Goal: Task Accomplishment & Management: Manage account settings

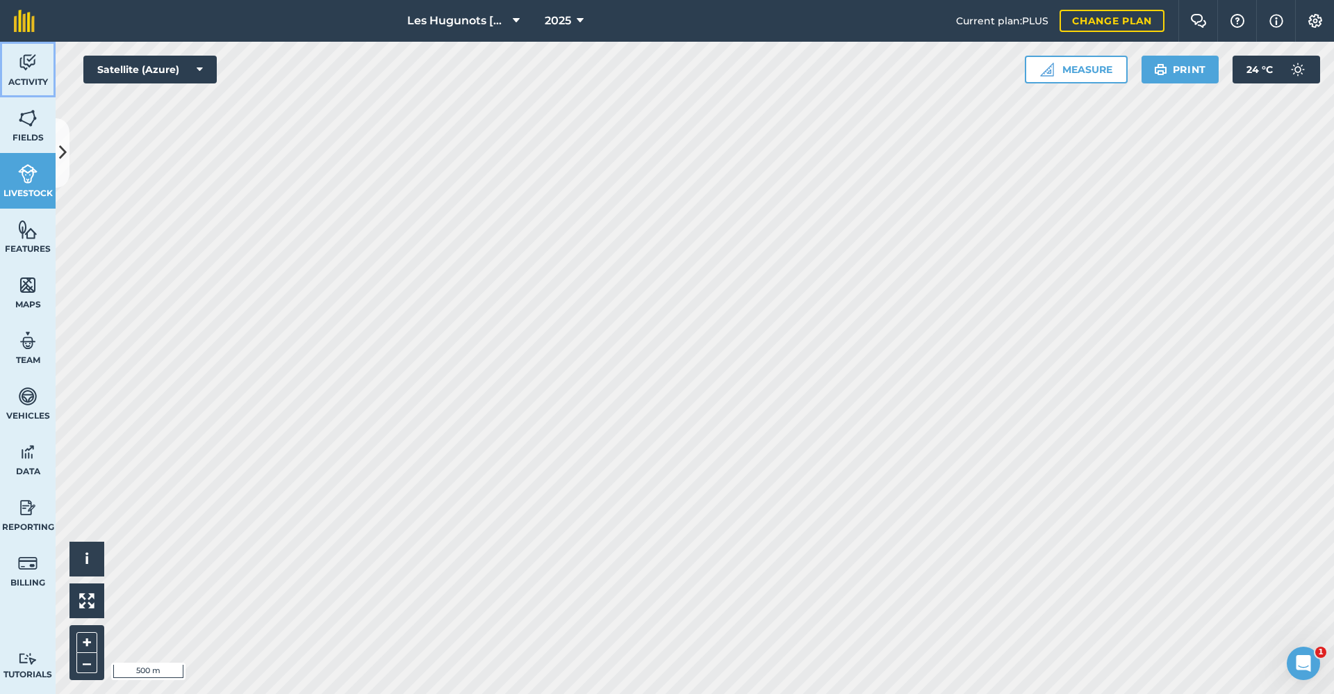
click at [17, 69] on link "Activity" at bounding box center [28, 70] width 56 height 56
click at [68, 147] on button at bounding box center [63, 152] width 14 height 69
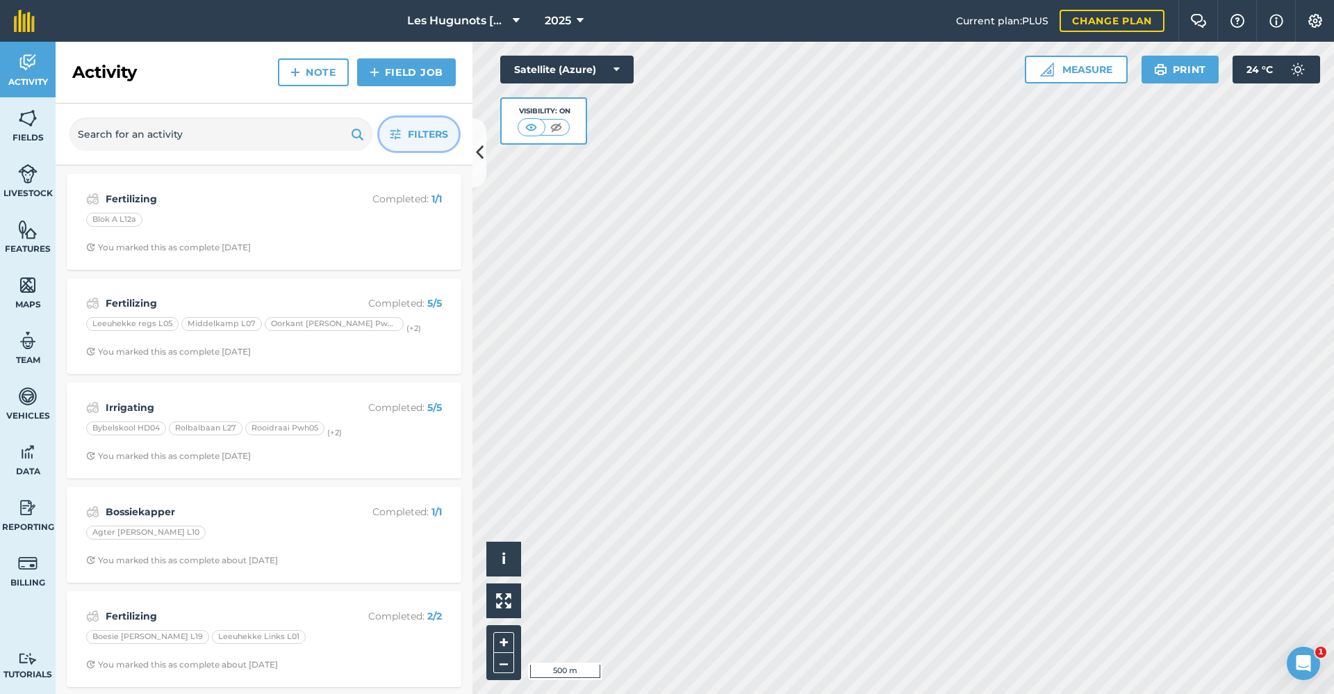
click at [412, 136] on span "Filters" at bounding box center [428, 133] width 40 height 15
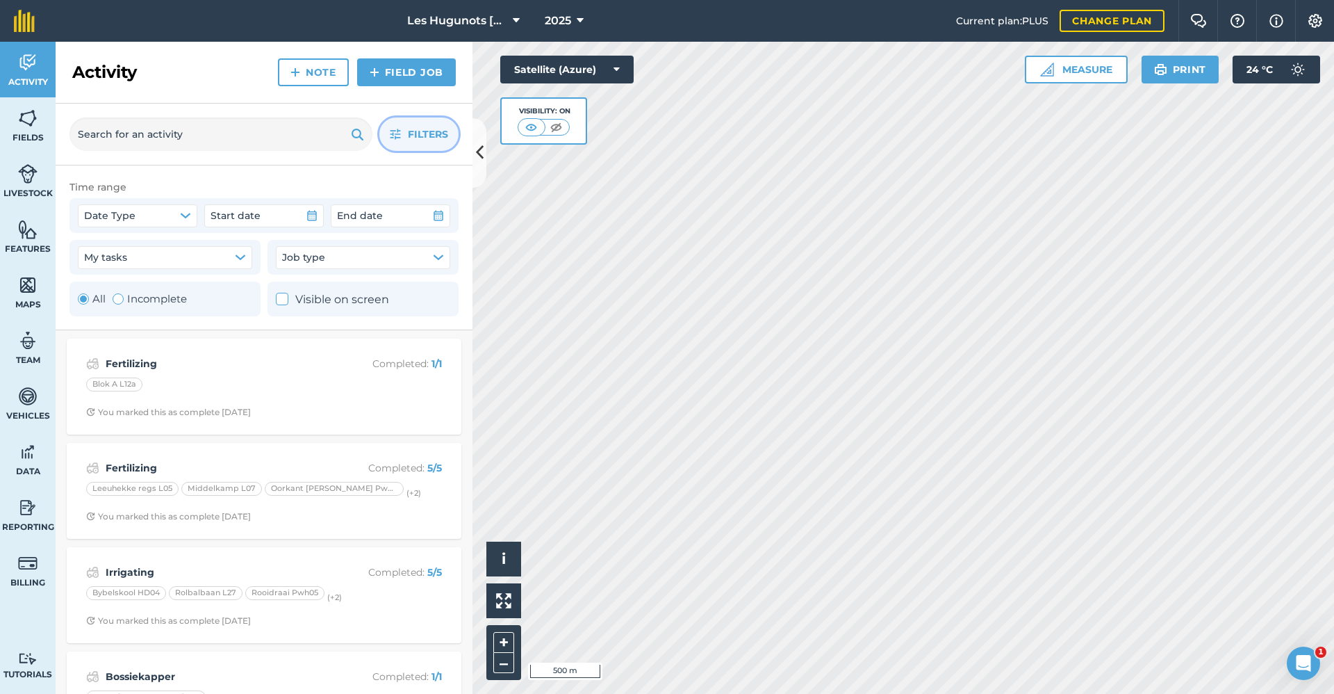
click at [155, 300] on label "Incomplete" at bounding box center [150, 298] width 74 height 17
radio input "false"
radio input "true"
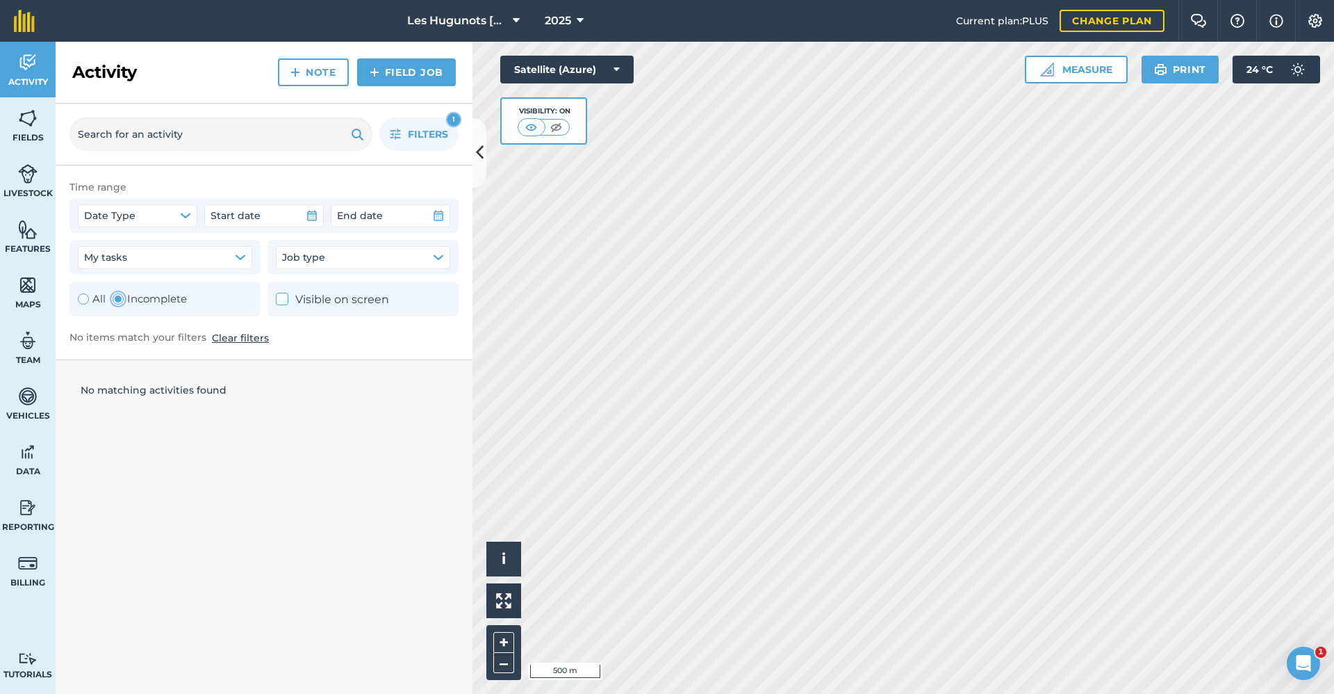
click at [471, 164] on div "Filters 1" at bounding box center [264, 135] width 417 height 62
click at [388, 67] on link "Field Job" at bounding box center [406, 72] width 99 height 28
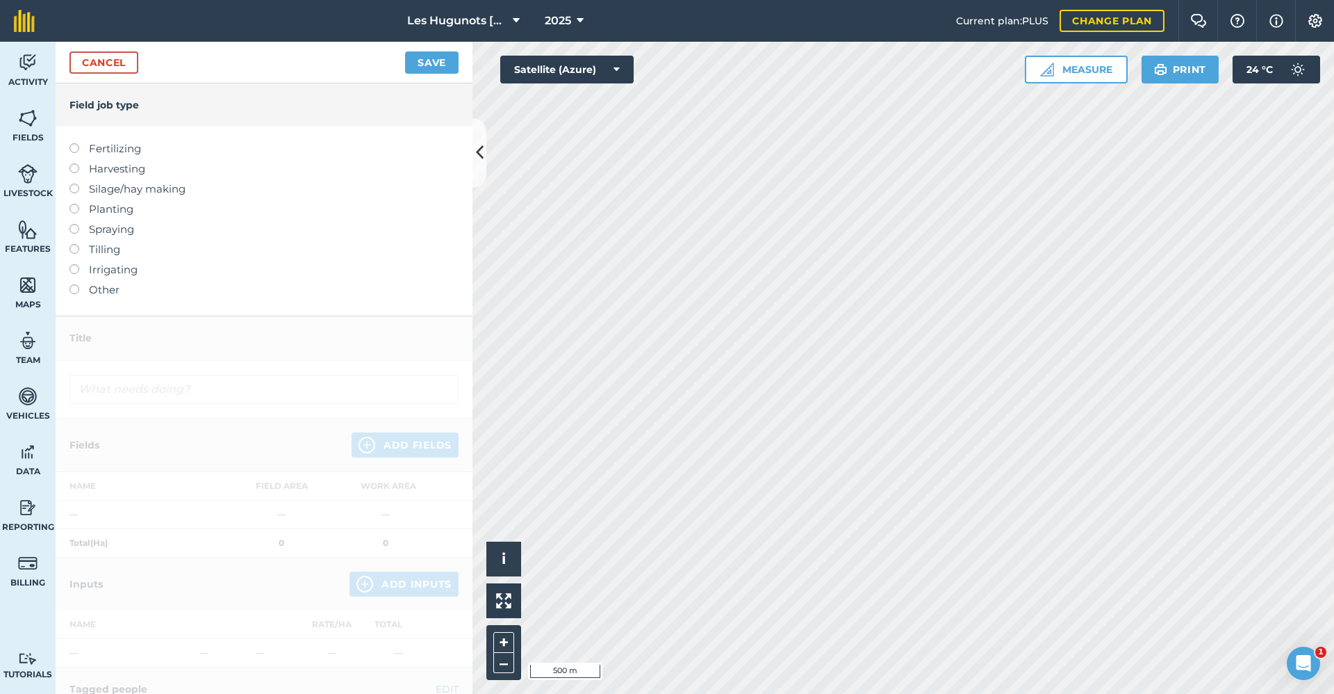
click at [76, 143] on label at bounding box center [78, 143] width 19 height 0
type input "Fertilizing"
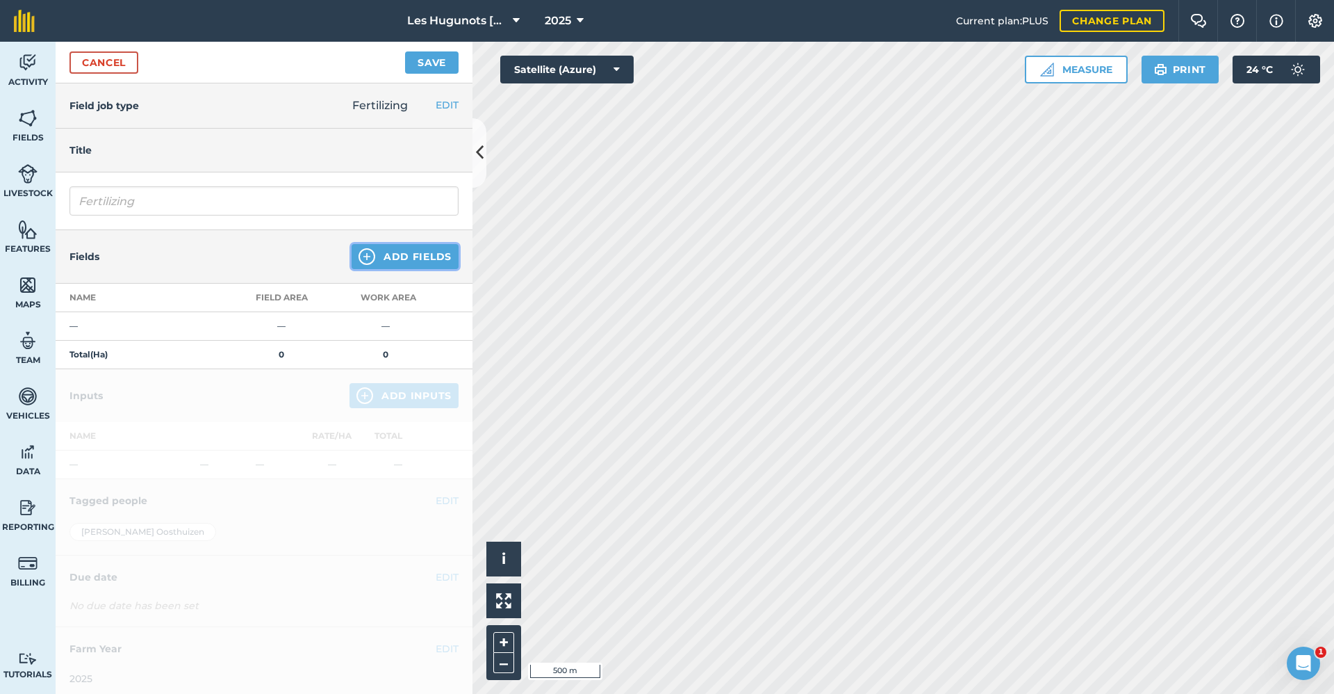
click at [386, 244] on button "Add Fields" at bounding box center [405, 256] width 107 height 25
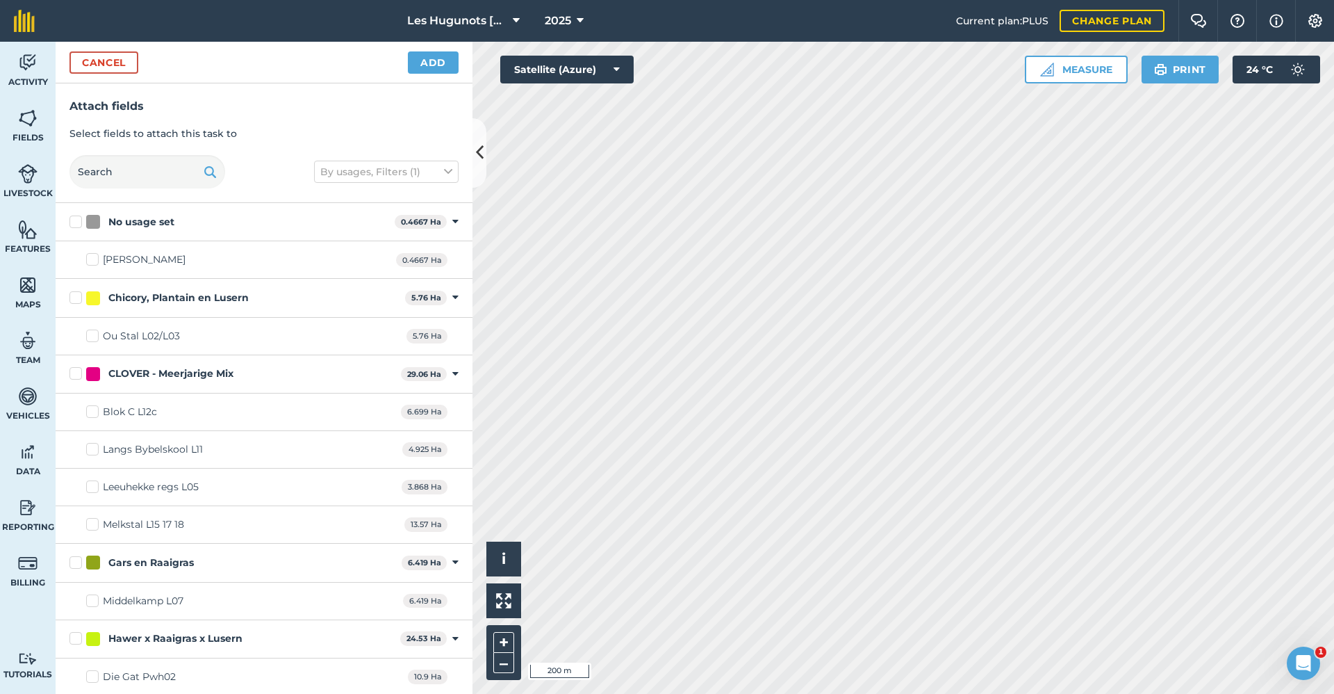
checkbox input "true"
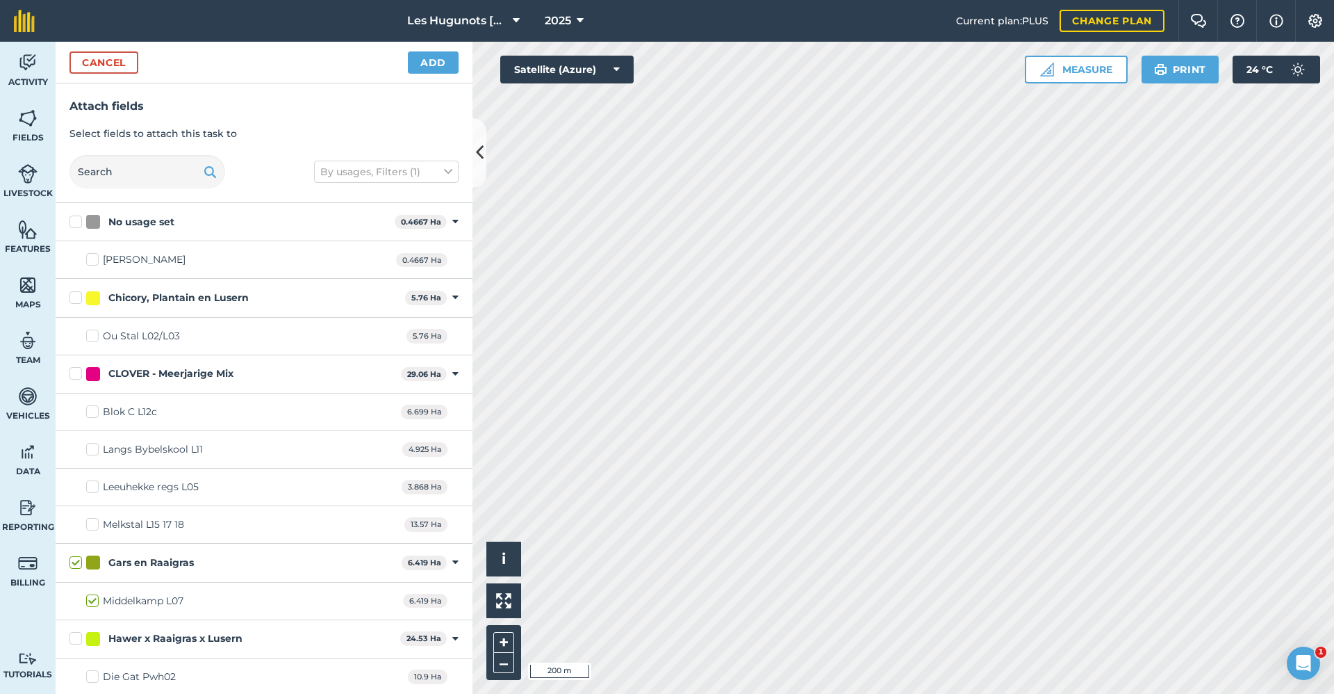
checkbox input "true"
click at [445, 58] on button "Add" at bounding box center [433, 62] width 51 height 22
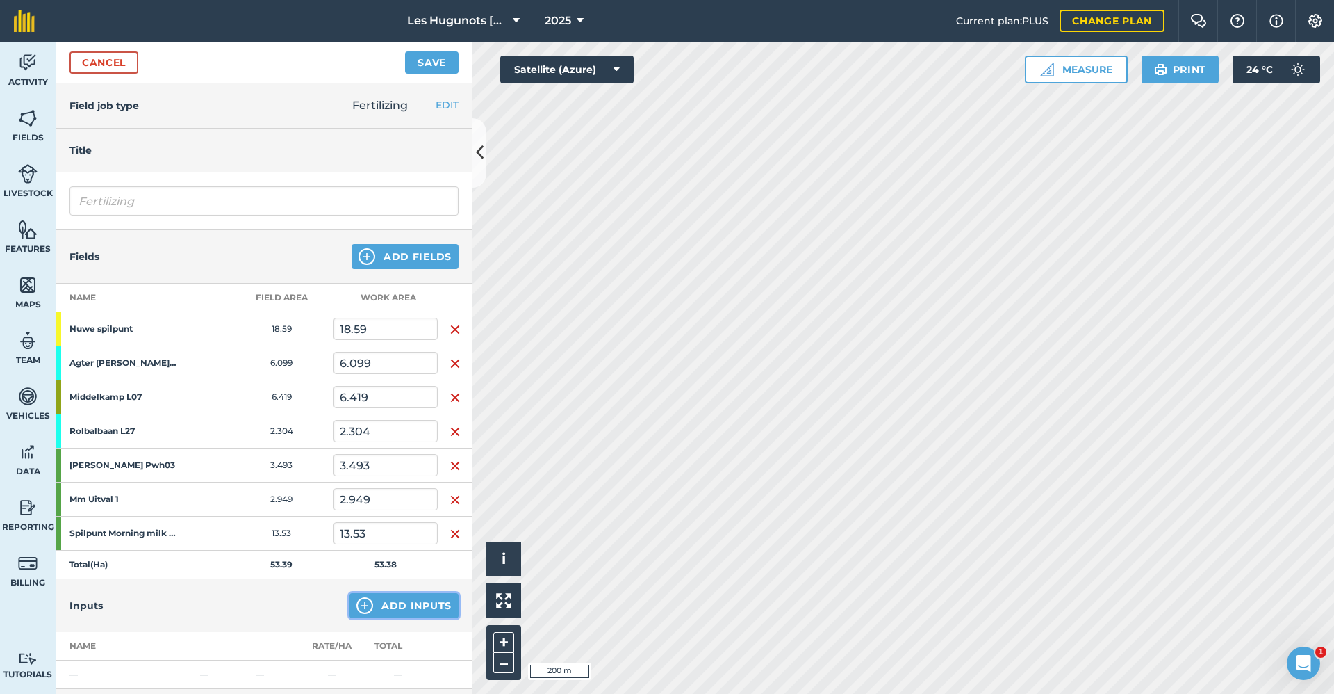
click at [395, 607] on button "Add Inputs" at bounding box center [404, 605] width 109 height 25
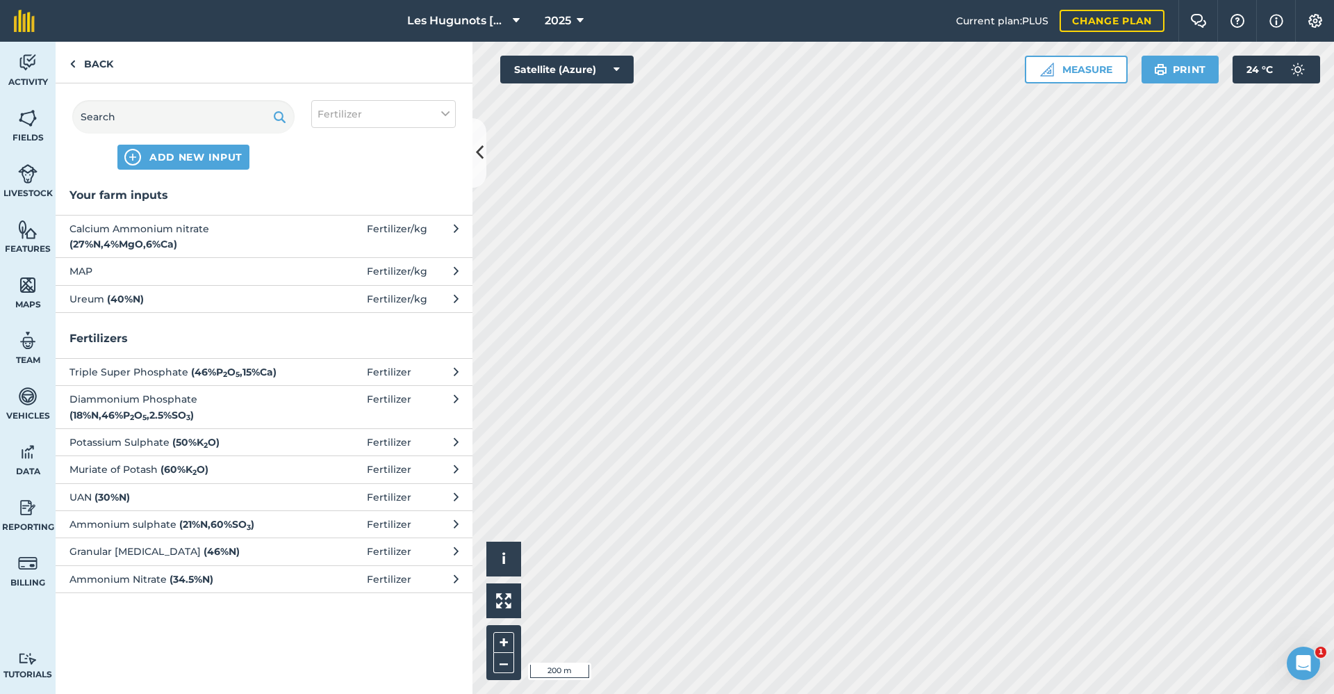
click at [219, 243] on span "Calcium Ammonium nitrate ( 27 % N , 4 % MgO , 6 % Ca )" at bounding box center [182, 236] width 227 height 31
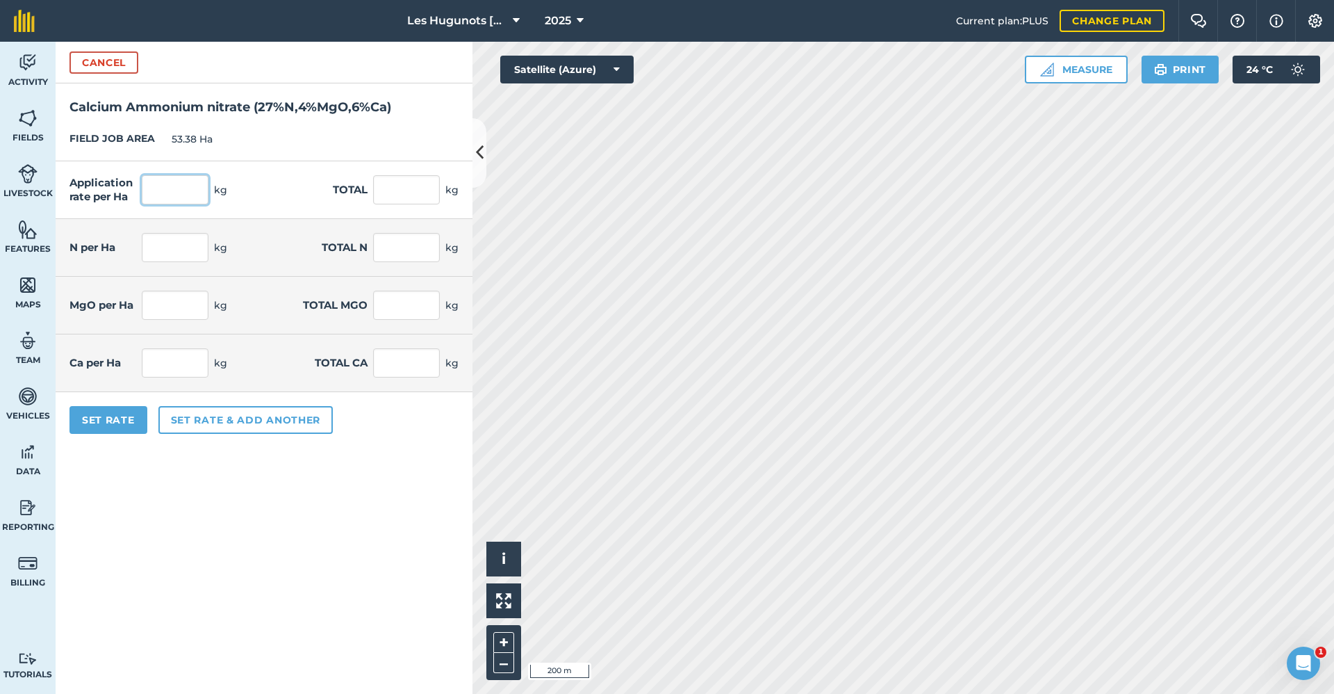
click at [188, 199] on input "text" at bounding box center [175, 189] width 67 height 29
type input "120"
click button "Cancel" at bounding box center [103, 62] width 69 height 22
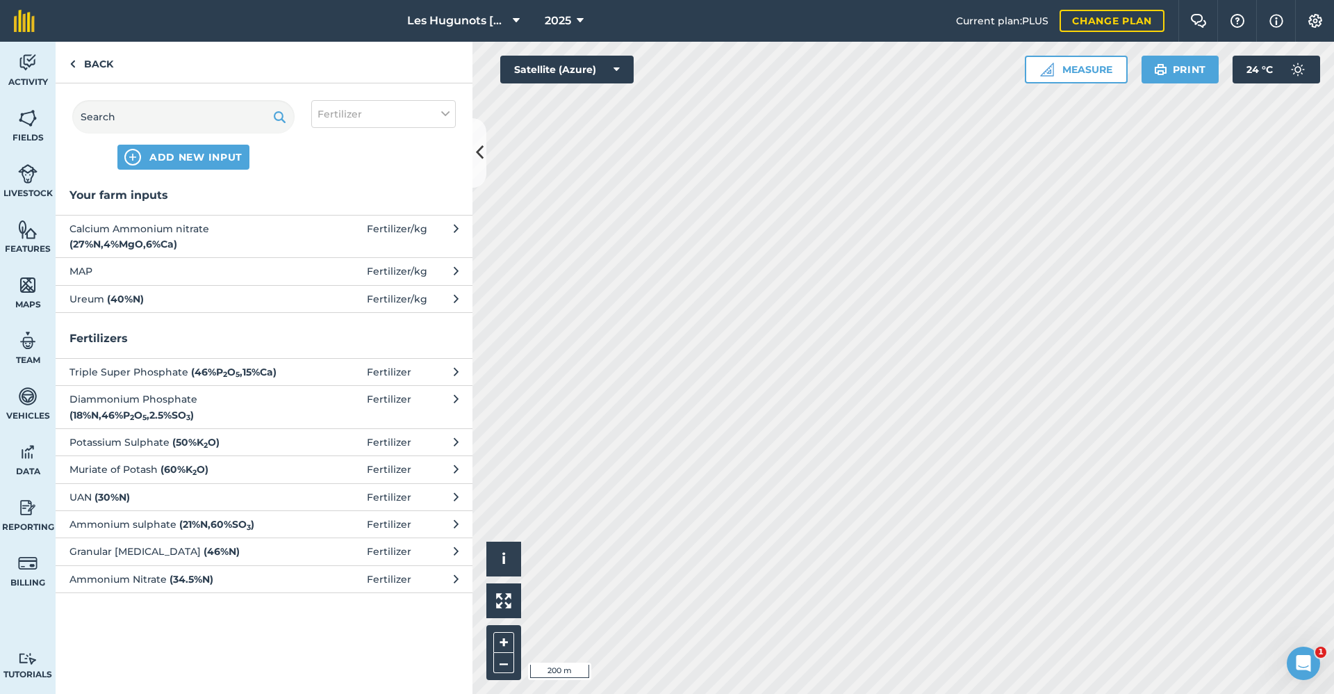
click at [163, 235] on span "Calcium Ammonium nitrate ( 27 % N , 4 % MgO , 6 % Ca )" at bounding box center [182, 236] width 227 height 31
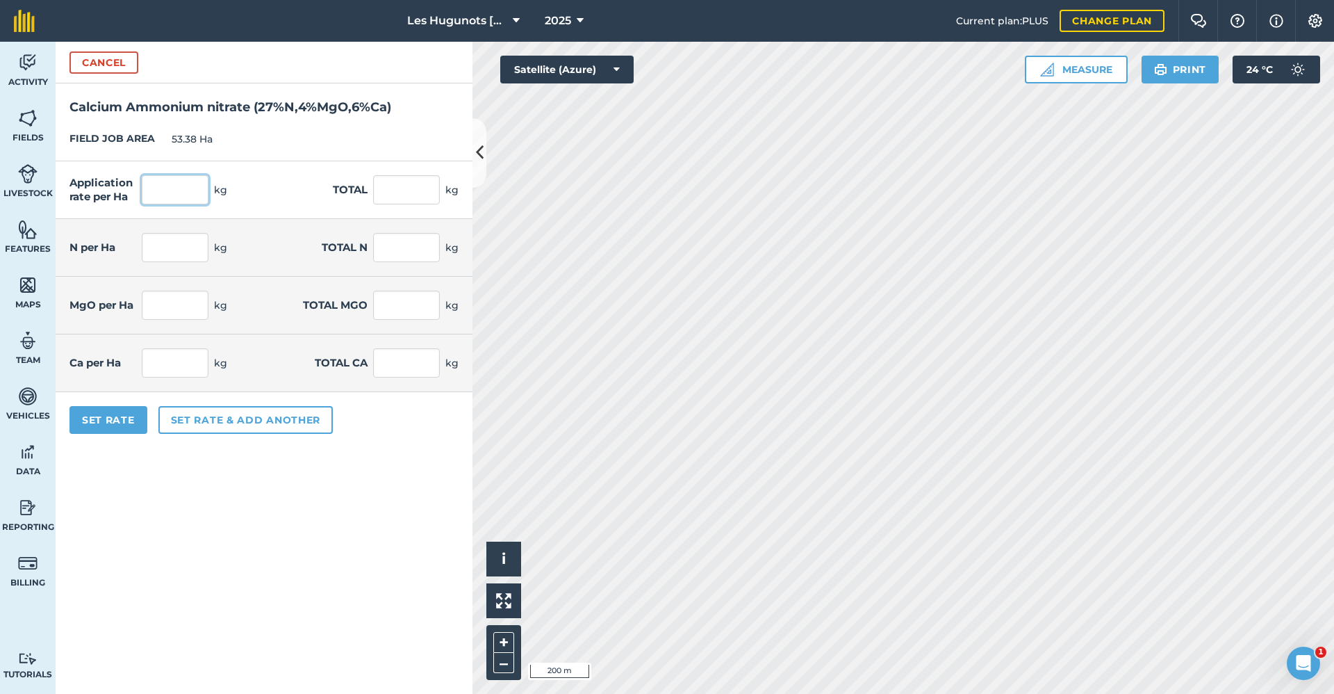
click at [169, 182] on input "text" at bounding box center [175, 189] width 67 height 29
type input "120"
type input "6,405.6"
type input "32.4"
type input "1,729.512"
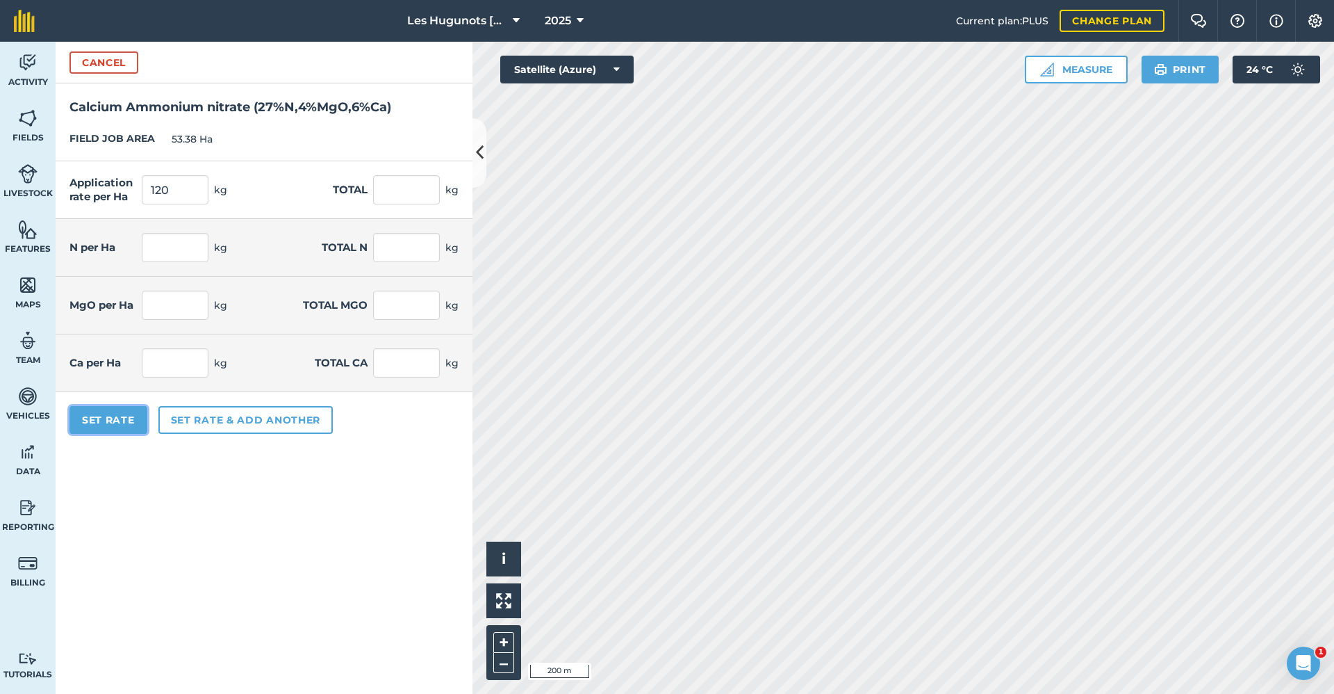
type input "4.8"
type input "256.224"
type input "7.2"
type input "384.336"
click at [99, 422] on button "Set Rate" at bounding box center [108, 420] width 78 height 28
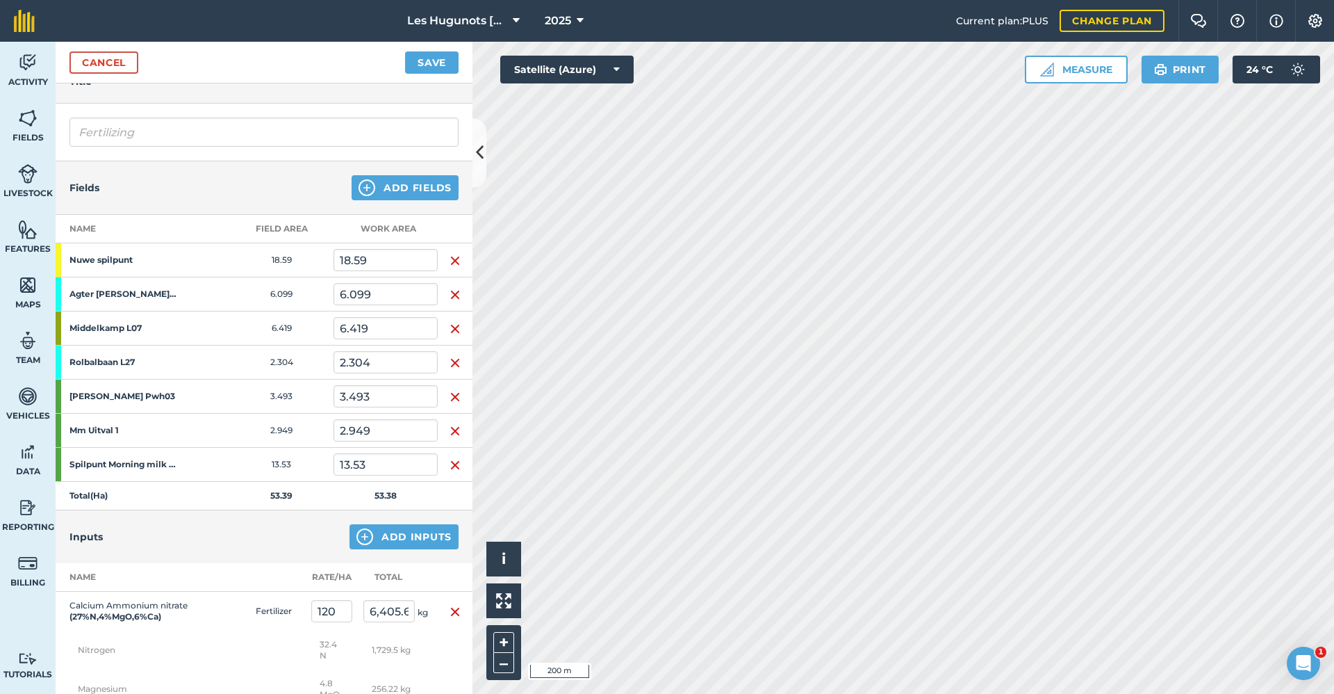
scroll to position [208, 0]
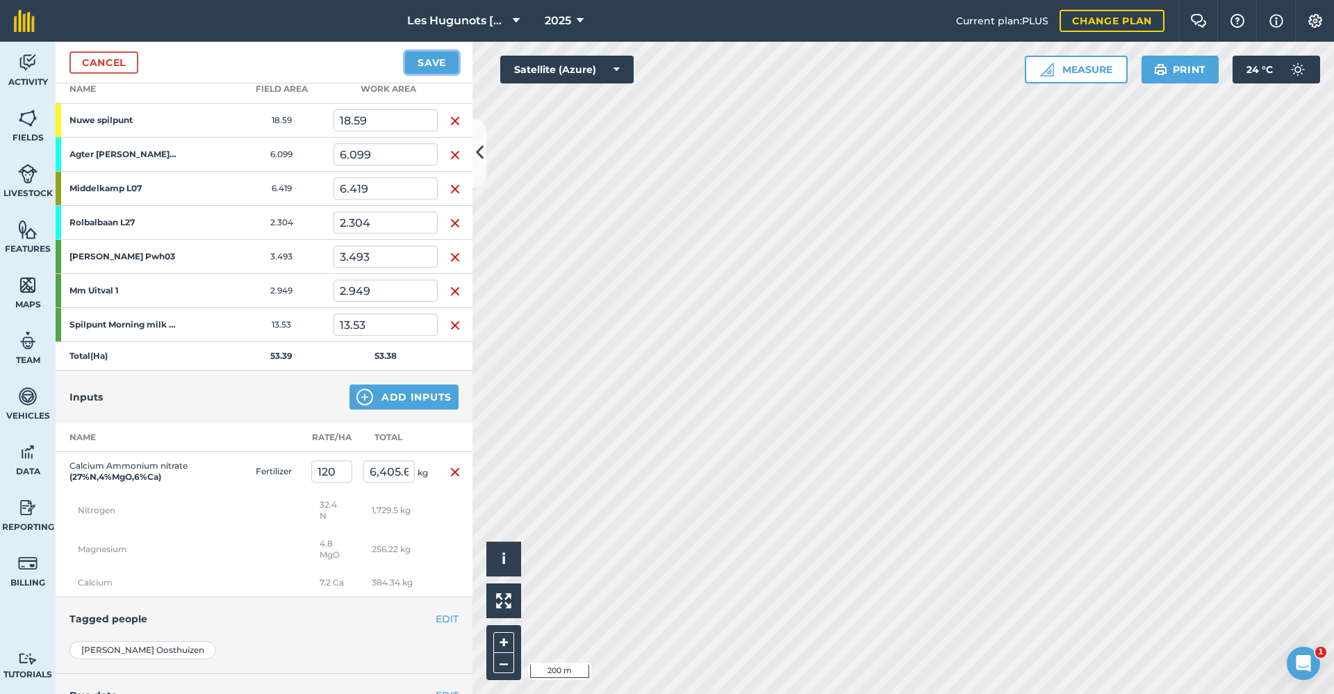
click at [426, 60] on button "Save" at bounding box center [432, 62] width 54 height 22
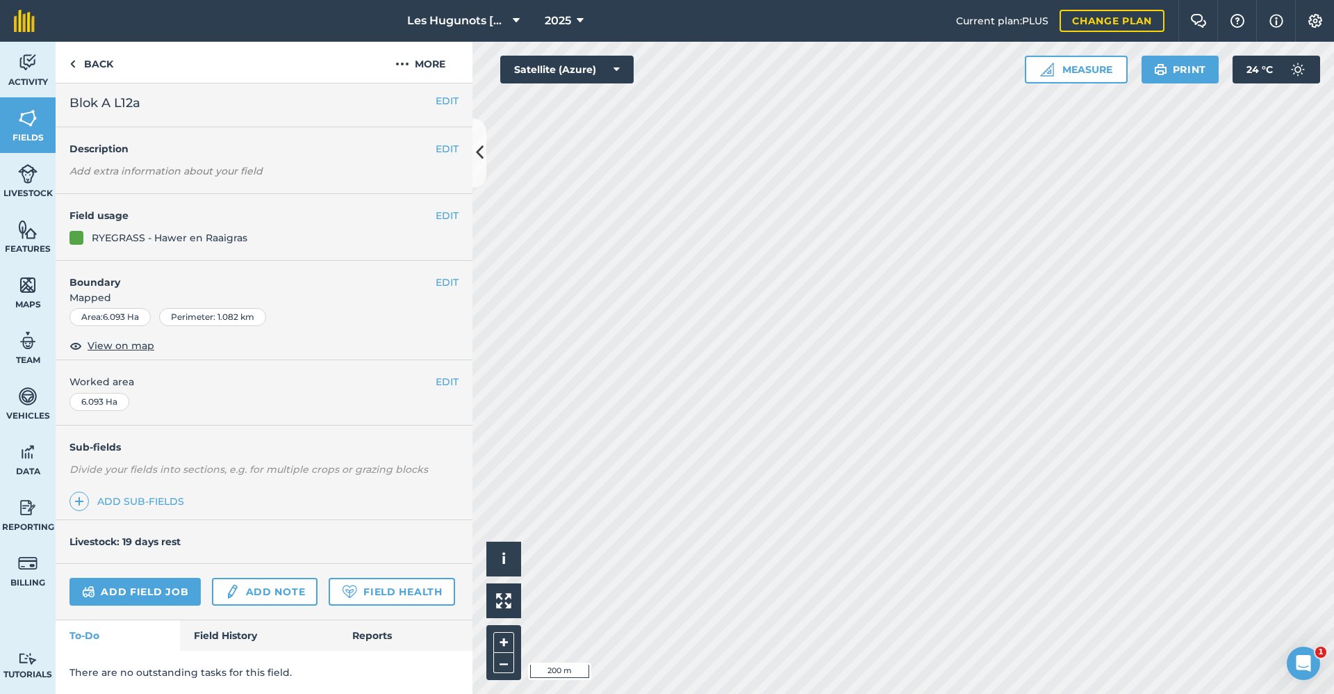
scroll to position [43, 0]
click at [215, 637] on link "Field History" at bounding box center [259, 635] width 158 height 31
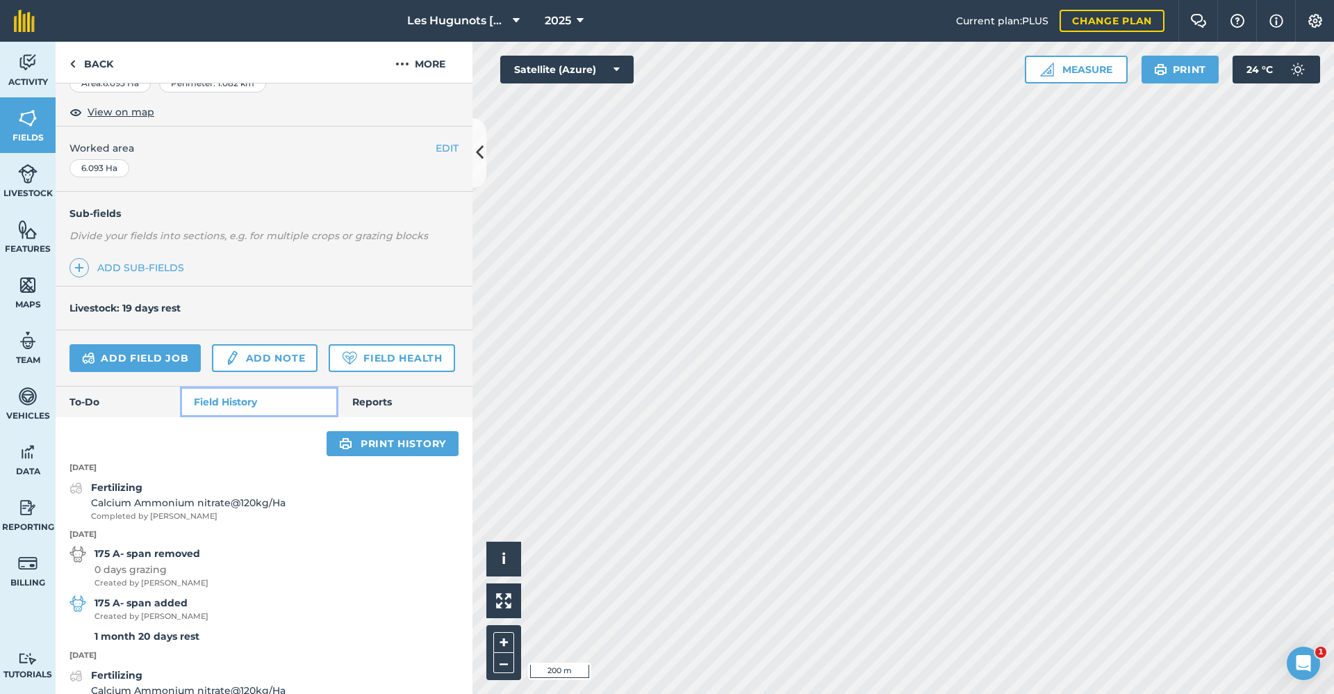
scroll to position [252, 0]
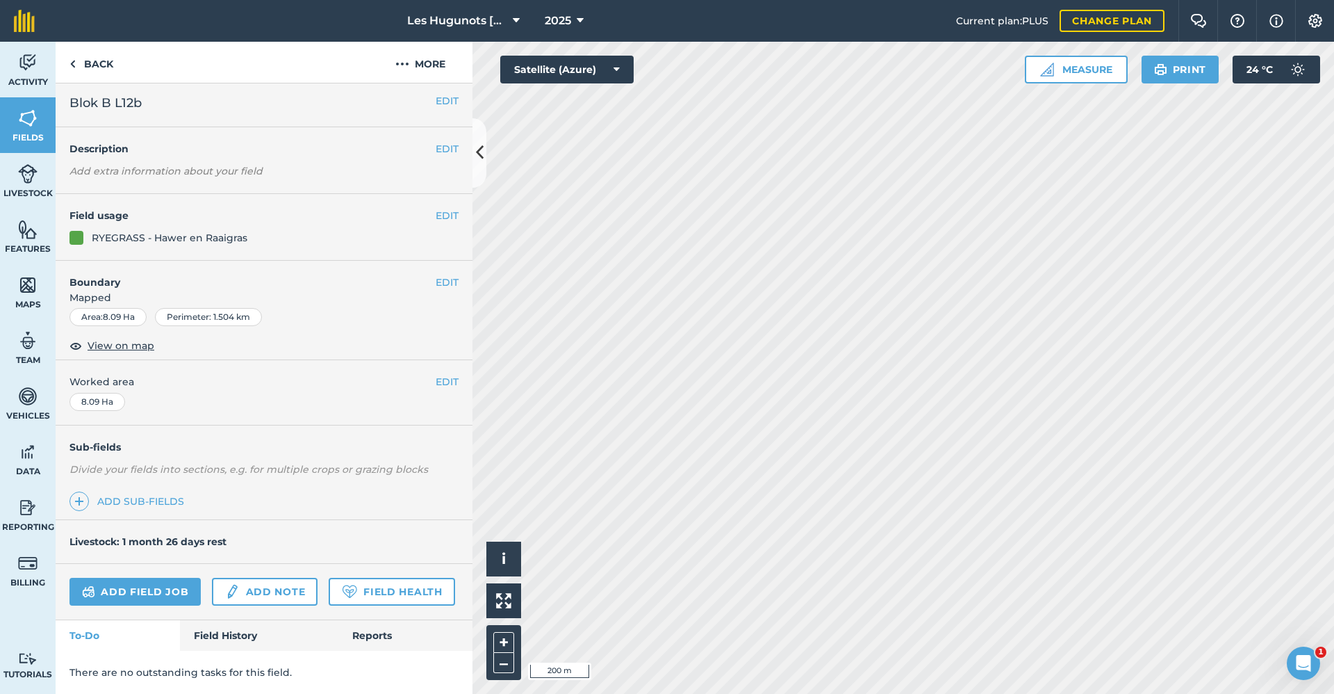
scroll to position [43, 0]
click at [214, 636] on link "Field History" at bounding box center [259, 635] width 158 height 31
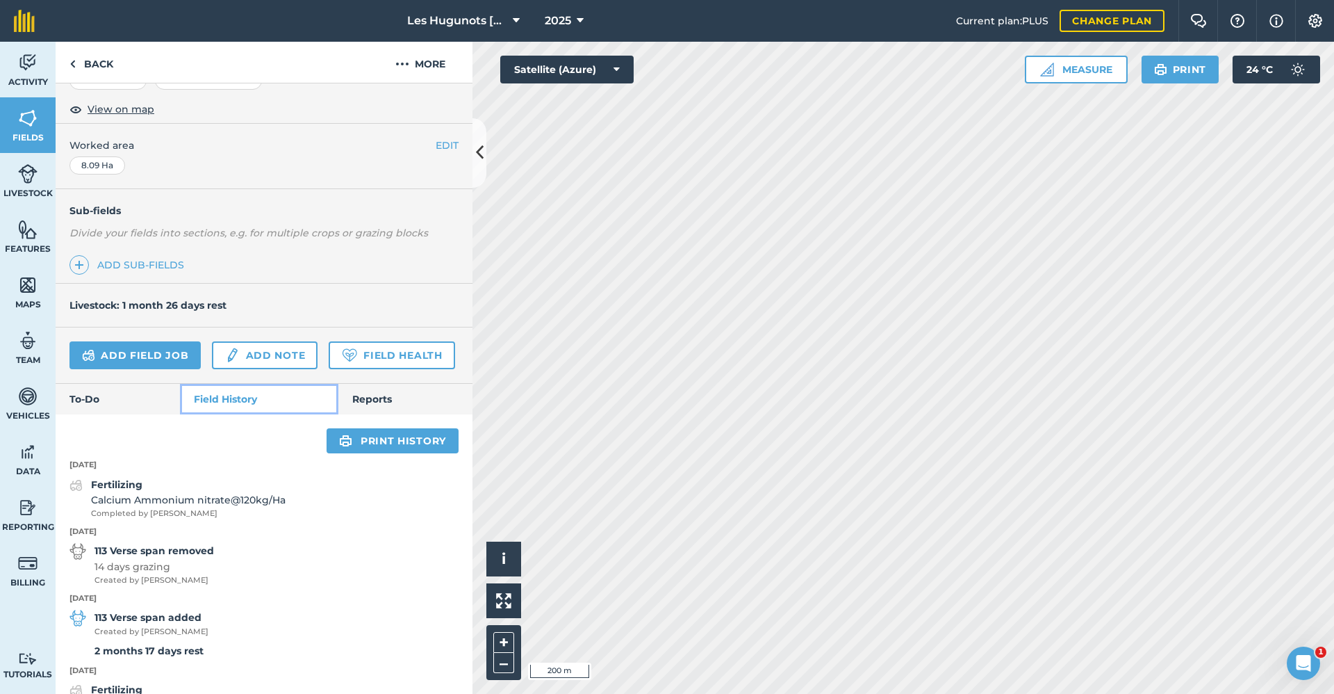
scroll to position [252, 0]
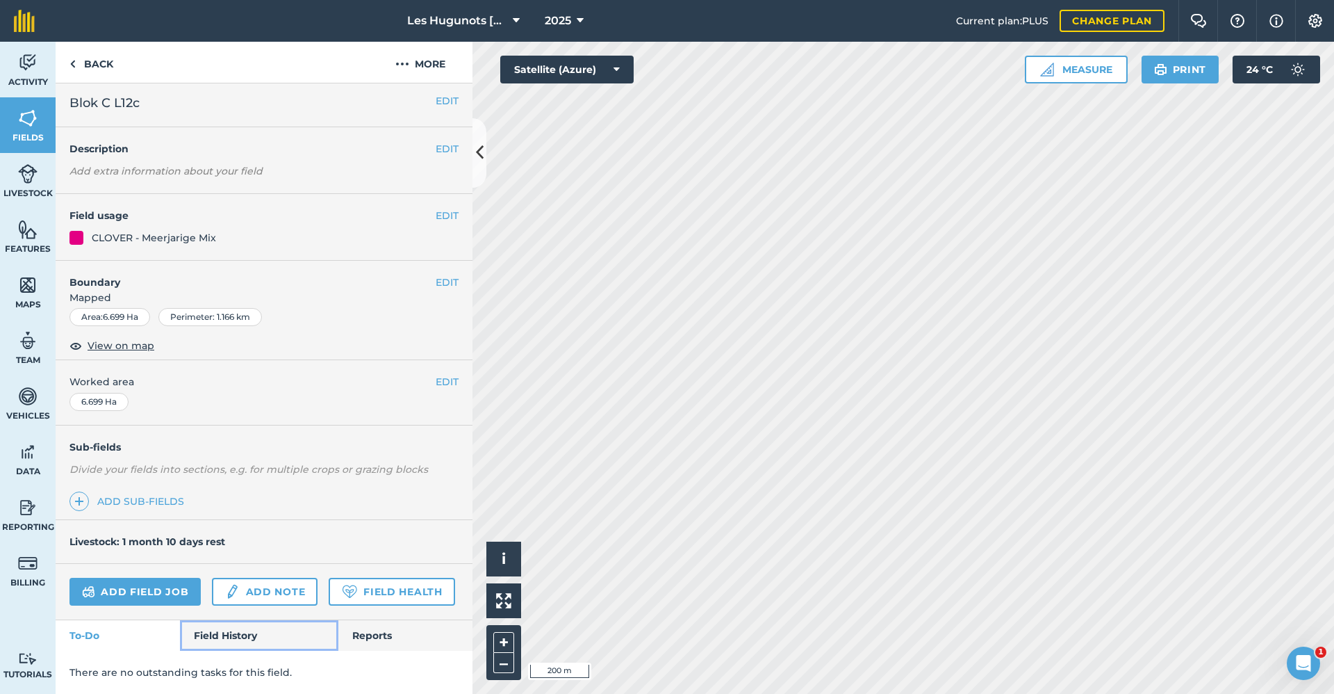
click at [222, 633] on link "Field History" at bounding box center [259, 635] width 158 height 31
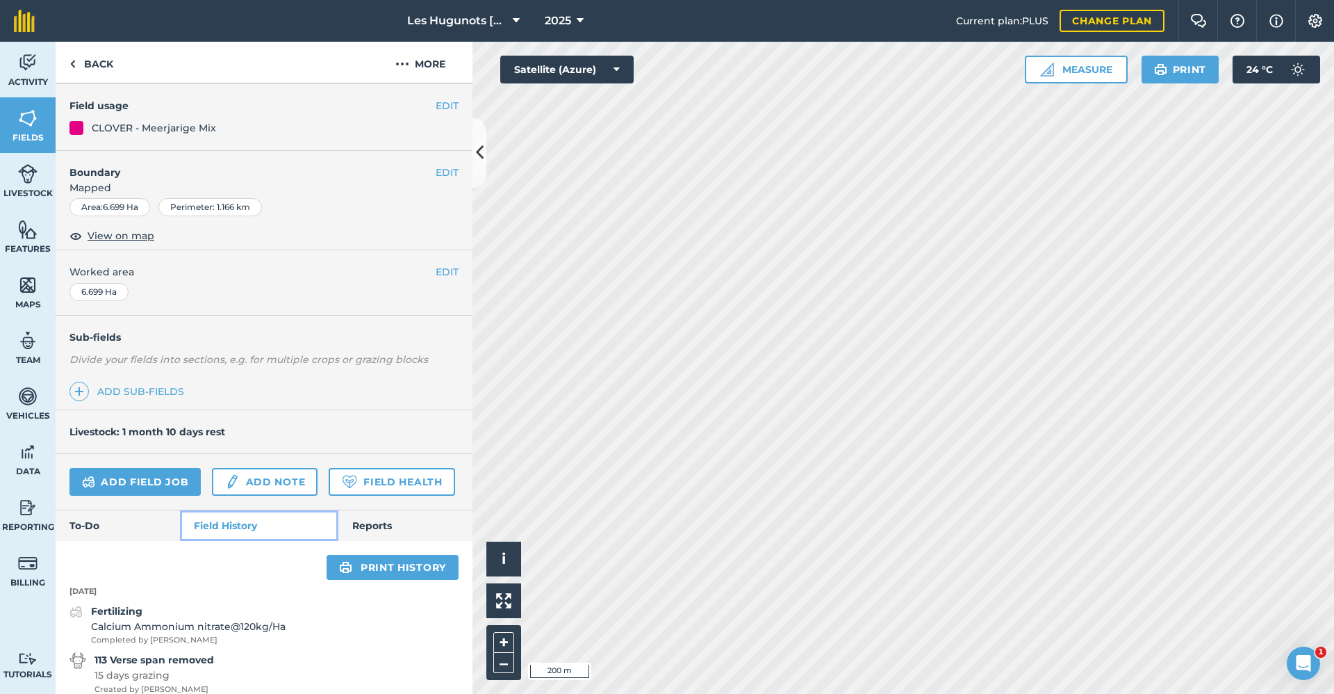
scroll to position [391, 0]
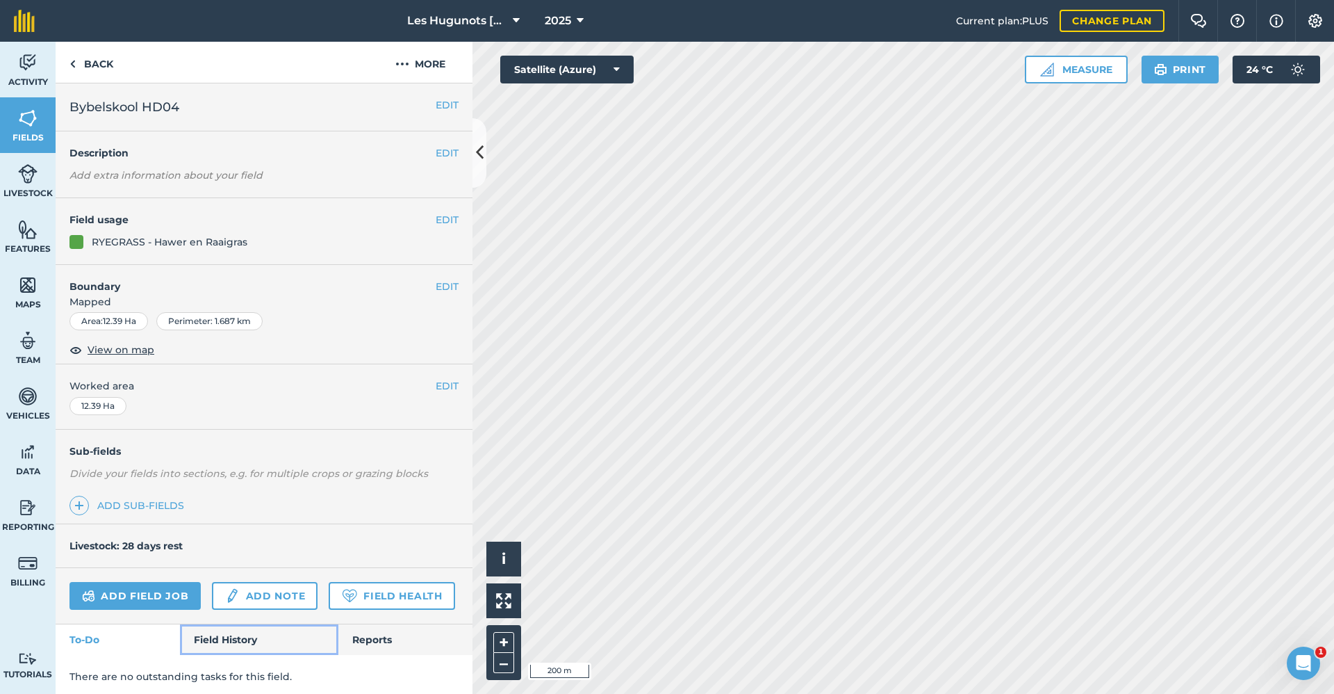
click at [221, 655] on link "Field History" at bounding box center [259, 639] width 158 height 31
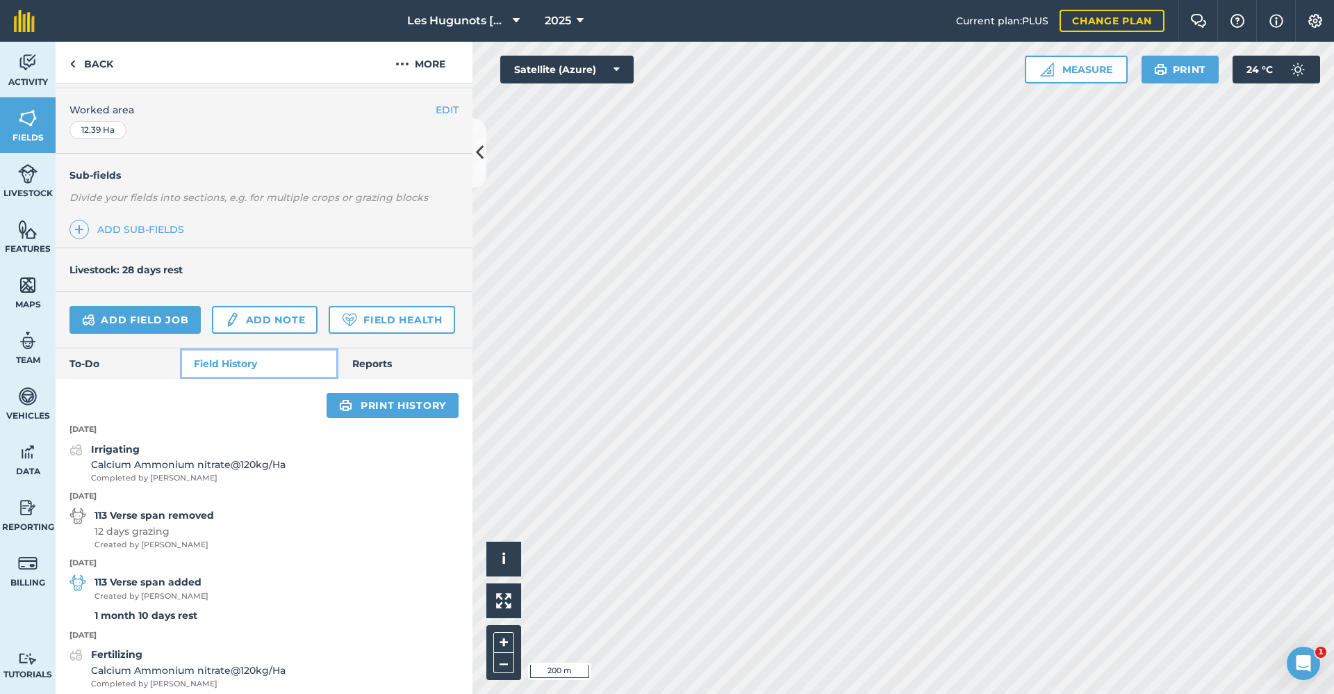
scroll to position [278, 0]
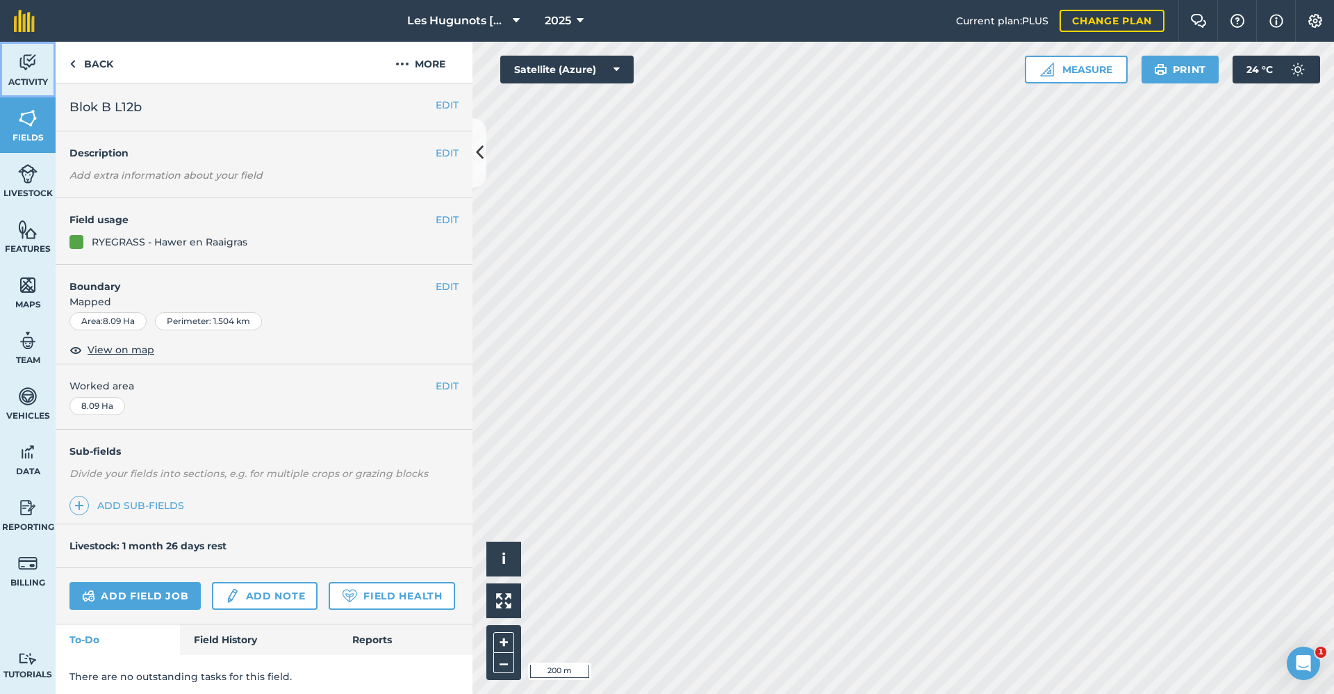
click at [26, 65] on img at bounding box center [27, 62] width 19 height 21
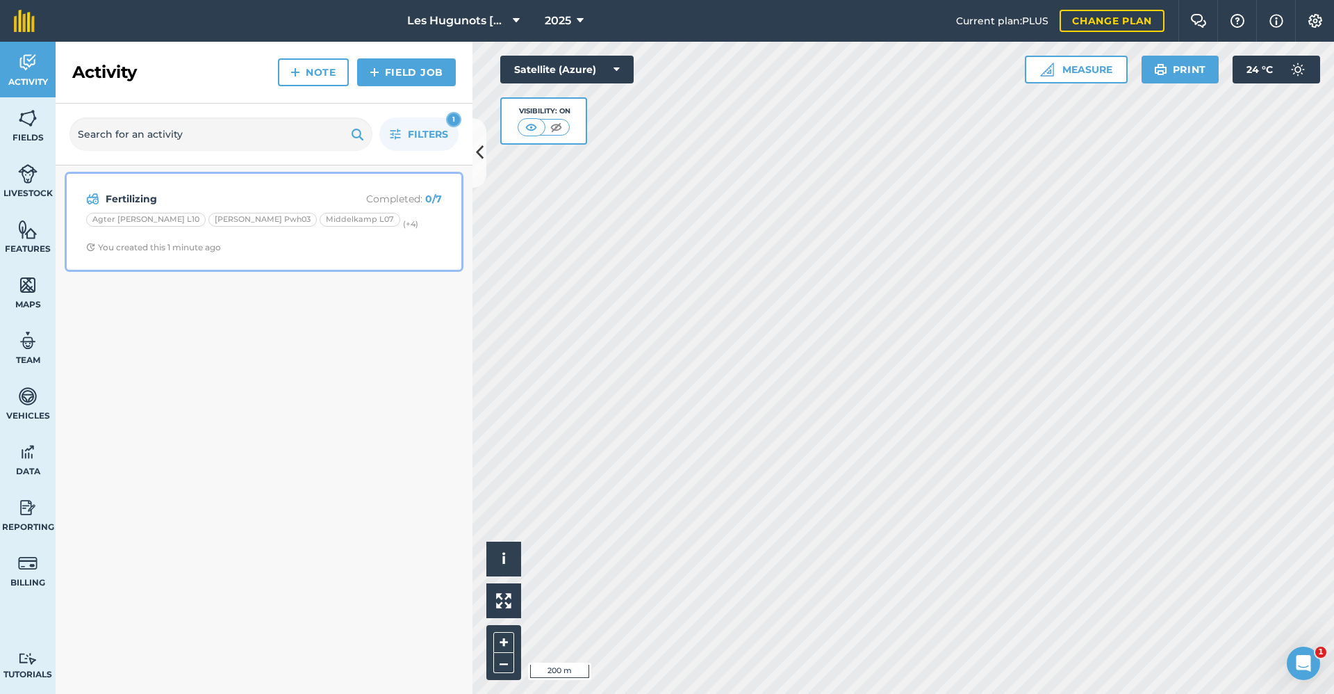
click at [163, 201] on strong "Fertilizing" at bounding box center [216, 198] width 220 height 15
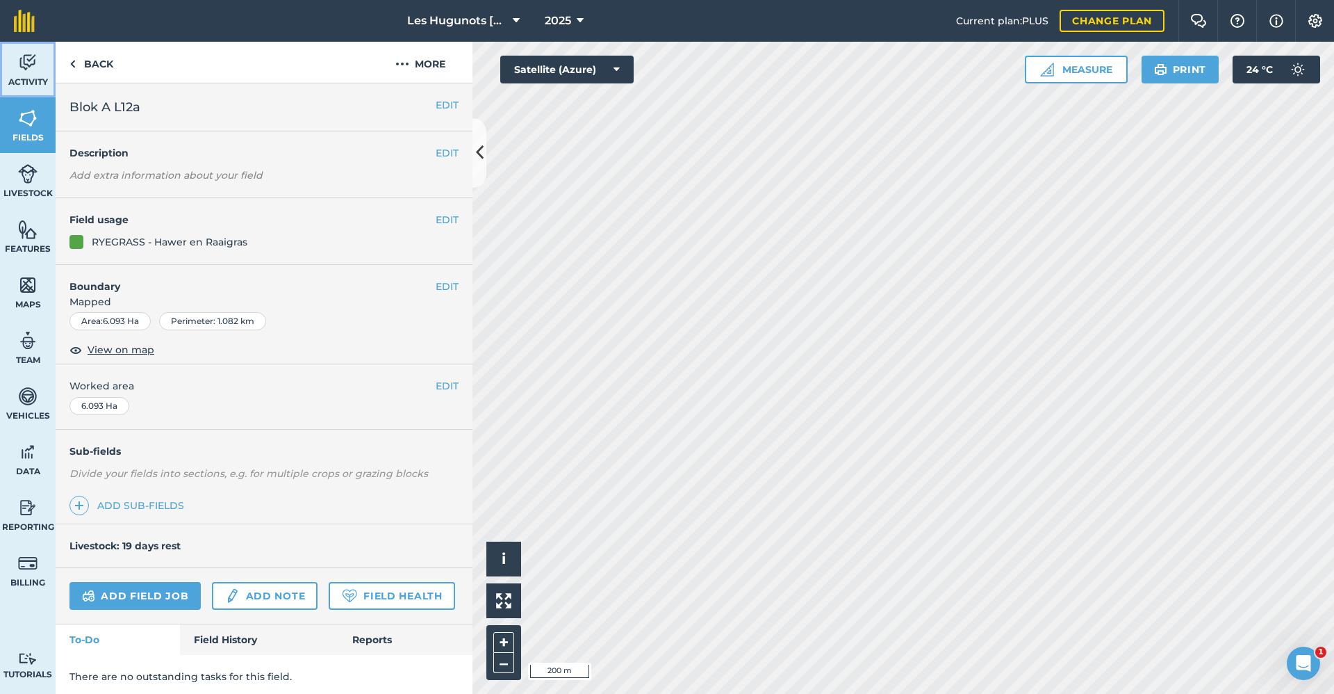
click at [30, 74] on link "Activity" at bounding box center [28, 70] width 56 height 56
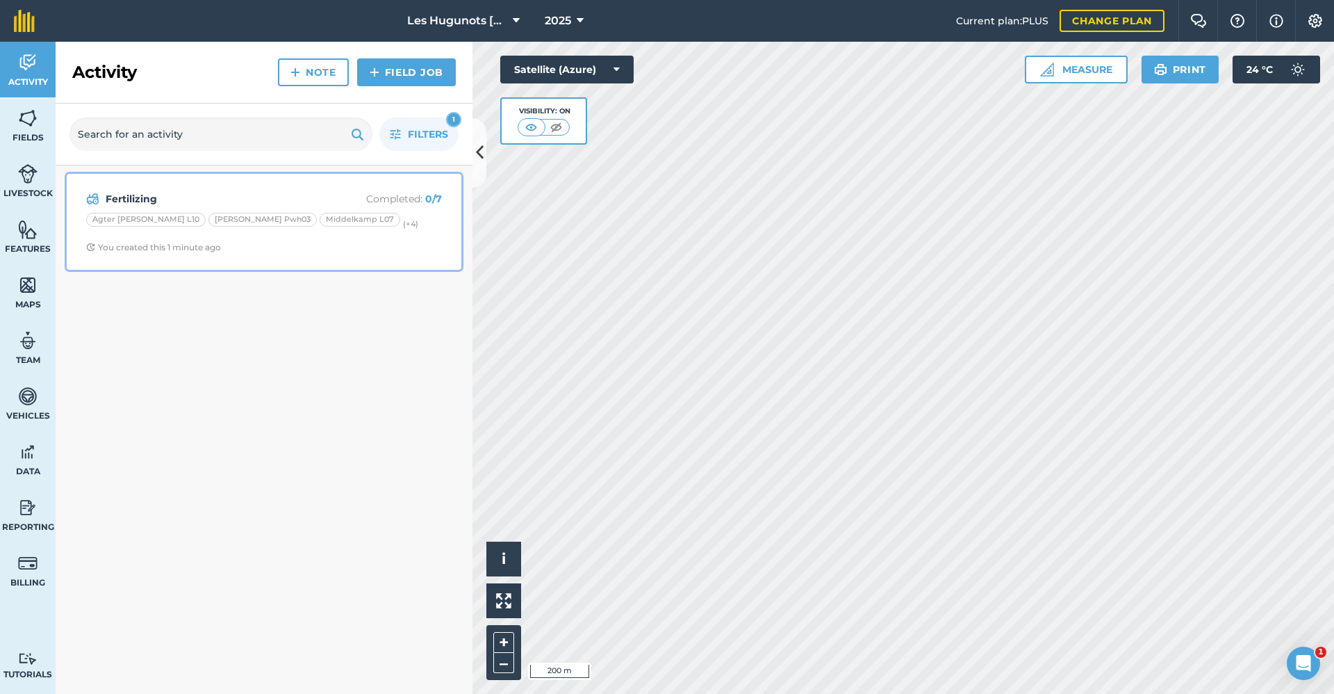
click at [143, 221] on div "Agter [PERSON_NAME] L10" at bounding box center [146, 220] width 120 height 14
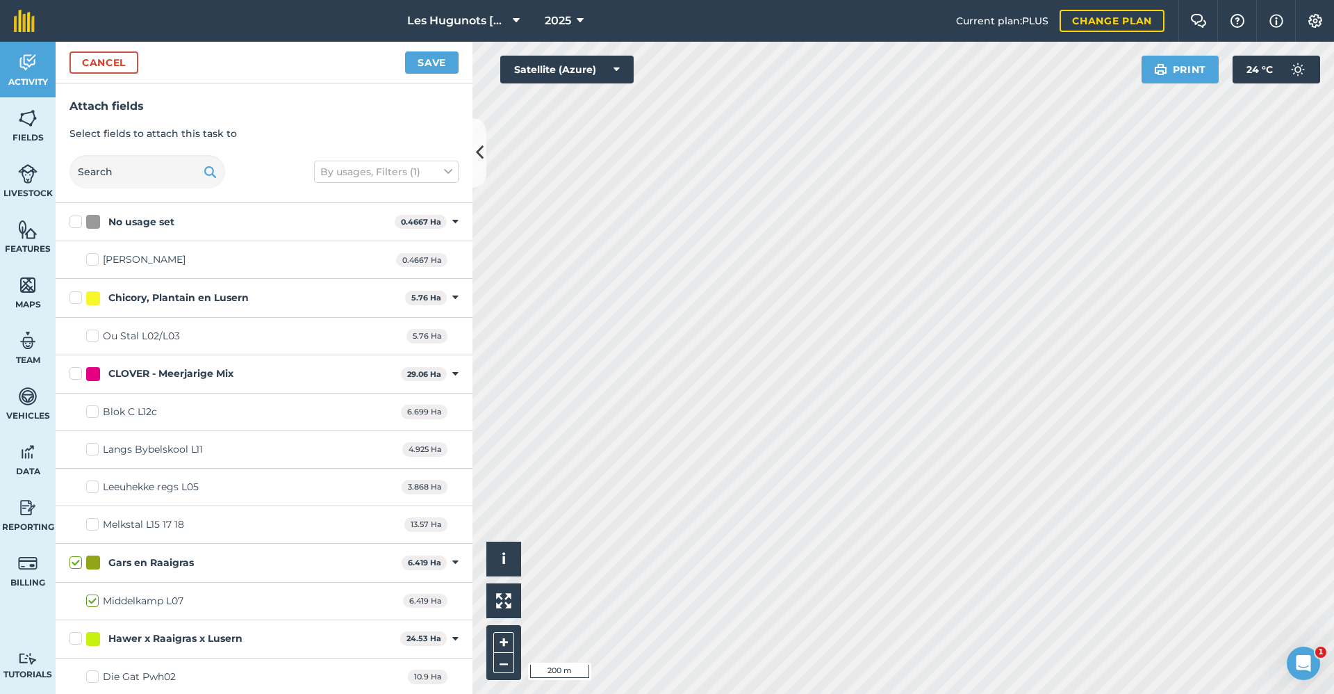
checkbox input "true"
click at [445, 65] on button "Save" at bounding box center [432, 62] width 54 height 22
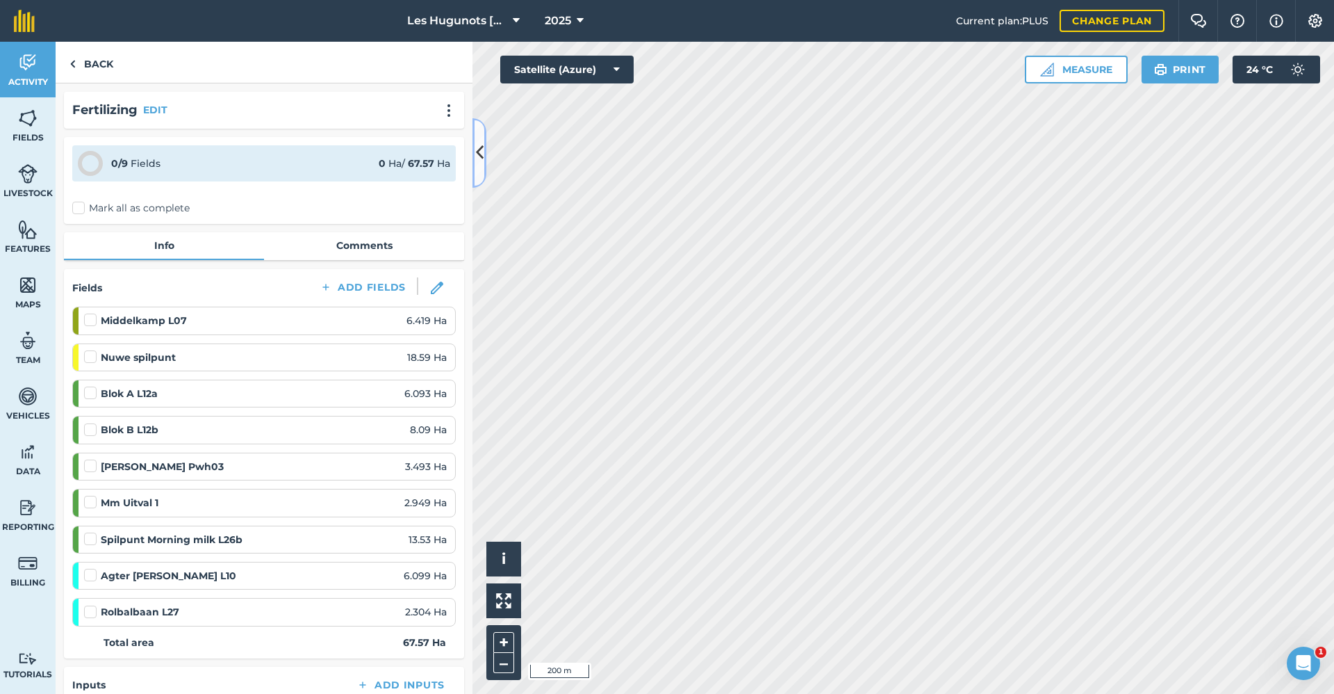
click at [481, 147] on icon at bounding box center [480, 152] width 8 height 24
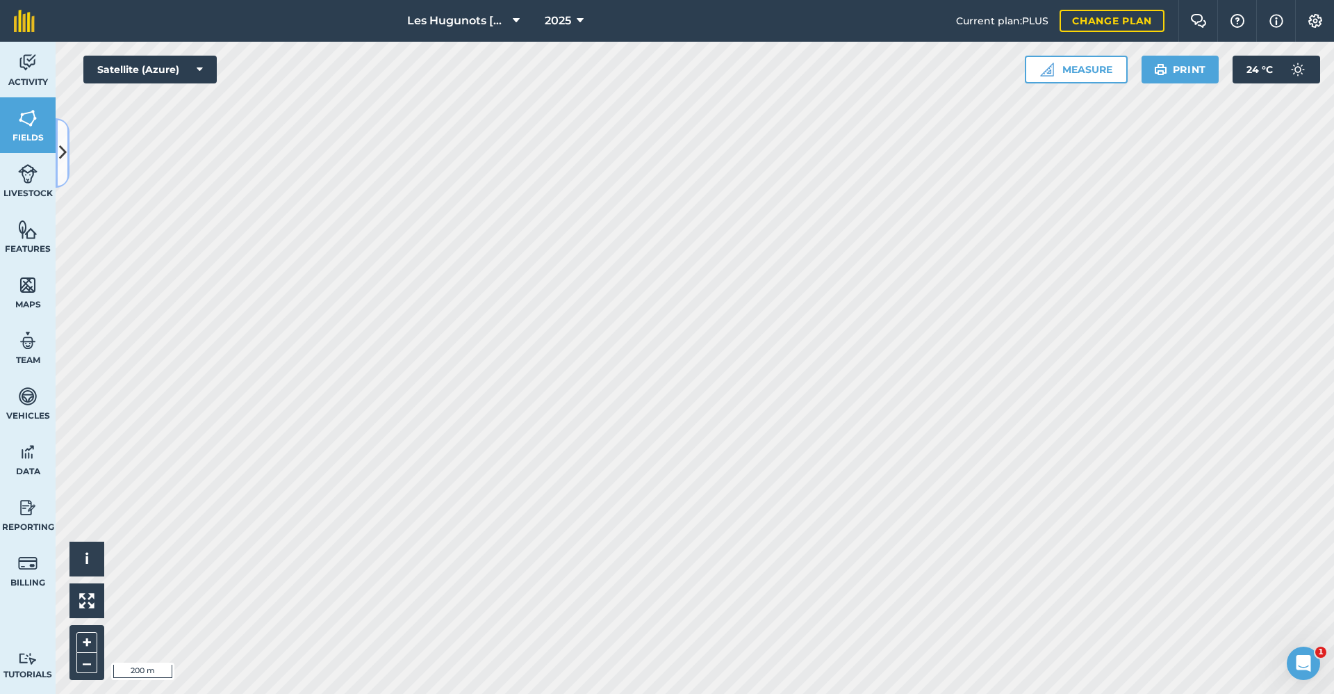
click at [60, 147] on icon at bounding box center [63, 152] width 8 height 24
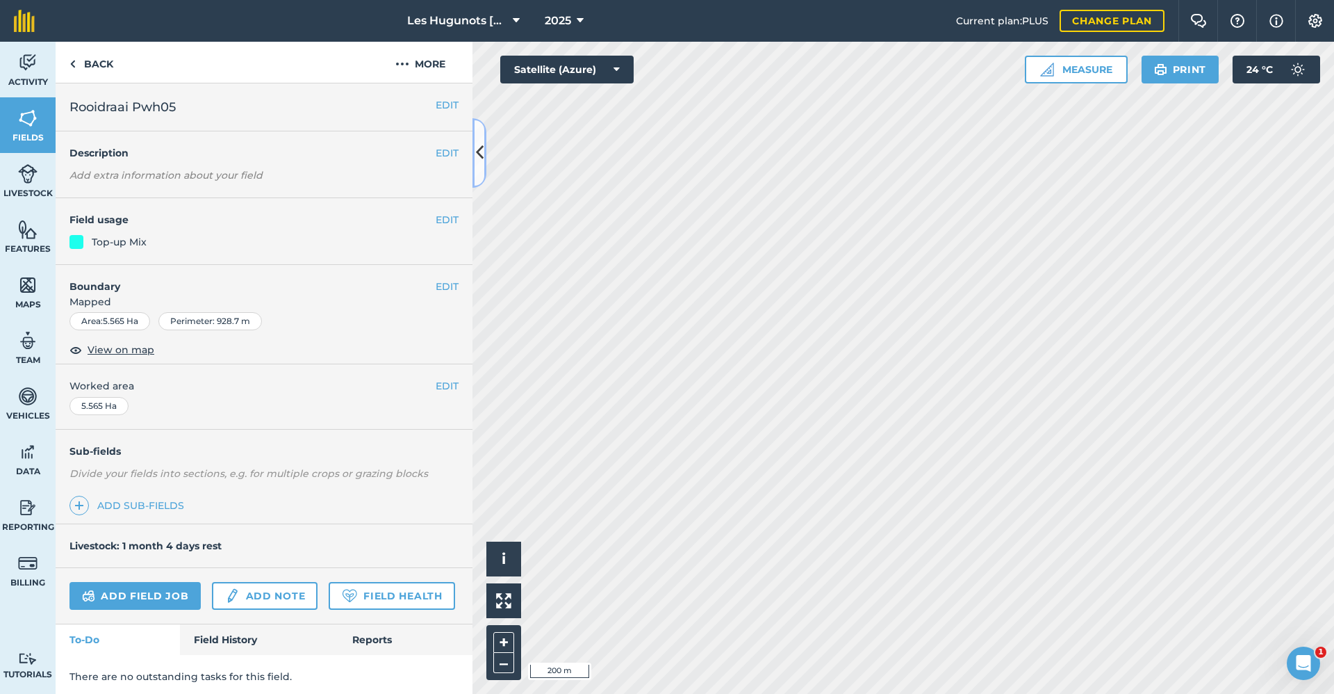
scroll to position [43, 0]
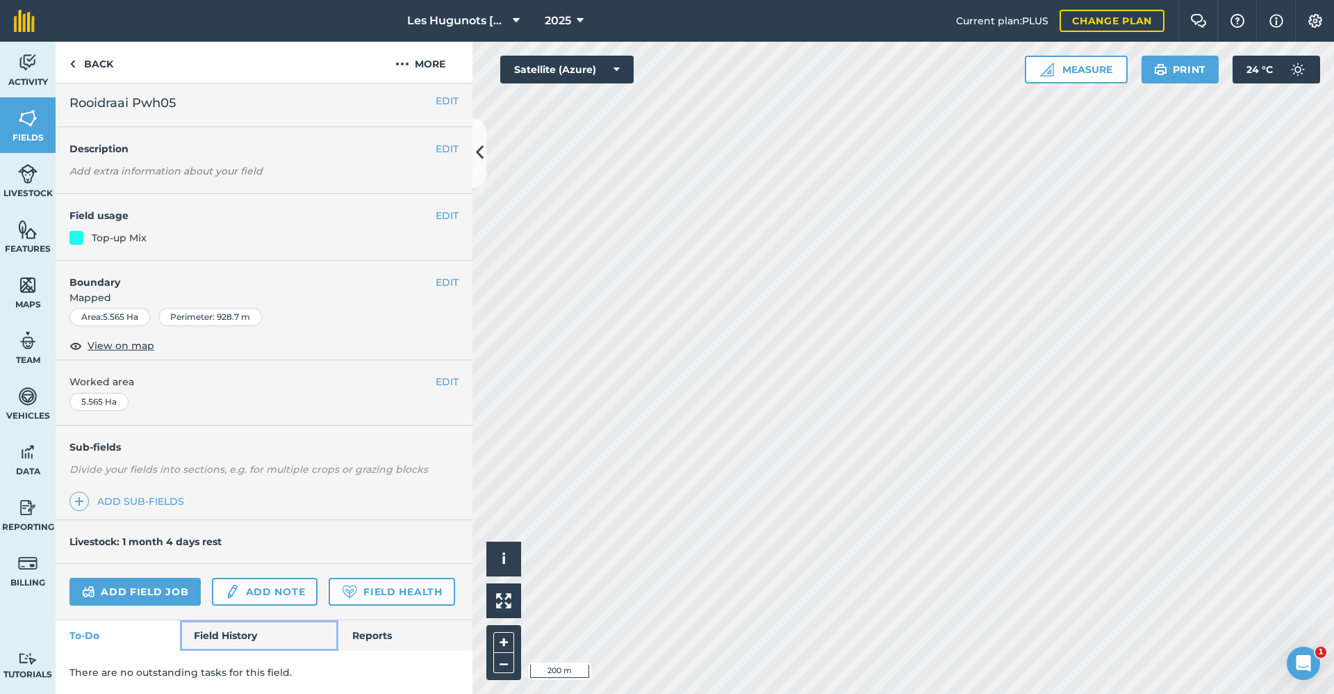
click at [238, 641] on link "Field History" at bounding box center [259, 635] width 158 height 31
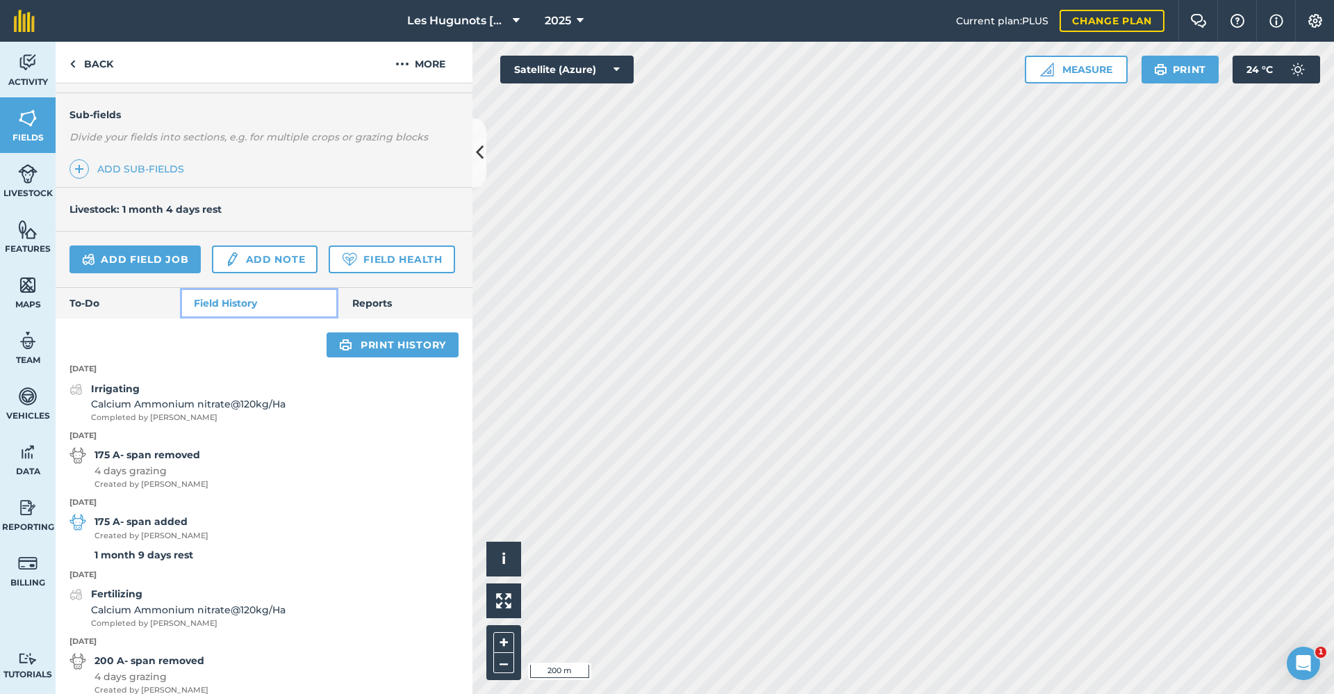
scroll to position [391, 0]
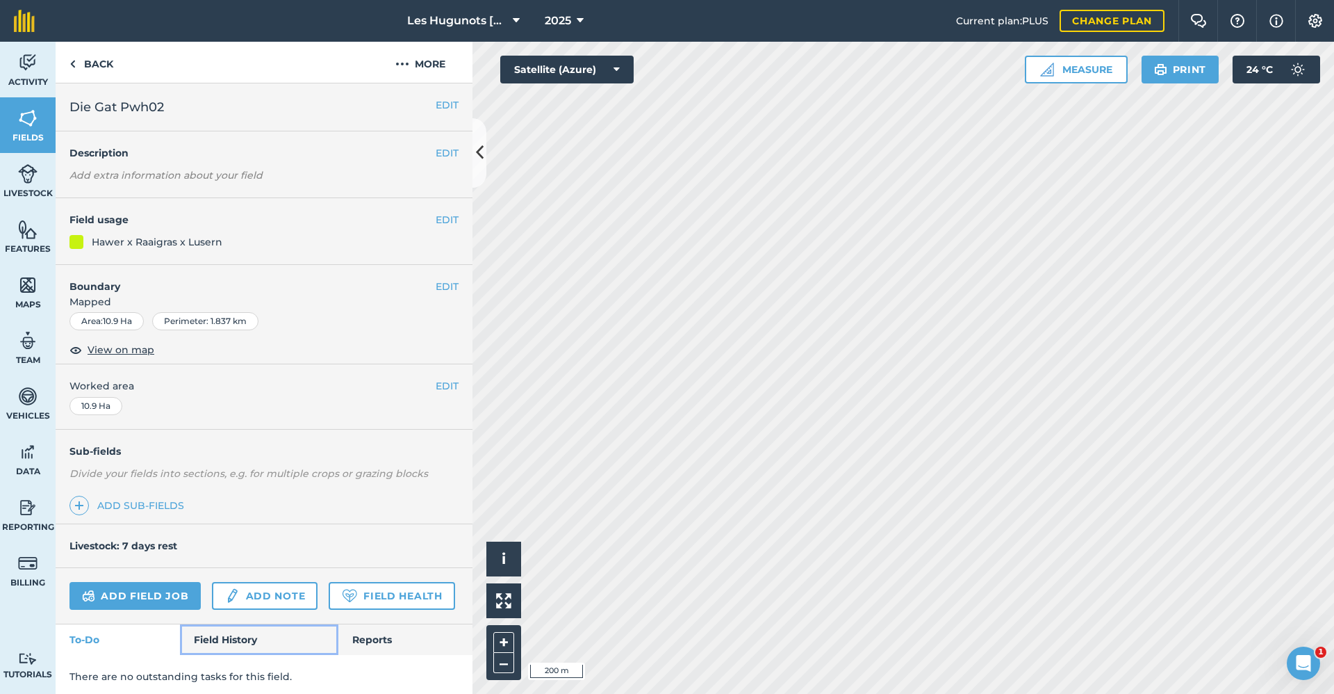
click at [247, 655] on link "Field History" at bounding box center [259, 639] width 158 height 31
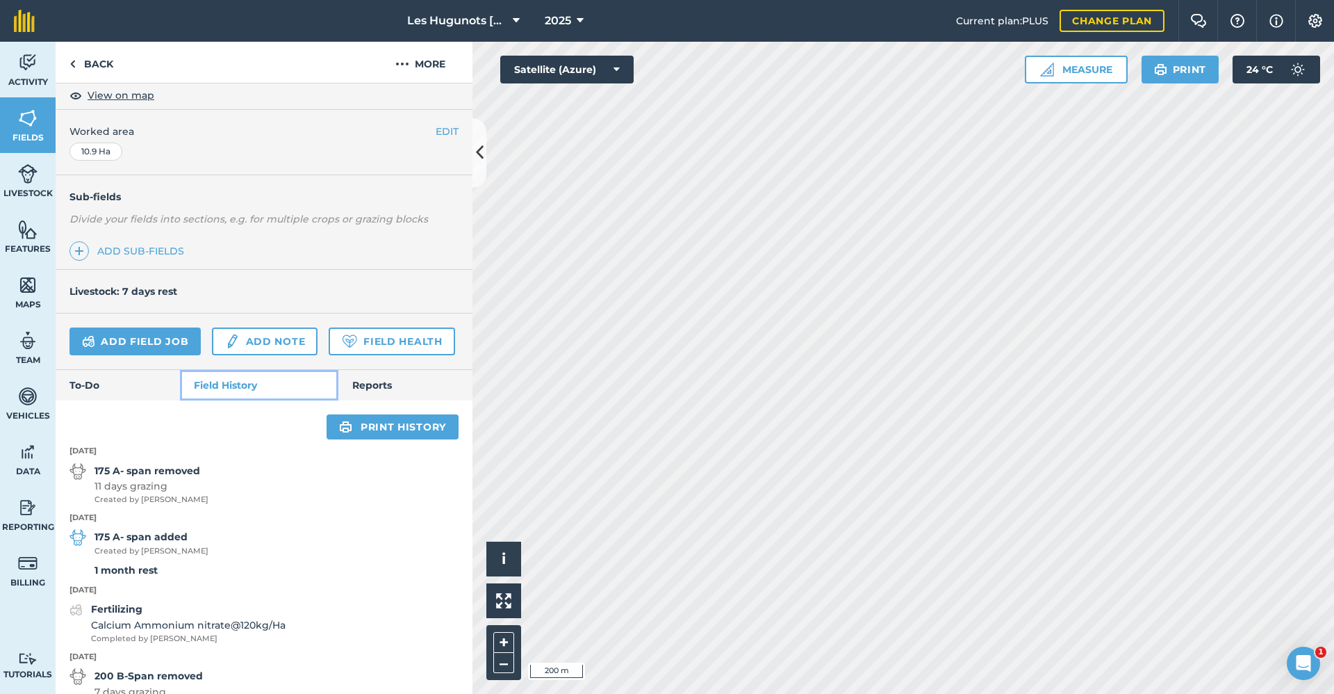
scroll to position [278, 0]
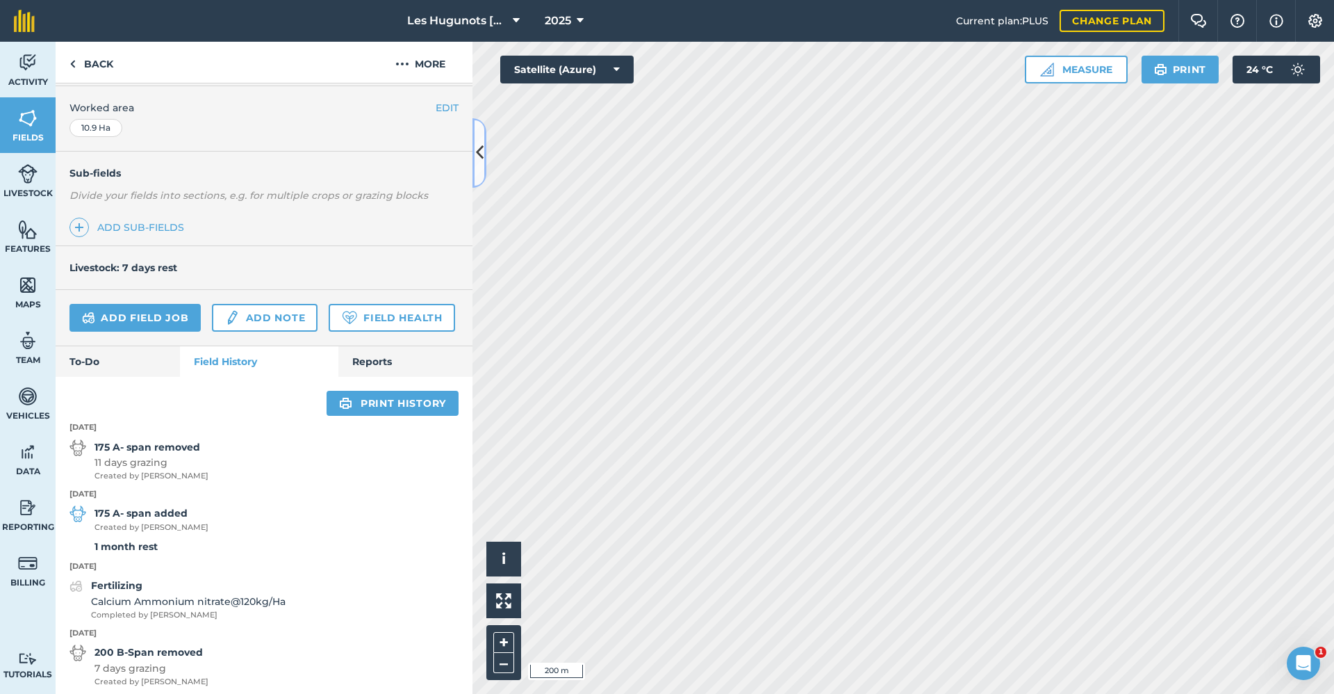
click at [479, 166] on button at bounding box center [480, 152] width 14 height 69
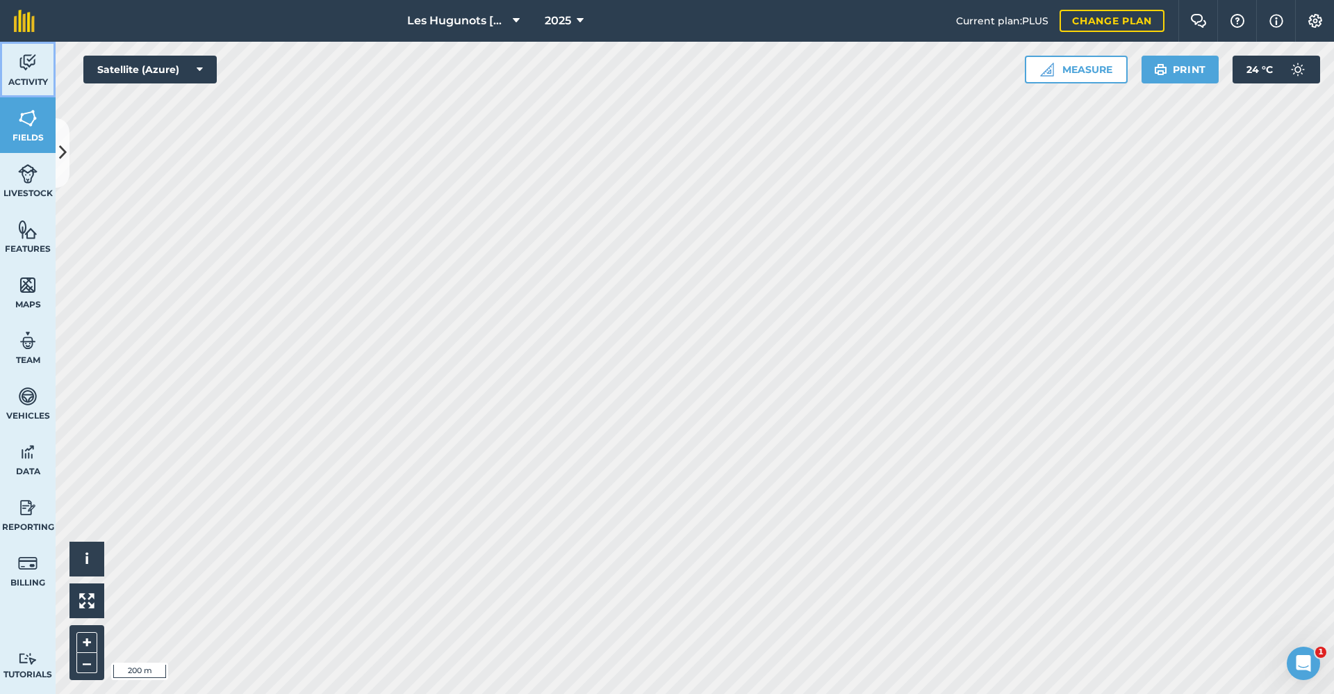
click at [38, 76] on span "Activity" at bounding box center [28, 81] width 56 height 11
click at [61, 165] on icon at bounding box center [63, 152] width 8 height 24
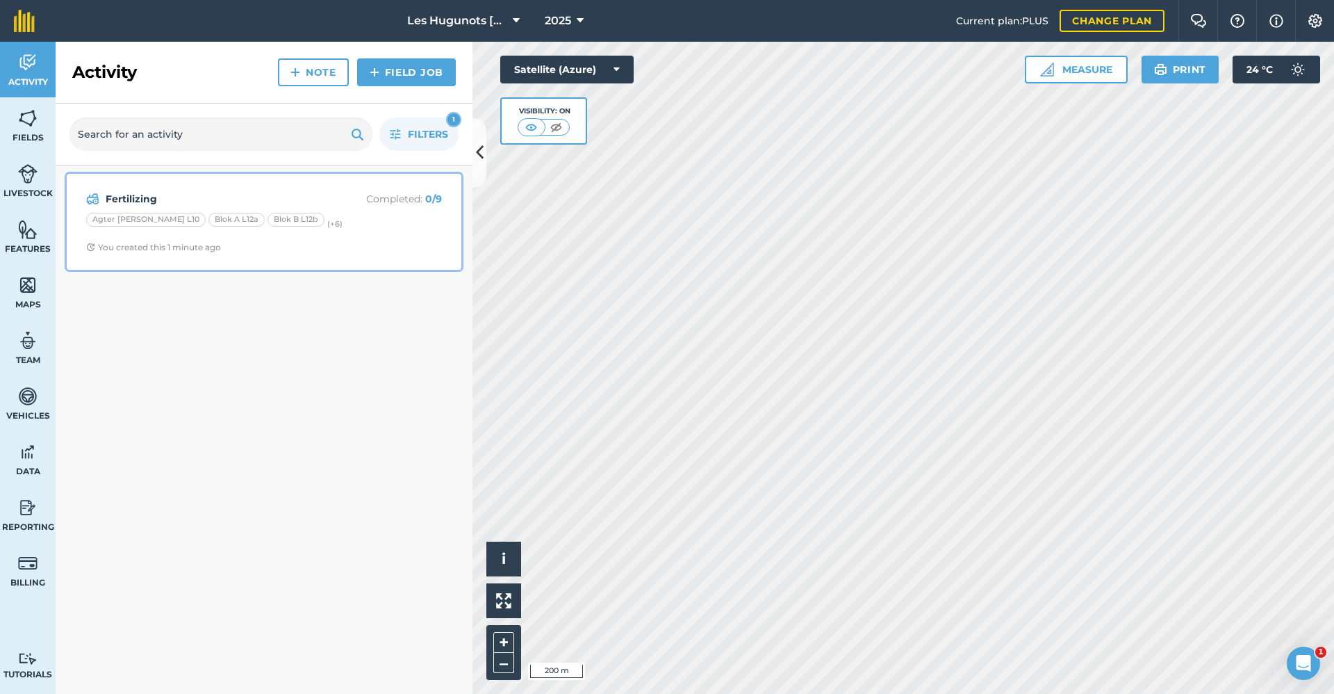
click at [159, 208] on div "Fertilizing Completed : 0 / 9 Agter [PERSON_NAME] L10 Blok A L12a Blok B L12b (…" at bounding box center [264, 221] width 378 height 79
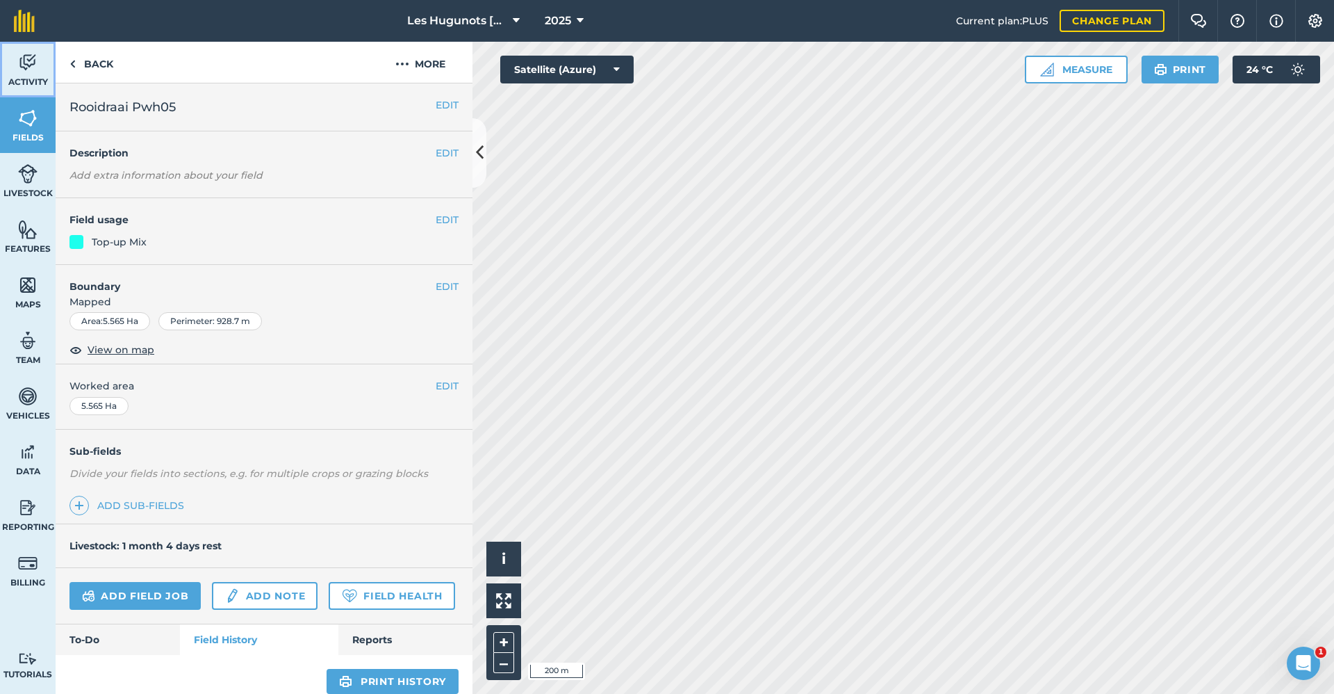
click at [35, 78] on span "Activity" at bounding box center [28, 81] width 56 height 11
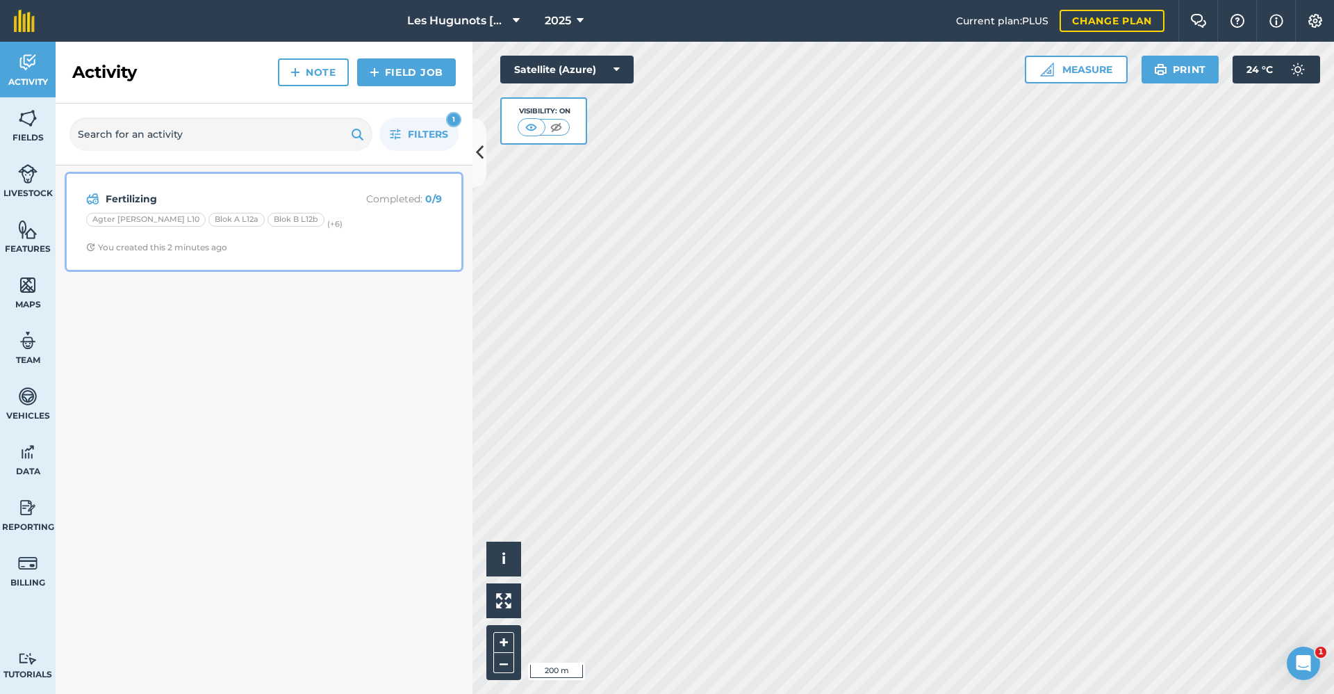
click at [123, 218] on div "Agter [PERSON_NAME] L10" at bounding box center [146, 220] width 120 height 14
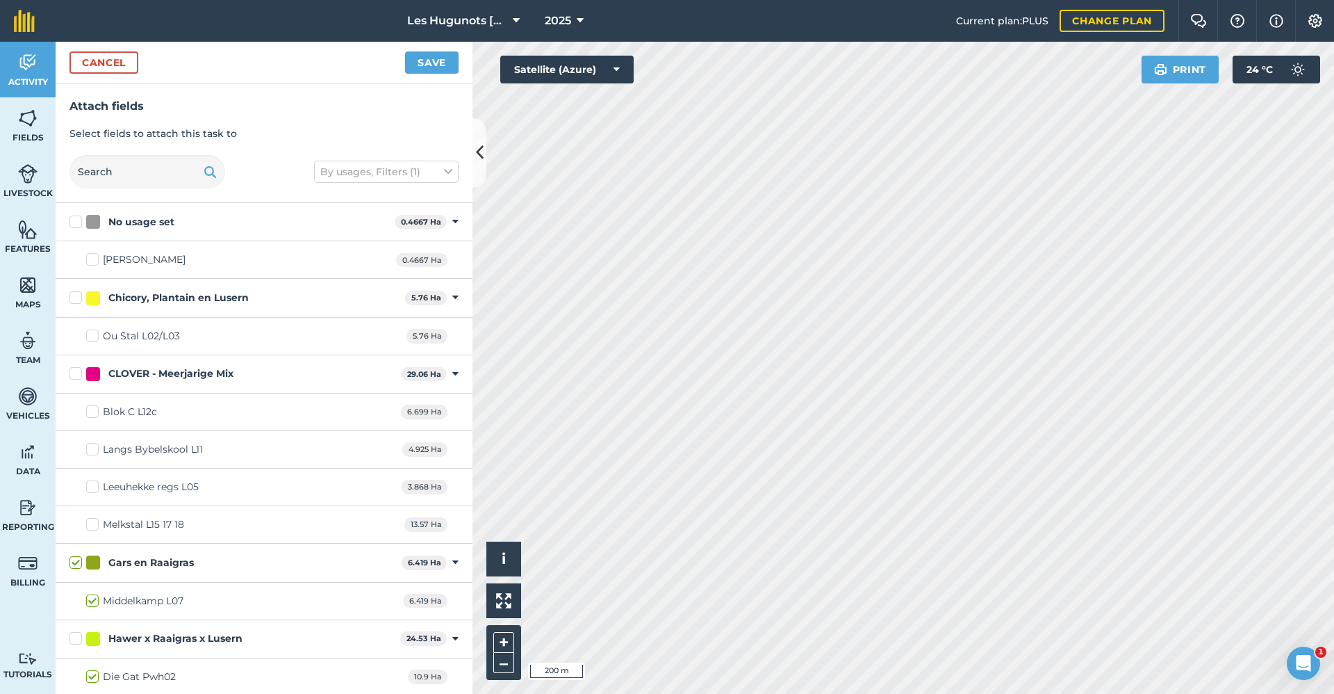
checkbox input "true"
click at [429, 69] on button "Save" at bounding box center [432, 62] width 54 height 22
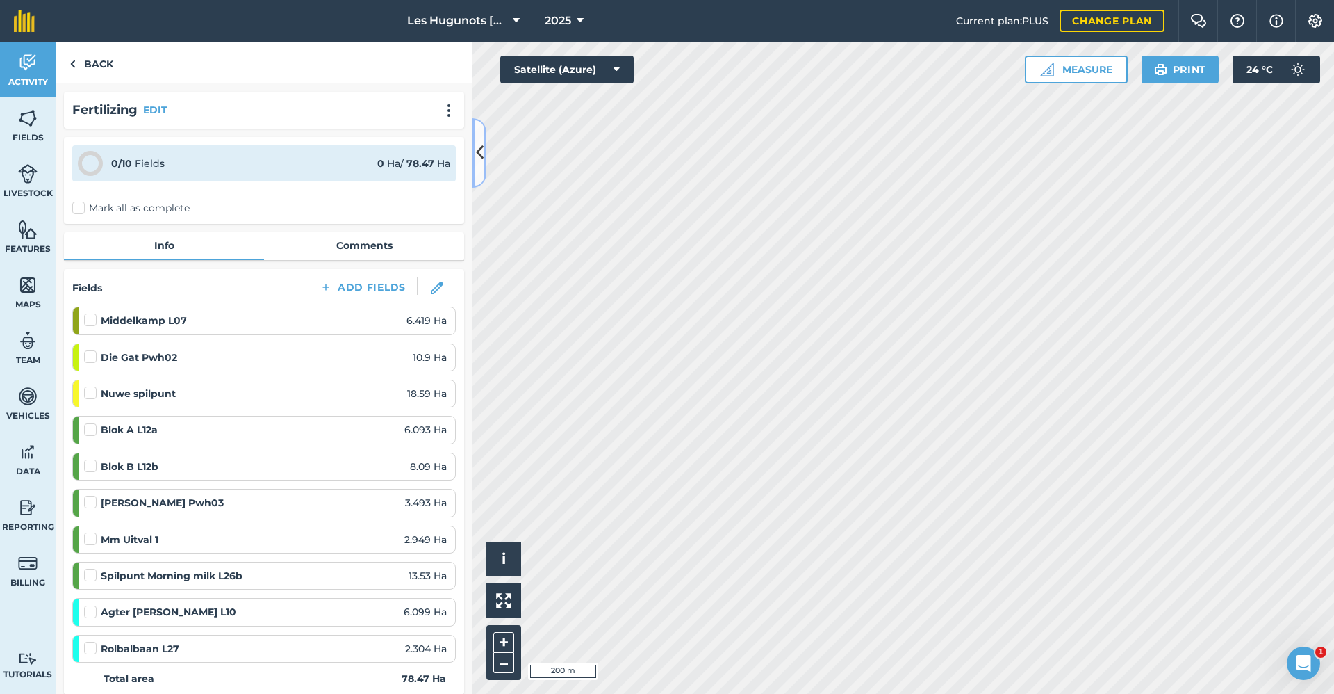
click at [476, 149] on icon at bounding box center [480, 152] width 8 height 24
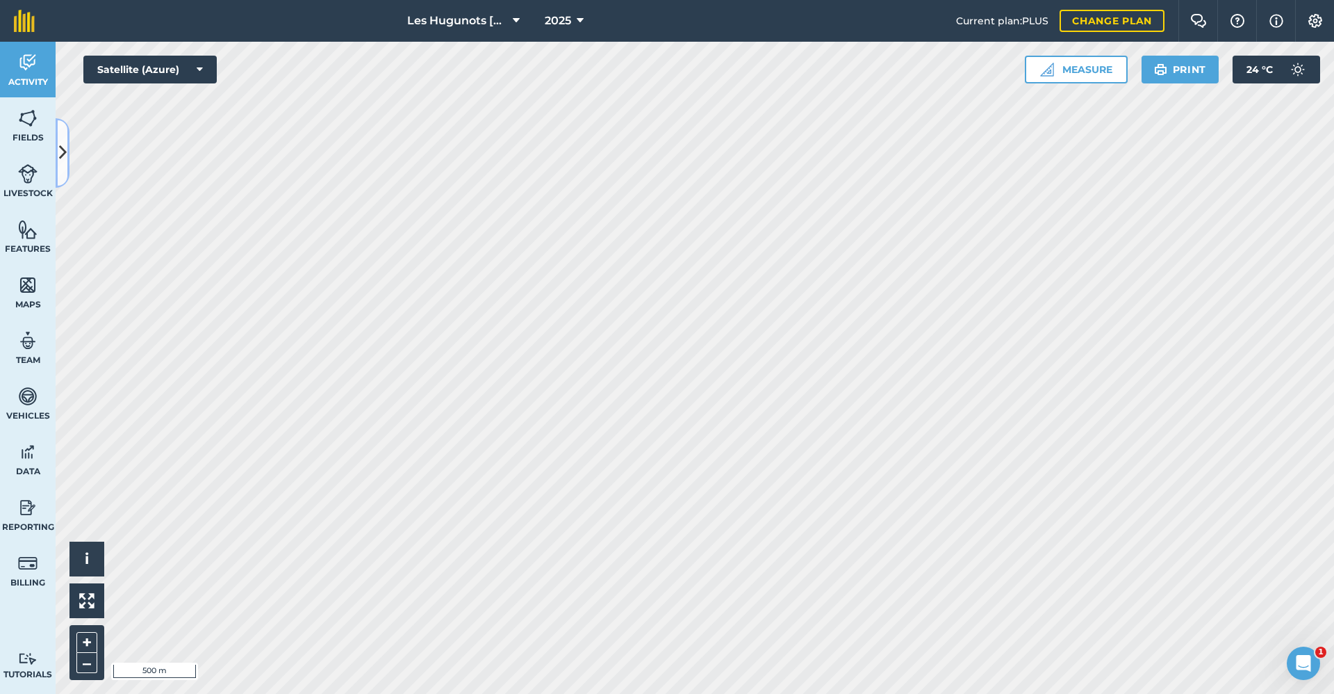
click at [60, 147] on icon at bounding box center [63, 152] width 8 height 24
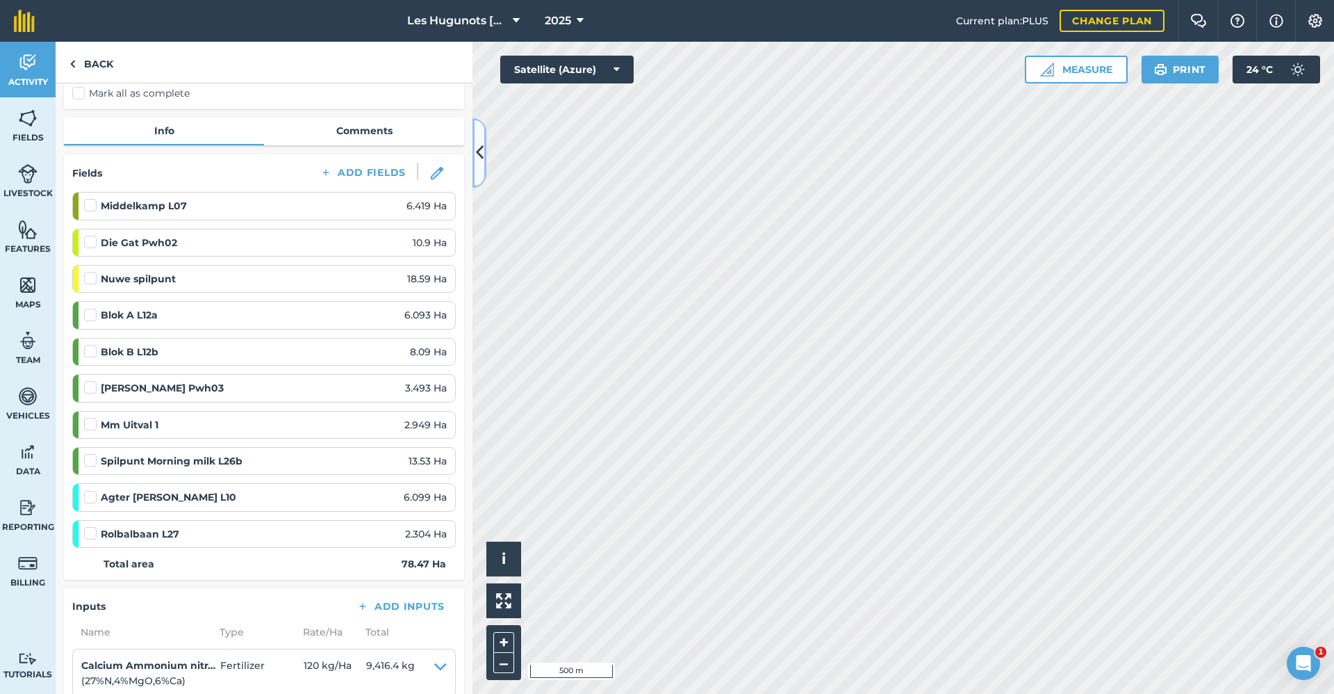
scroll to position [139, 0]
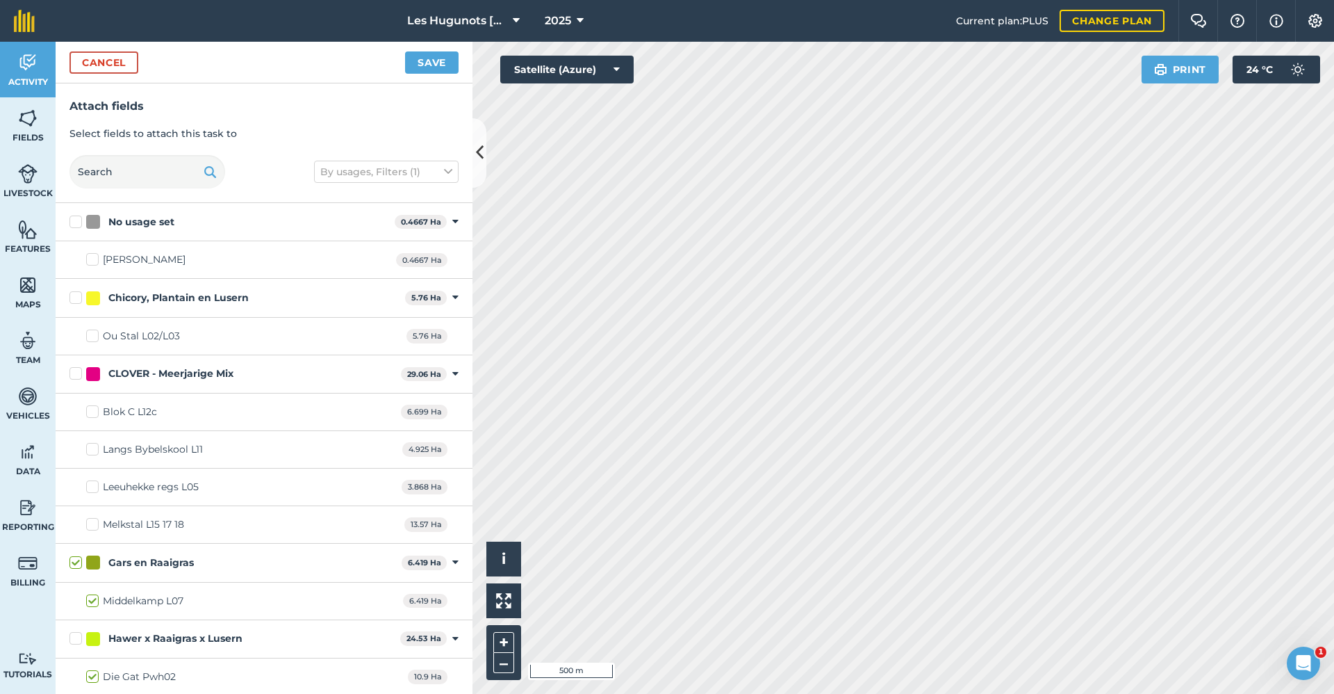
checkbox input "false"
click at [424, 54] on button "Save" at bounding box center [432, 62] width 54 height 22
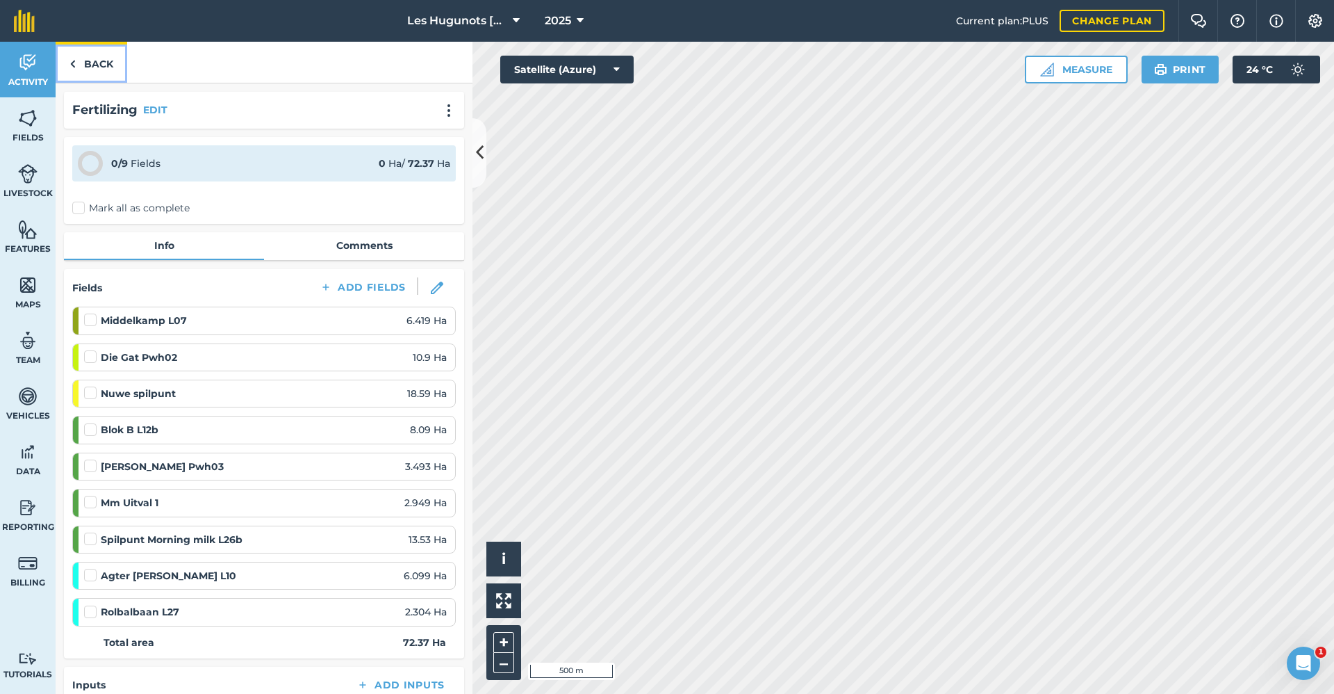
click at [79, 58] on link "Back" at bounding box center [92, 62] width 72 height 41
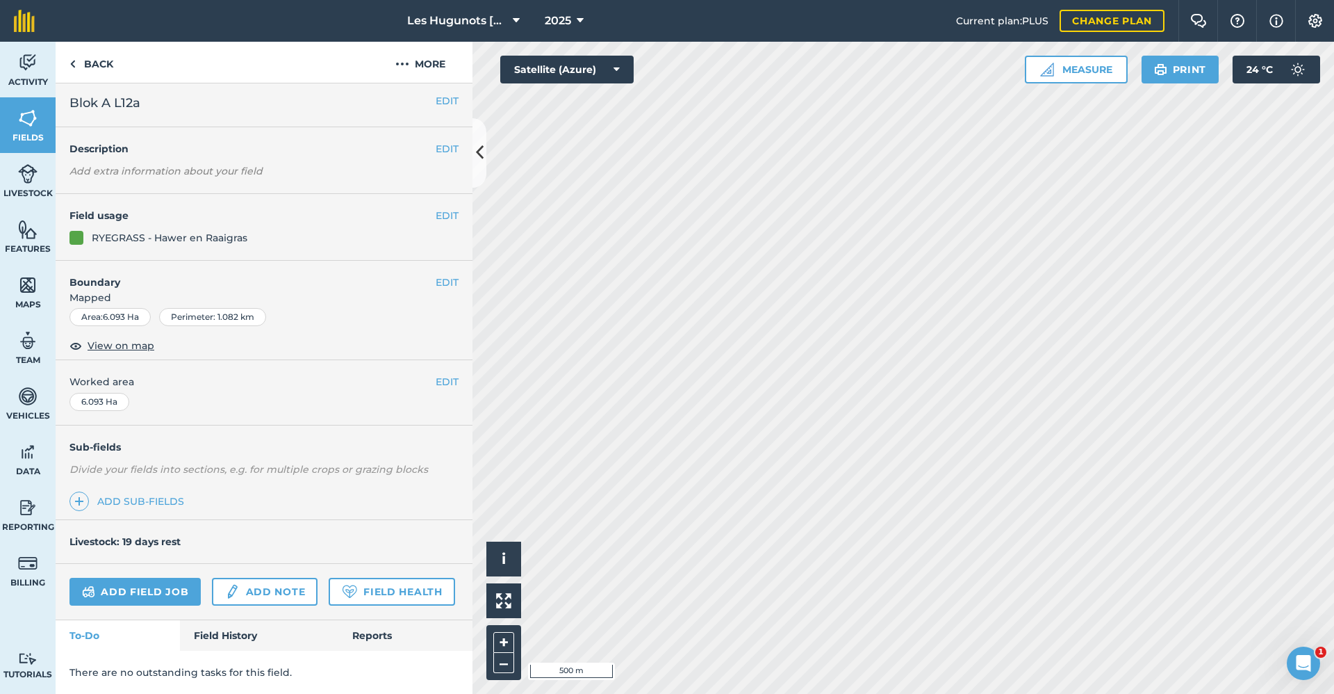
scroll to position [43, 0]
click at [213, 634] on link "Field History" at bounding box center [259, 635] width 158 height 31
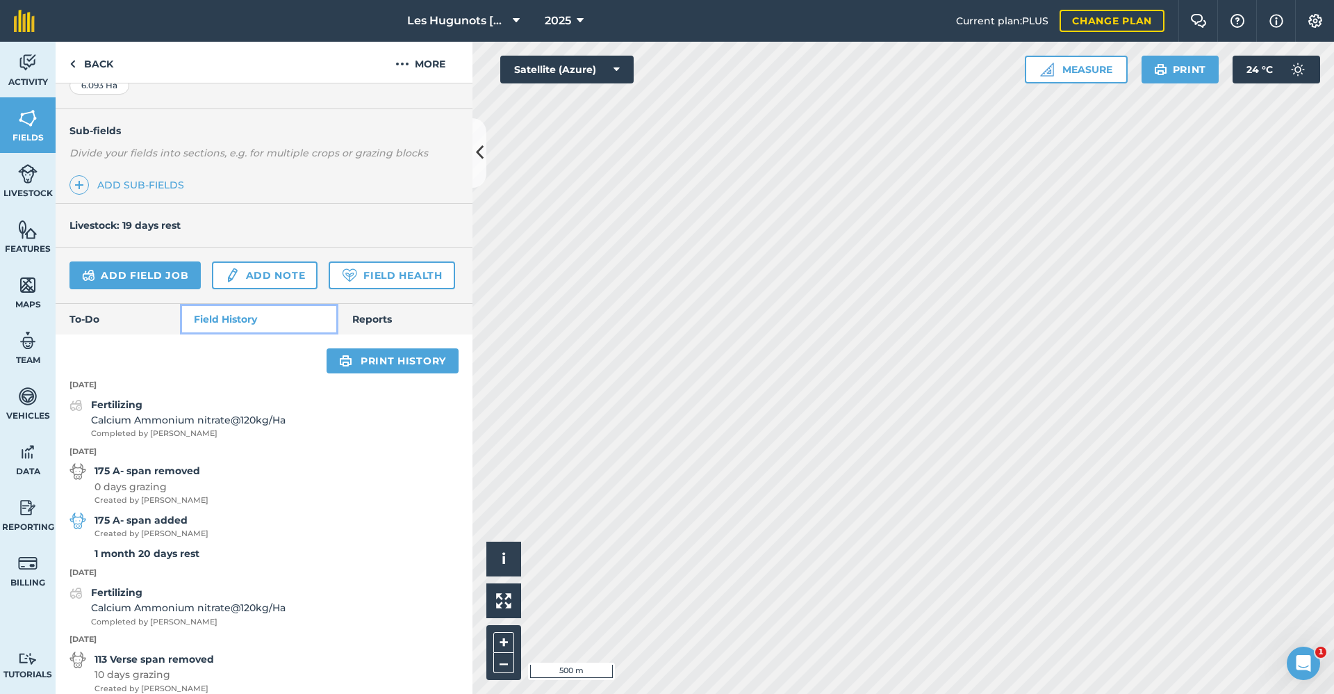
scroll to position [321, 0]
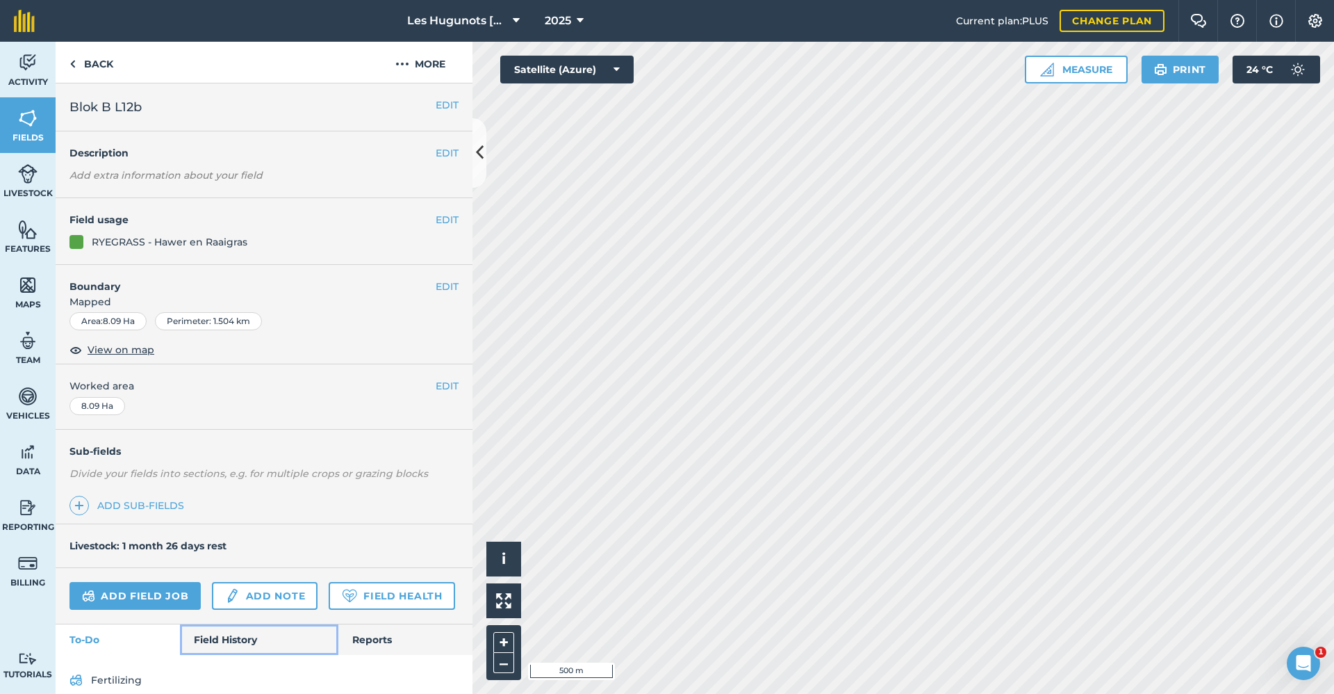
click at [224, 655] on link "Field History" at bounding box center [259, 639] width 158 height 31
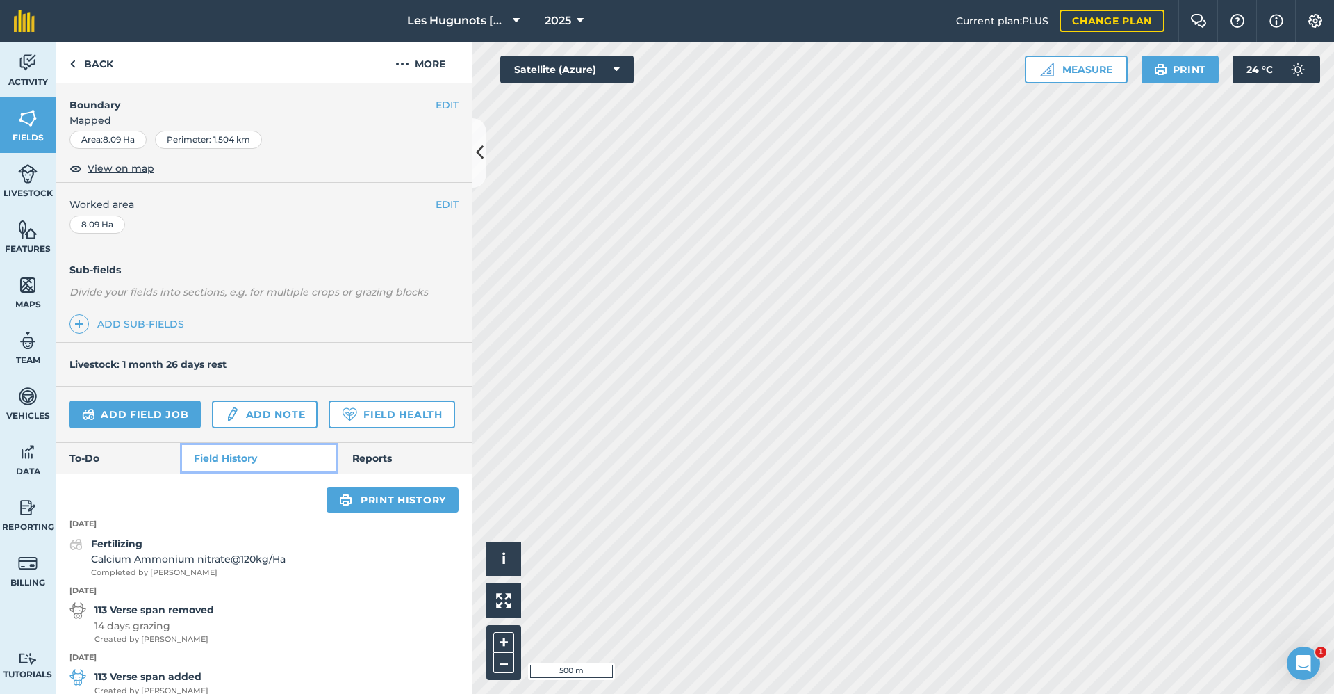
scroll to position [278, 0]
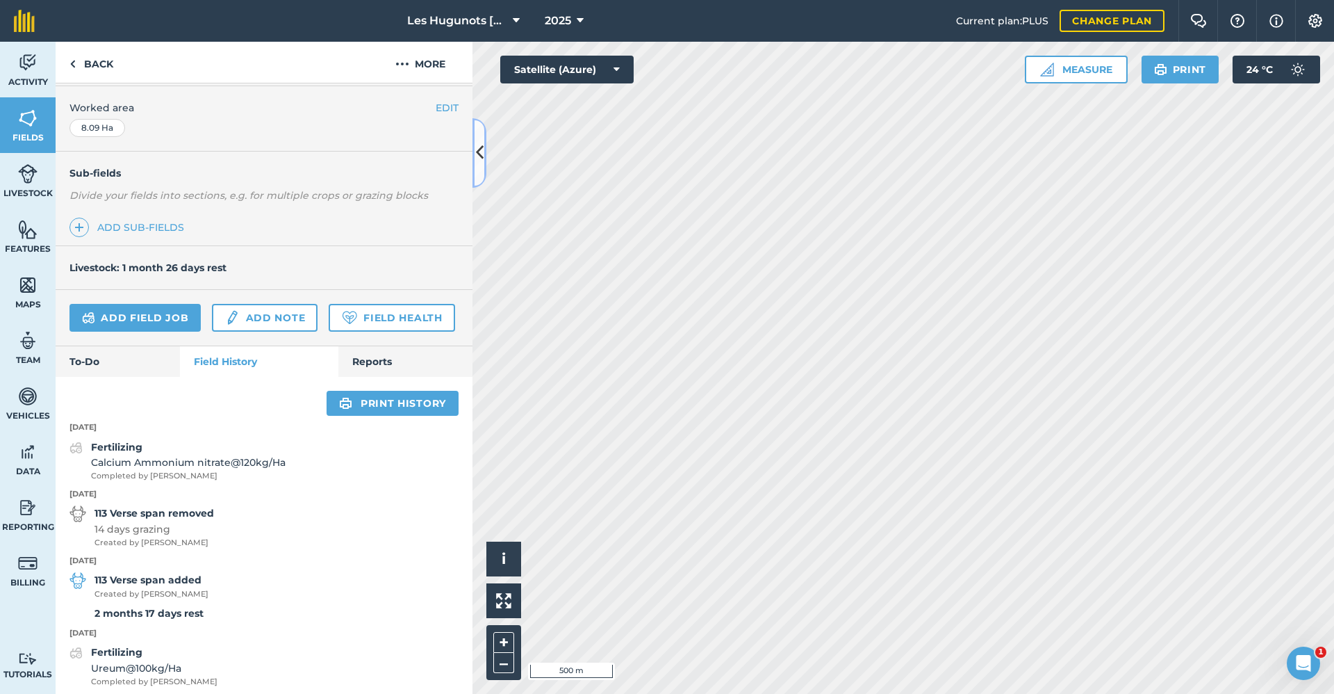
click at [478, 155] on icon at bounding box center [480, 152] width 8 height 24
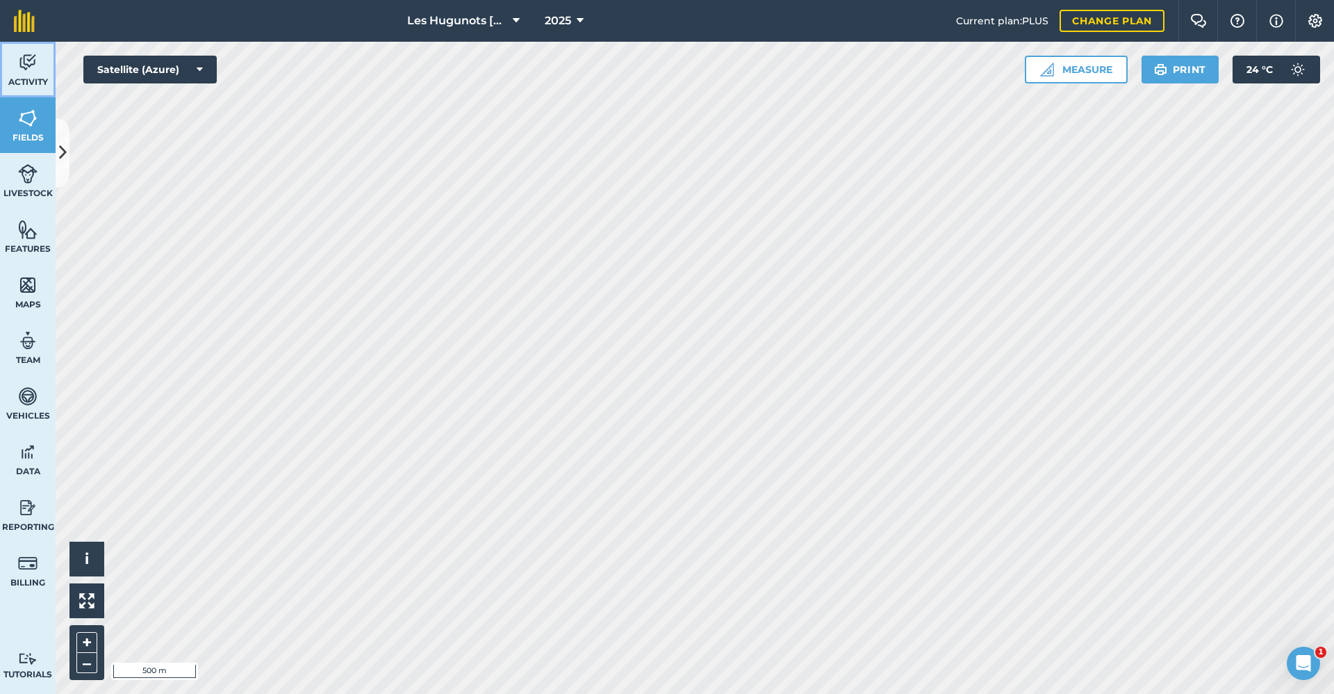
click at [28, 75] on link "Activity" at bounding box center [28, 70] width 56 height 56
click at [68, 137] on button at bounding box center [63, 152] width 14 height 69
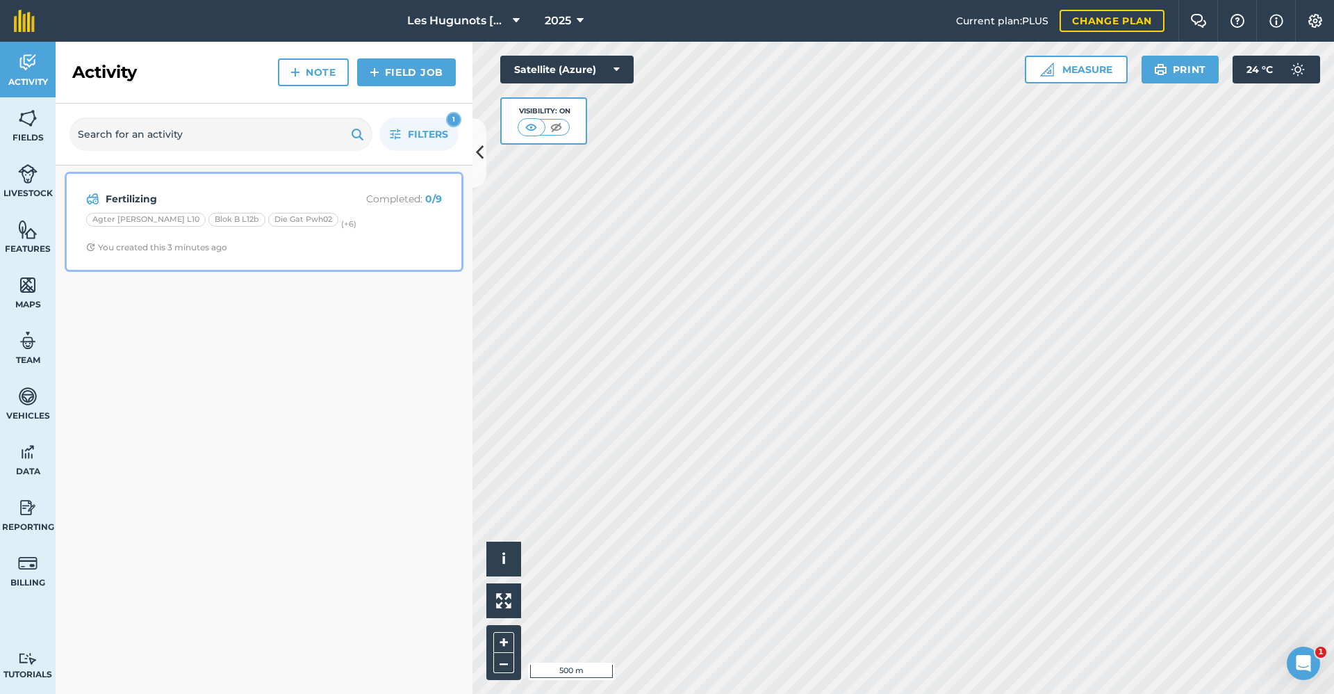
click at [205, 233] on div "Fertilizing Completed : 0 / 9 Agter [PERSON_NAME] L10 Blok B L12b Die Gat Pwh02…" at bounding box center [264, 221] width 378 height 79
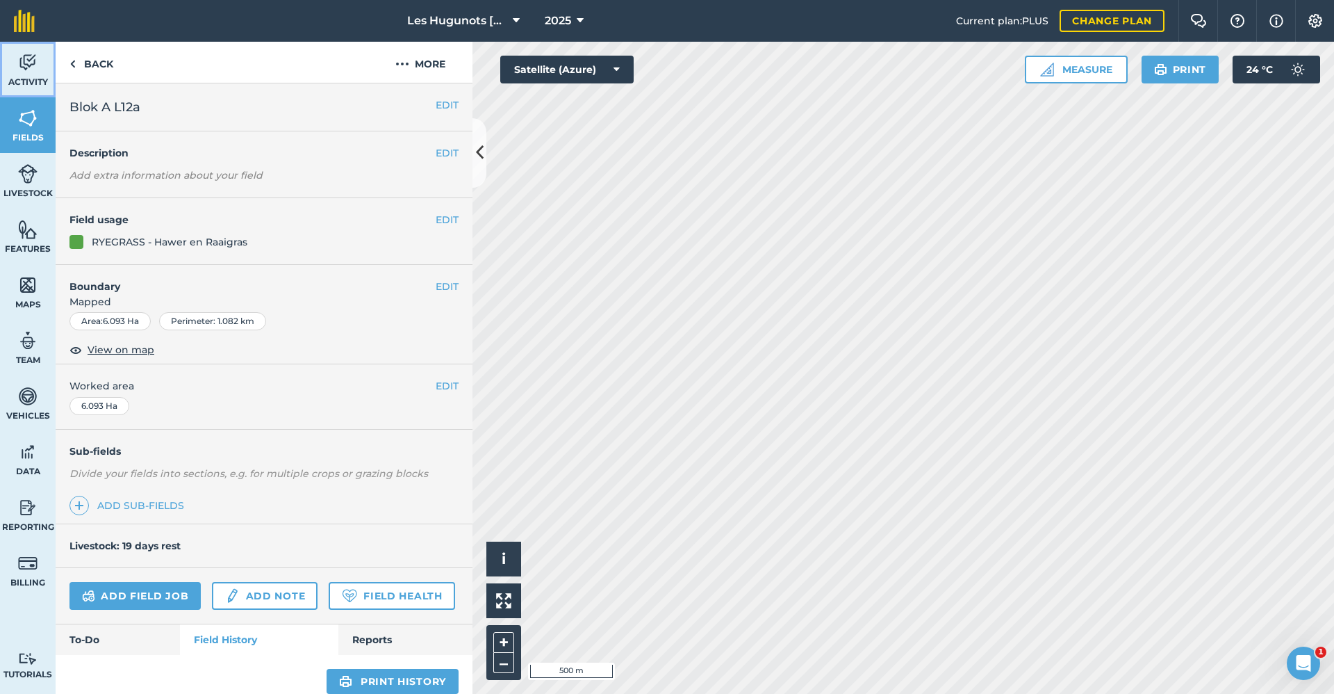
click at [41, 57] on link "Activity" at bounding box center [28, 70] width 56 height 56
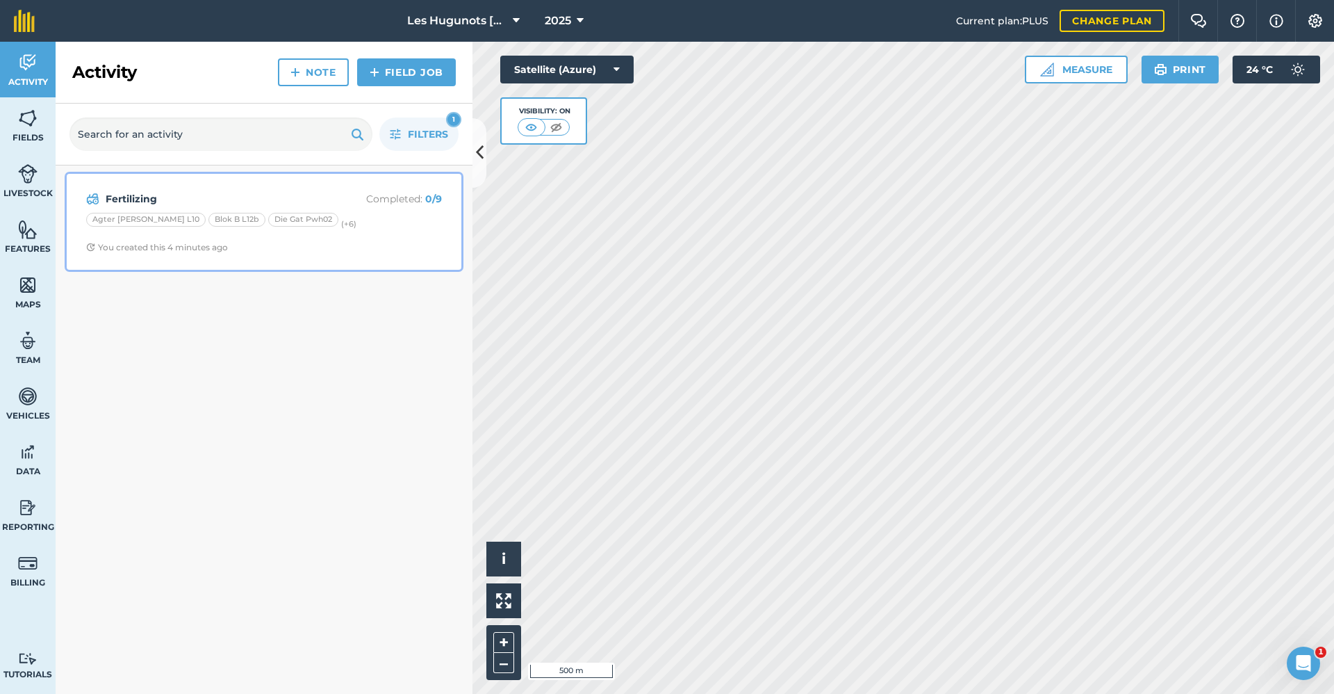
click at [197, 208] on div "Fertilizing Completed : 0 / 9 Agter [PERSON_NAME] L10 Blok B L12b Die Gat Pwh02…" at bounding box center [264, 221] width 378 height 79
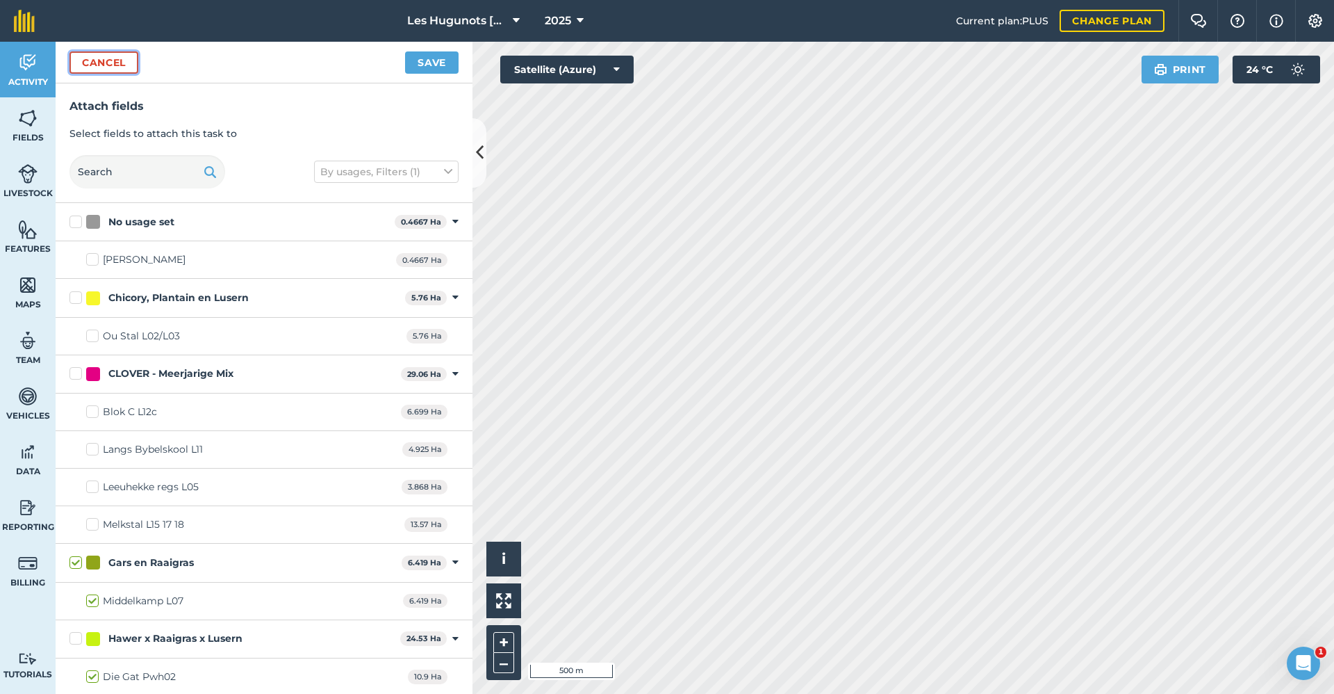
click at [122, 64] on button "Cancel" at bounding box center [103, 62] width 69 height 22
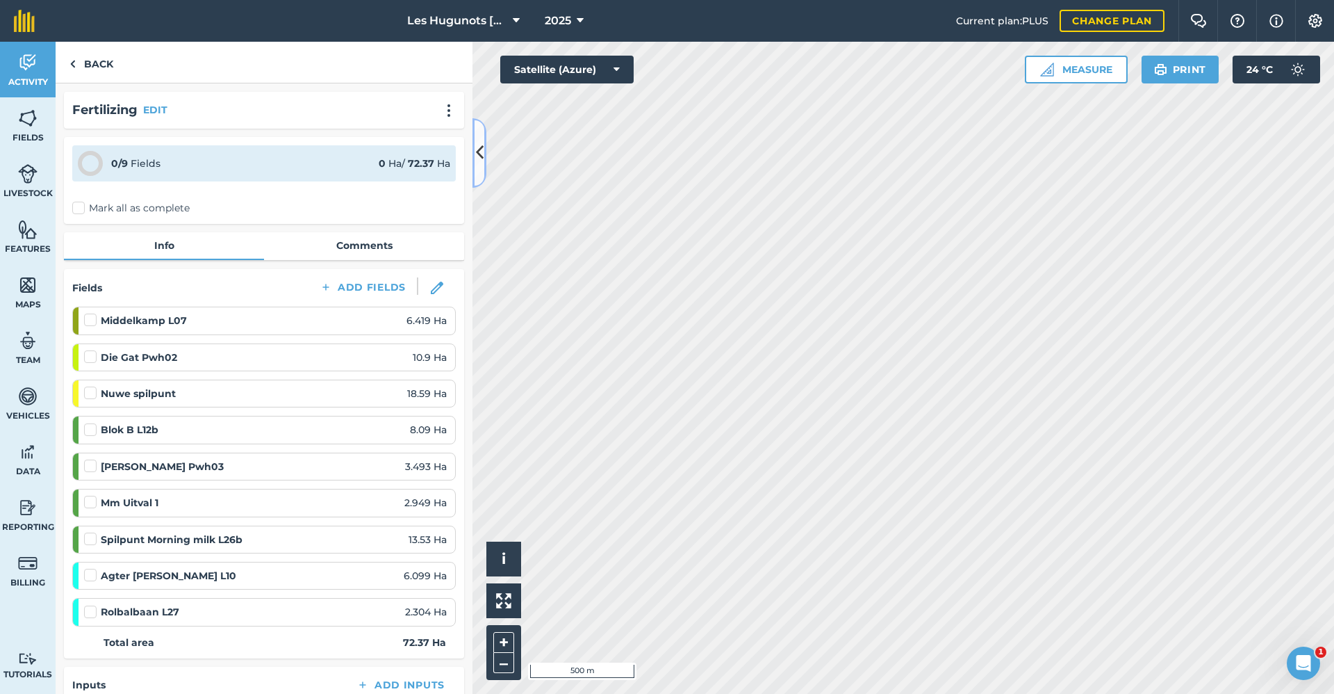
click at [485, 160] on button at bounding box center [480, 152] width 14 height 69
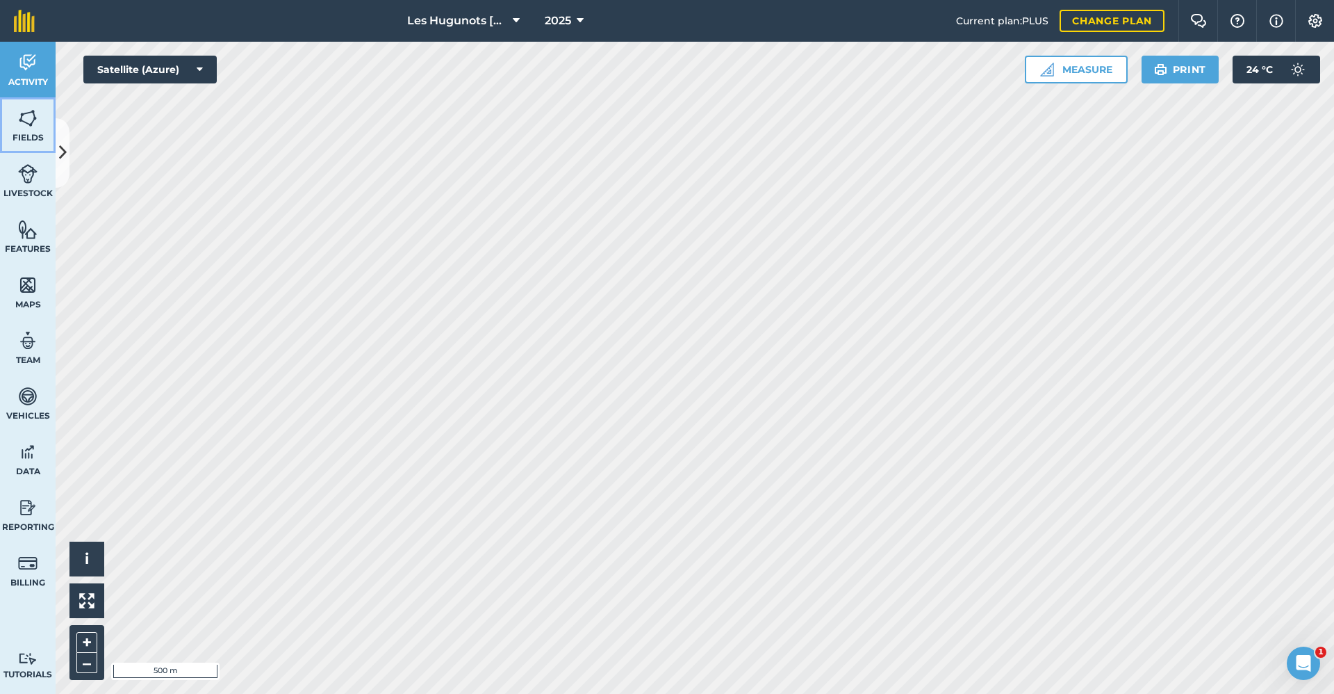
click at [44, 123] on link "Fields" at bounding box center [28, 125] width 56 height 56
click at [61, 150] on icon at bounding box center [63, 152] width 8 height 24
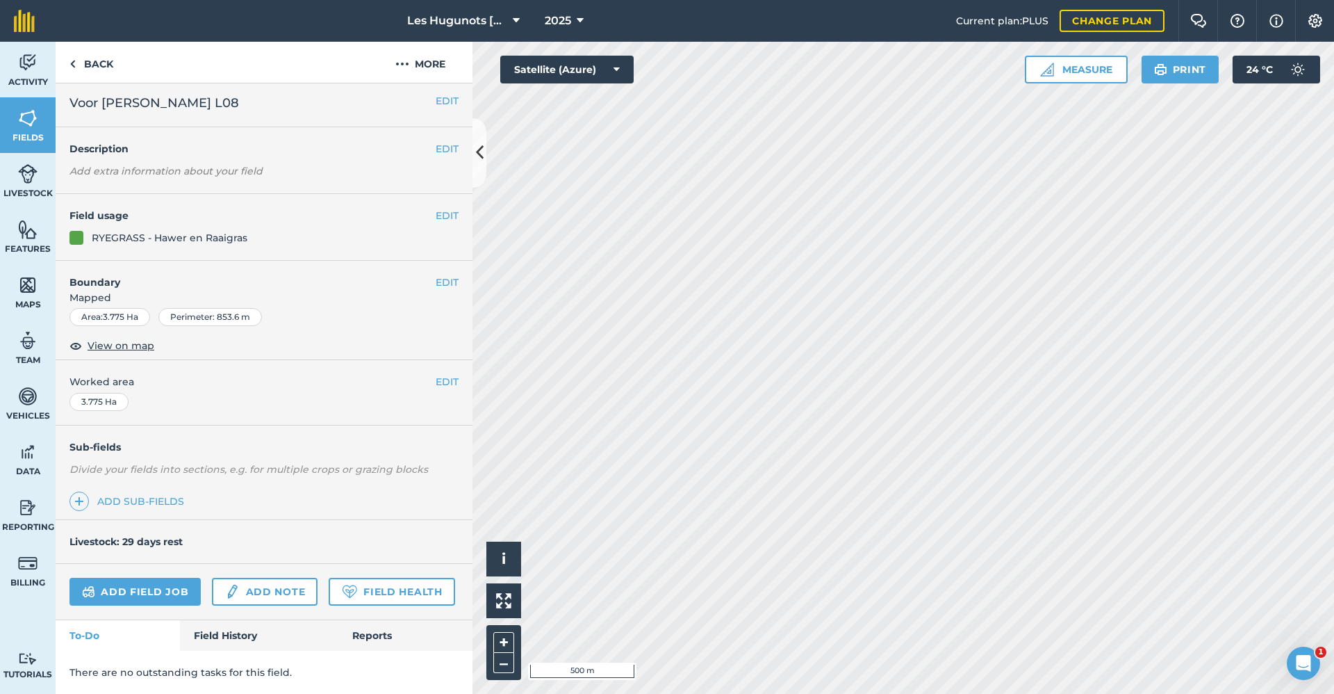
scroll to position [43, 0]
click at [222, 637] on link "Field History" at bounding box center [259, 635] width 158 height 31
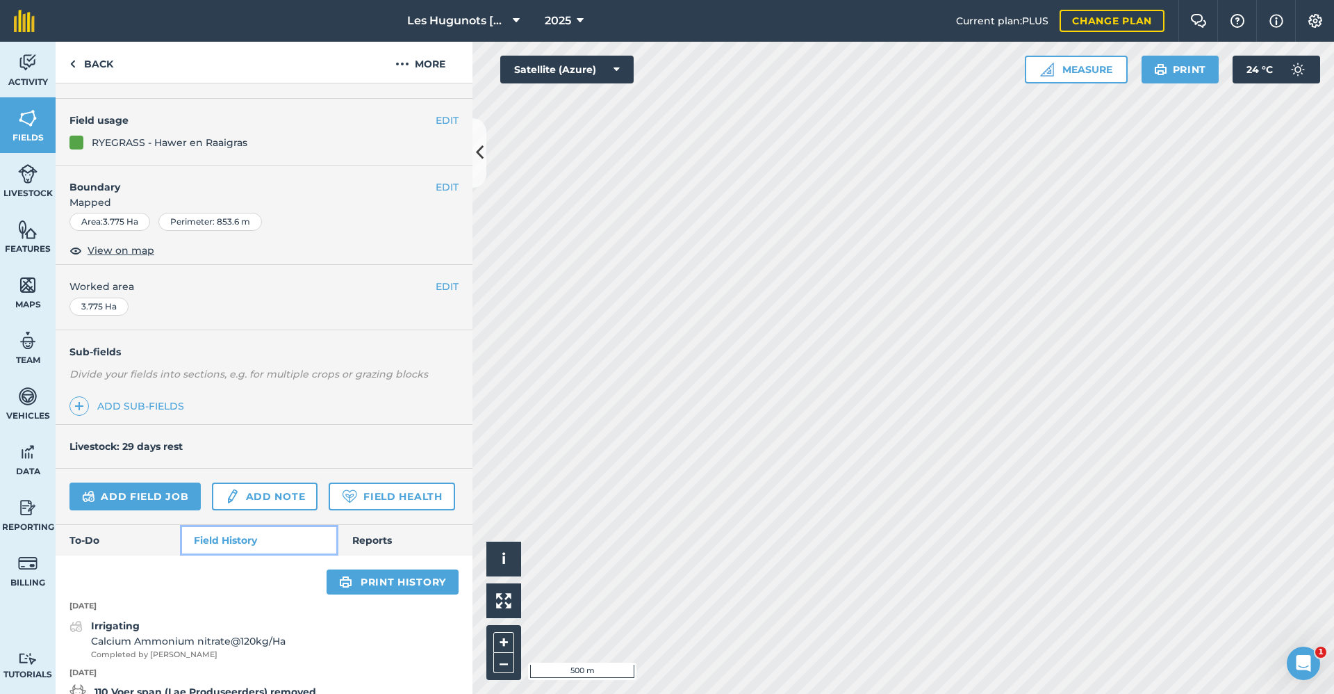
scroll to position [43, 0]
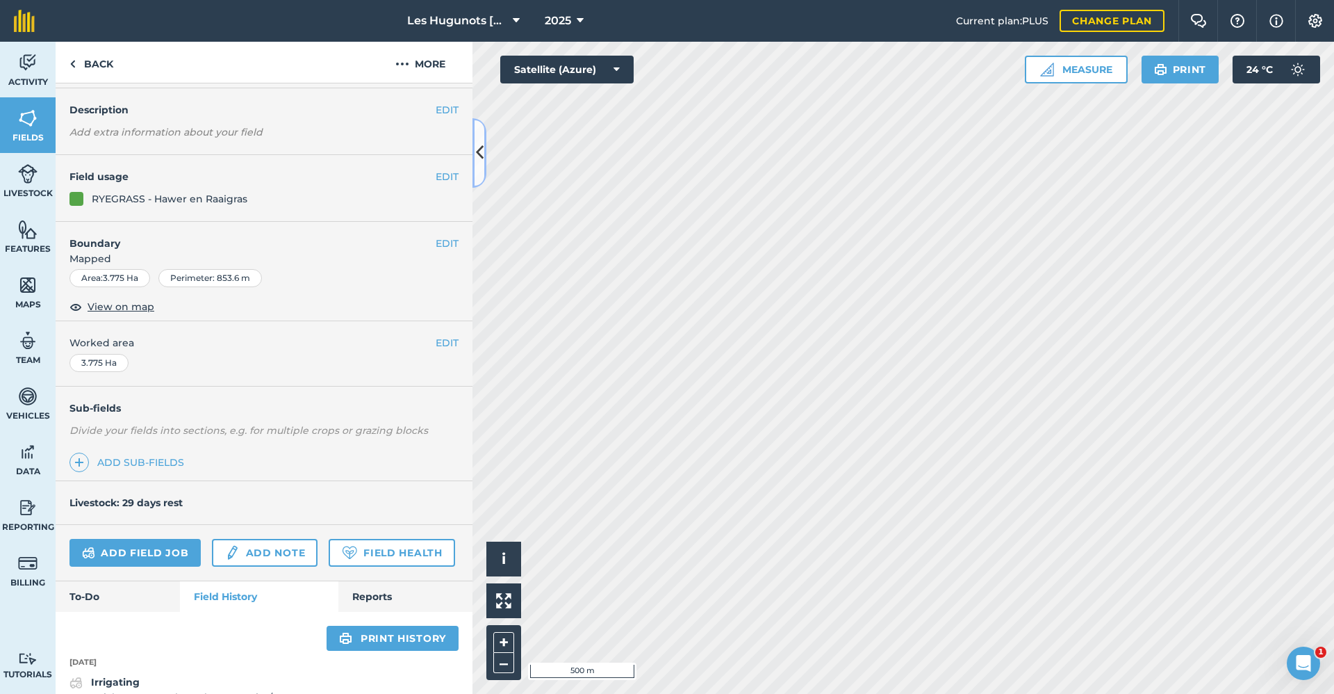
click at [478, 162] on icon at bounding box center [480, 152] width 8 height 24
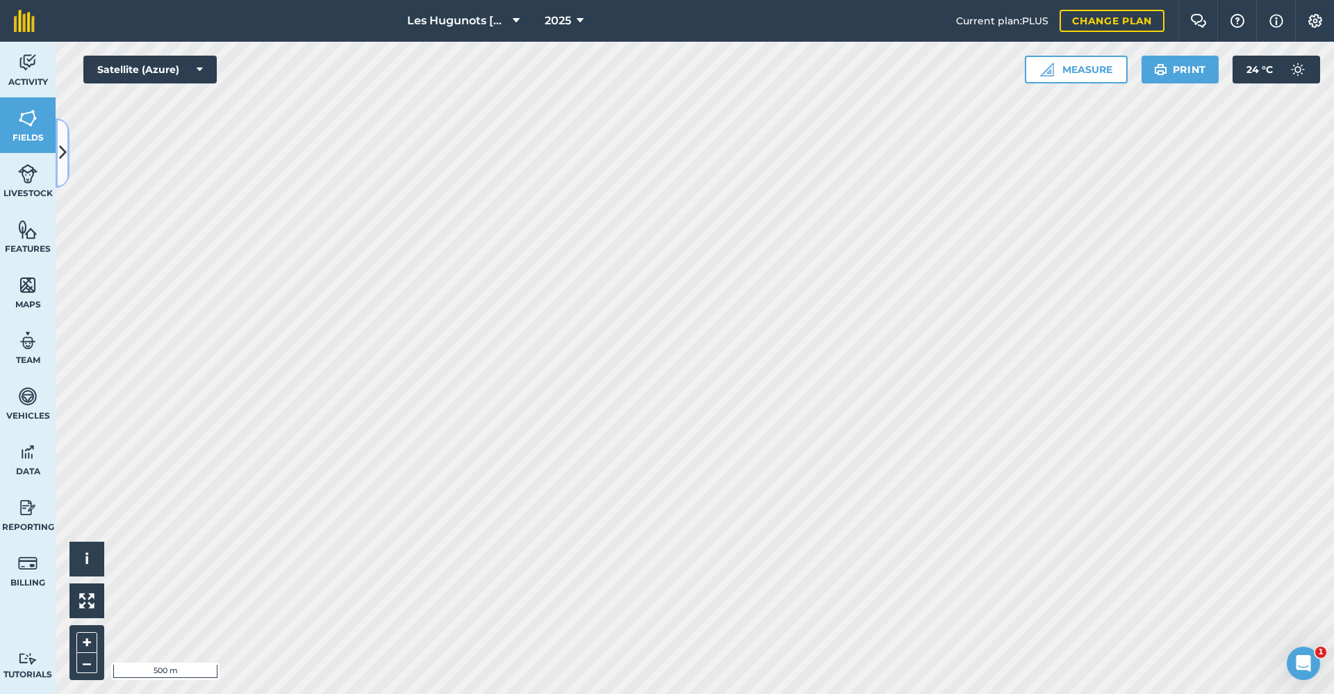
click at [60, 160] on icon at bounding box center [63, 152] width 8 height 24
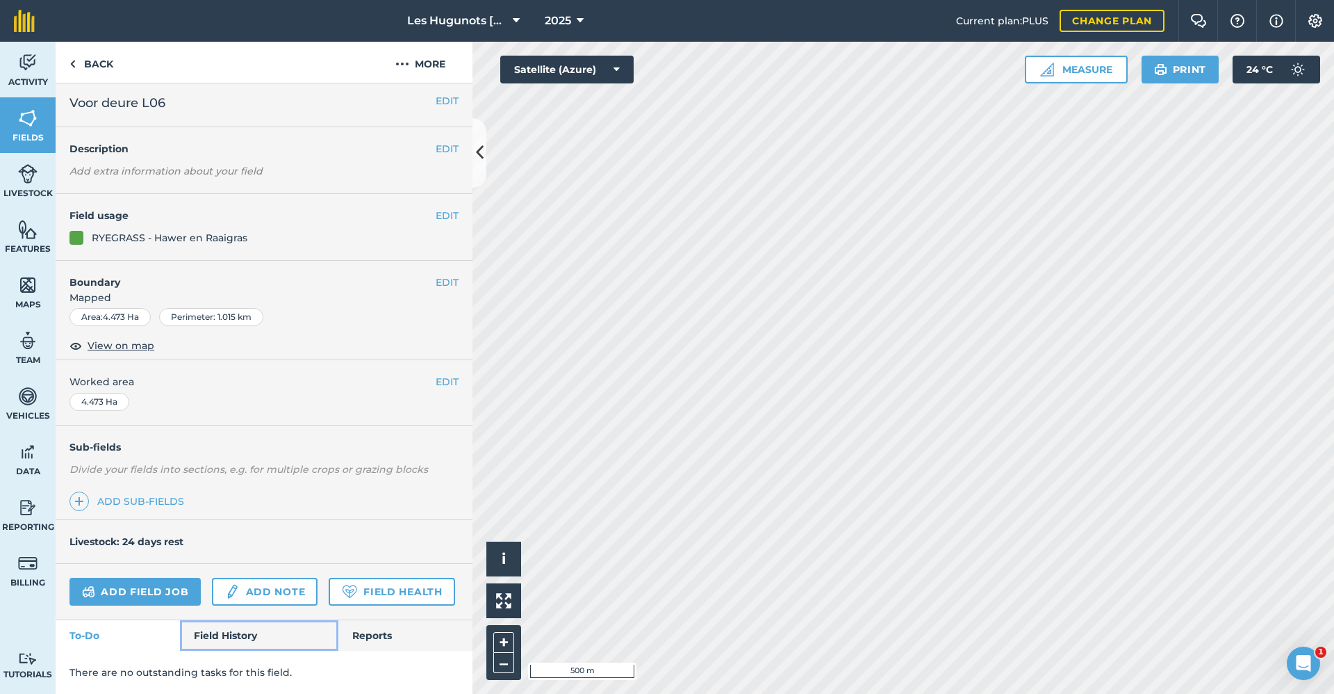
click at [211, 632] on link "Field History" at bounding box center [259, 635] width 158 height 31
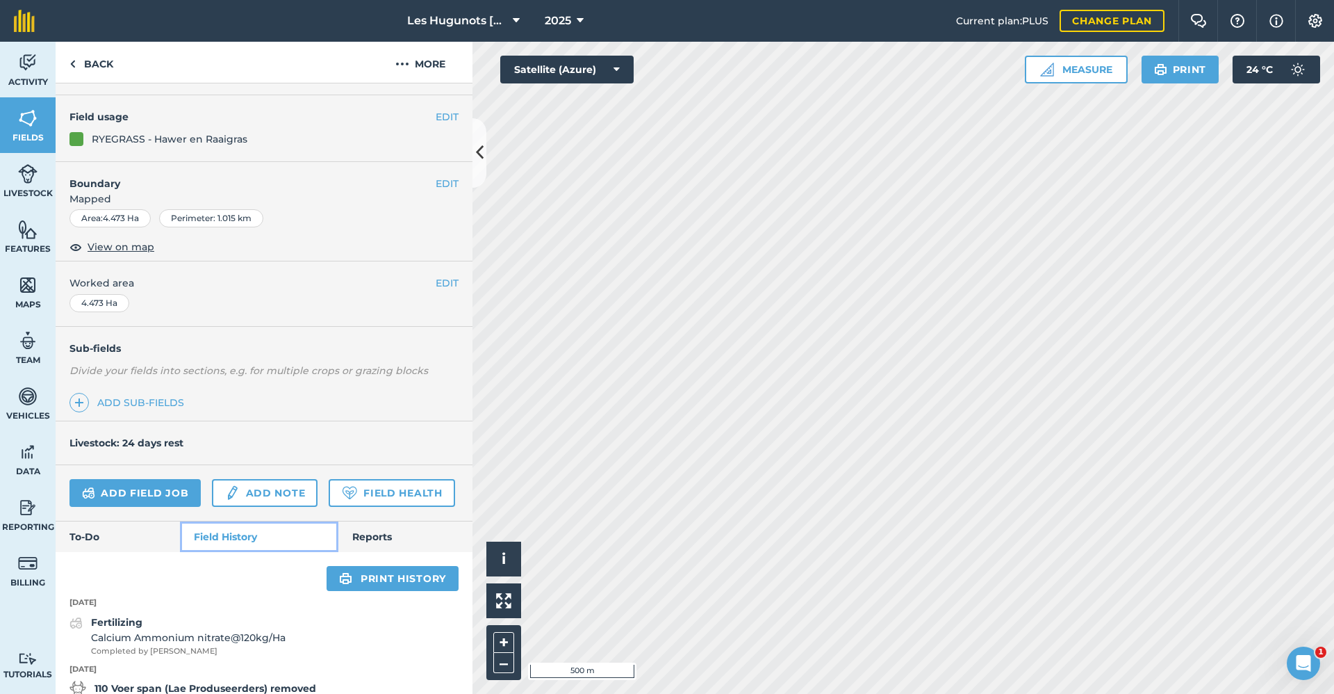
scroll to position [182, 0]
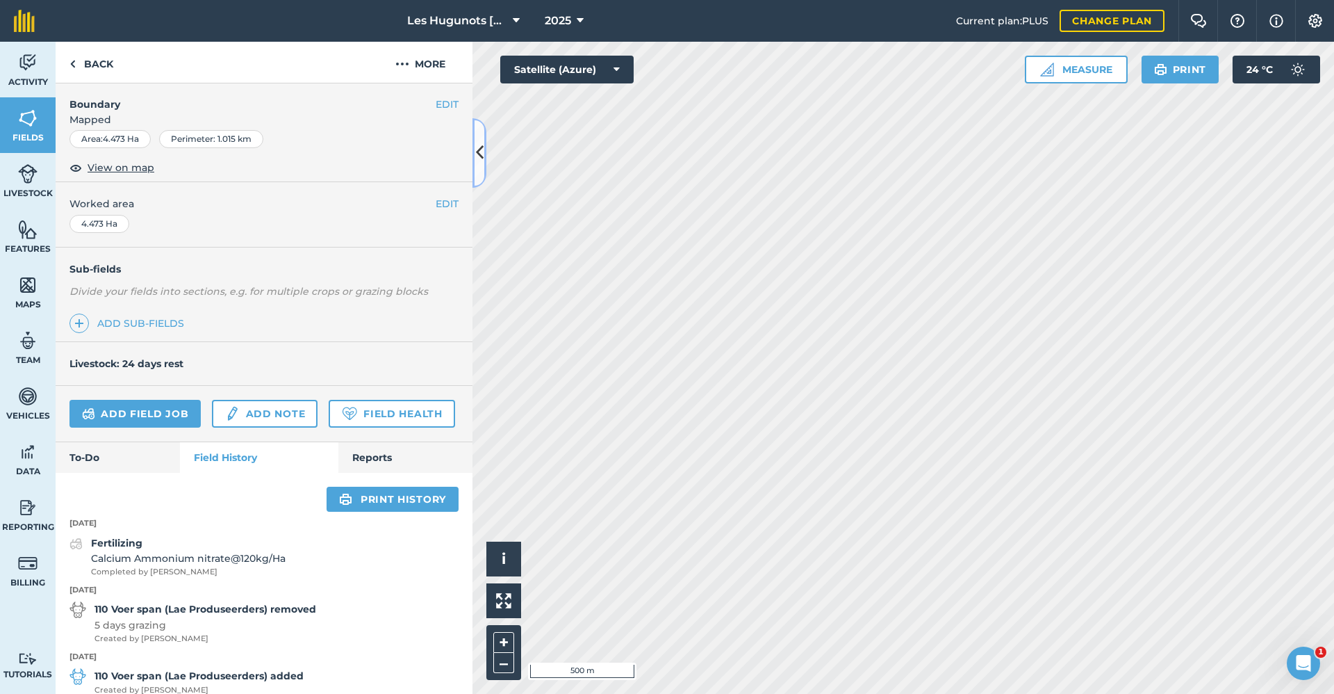
click at [481, 163] on icon at bounding box center [480, 152] width 8 height 24
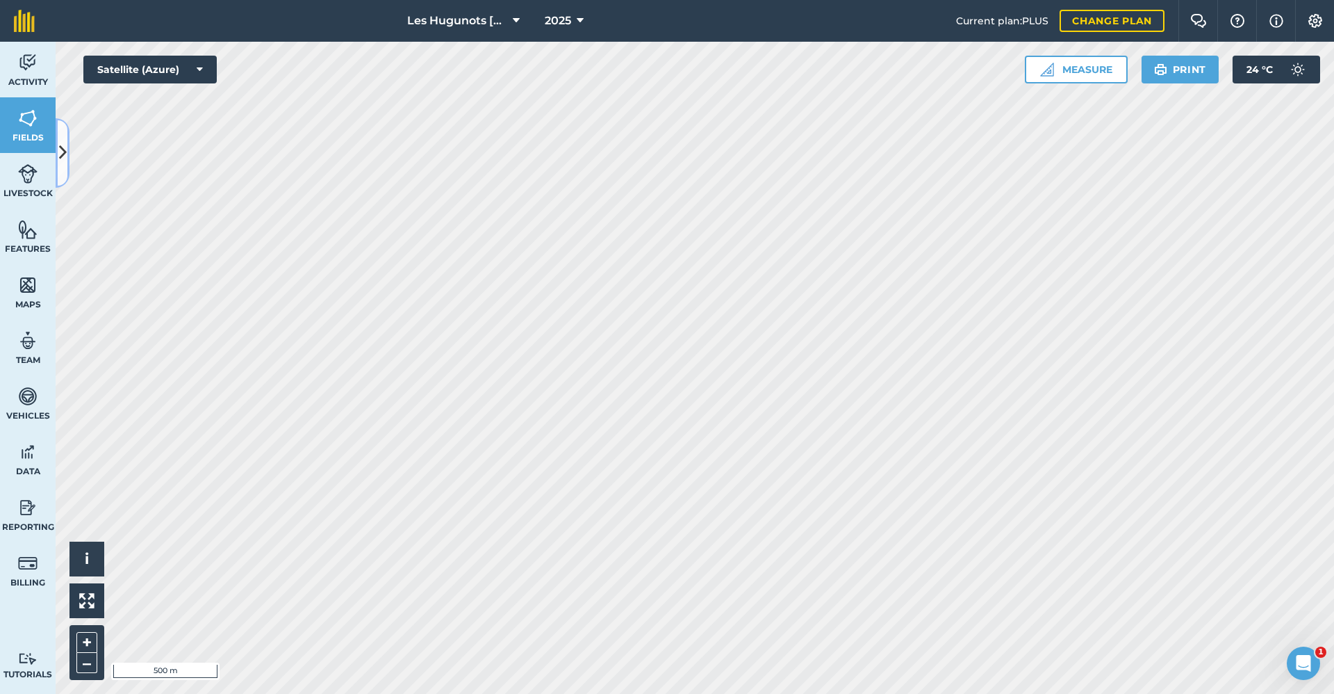
click at [56, 157] on button at bounding box center [63, 152] width 14 height 69
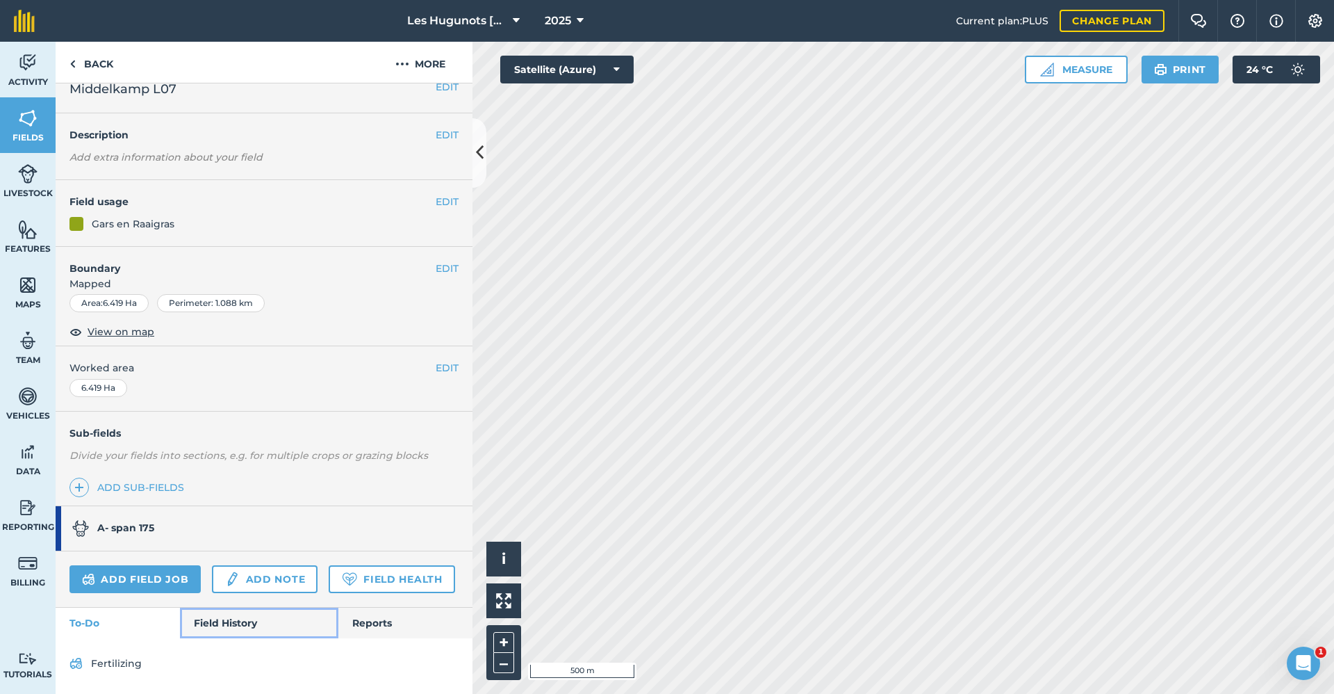
click at [215, 624] on link "Field History" at bounding box center [259, 622] width 158 height 31
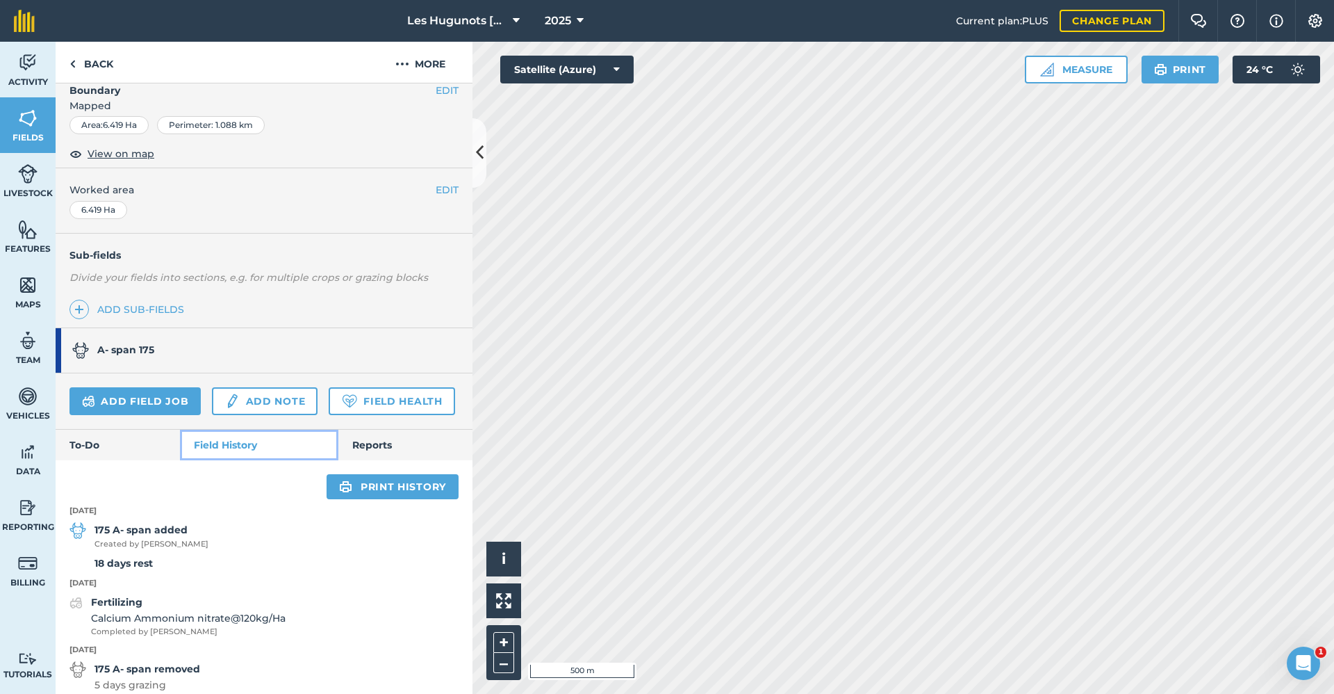
scroll to position [126, 0]
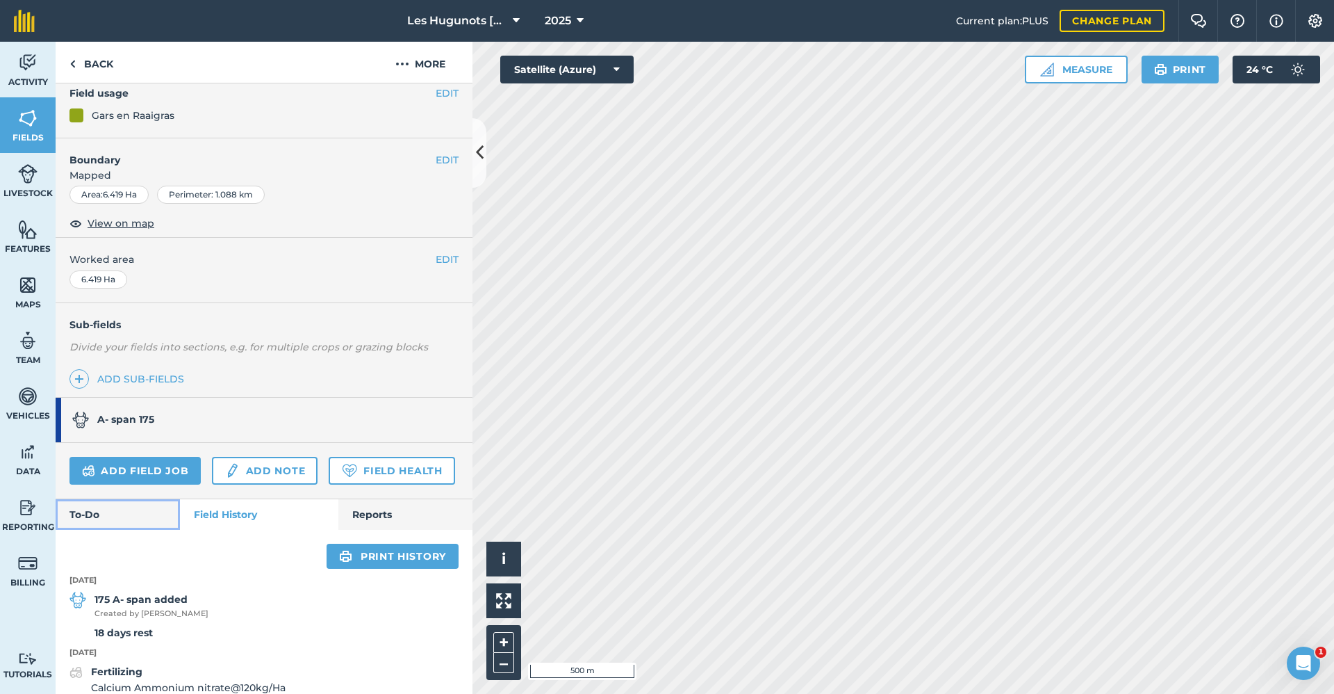
click at [141, 530] on link "To-Do" at bounding box center [118, 514] width 124 height 31
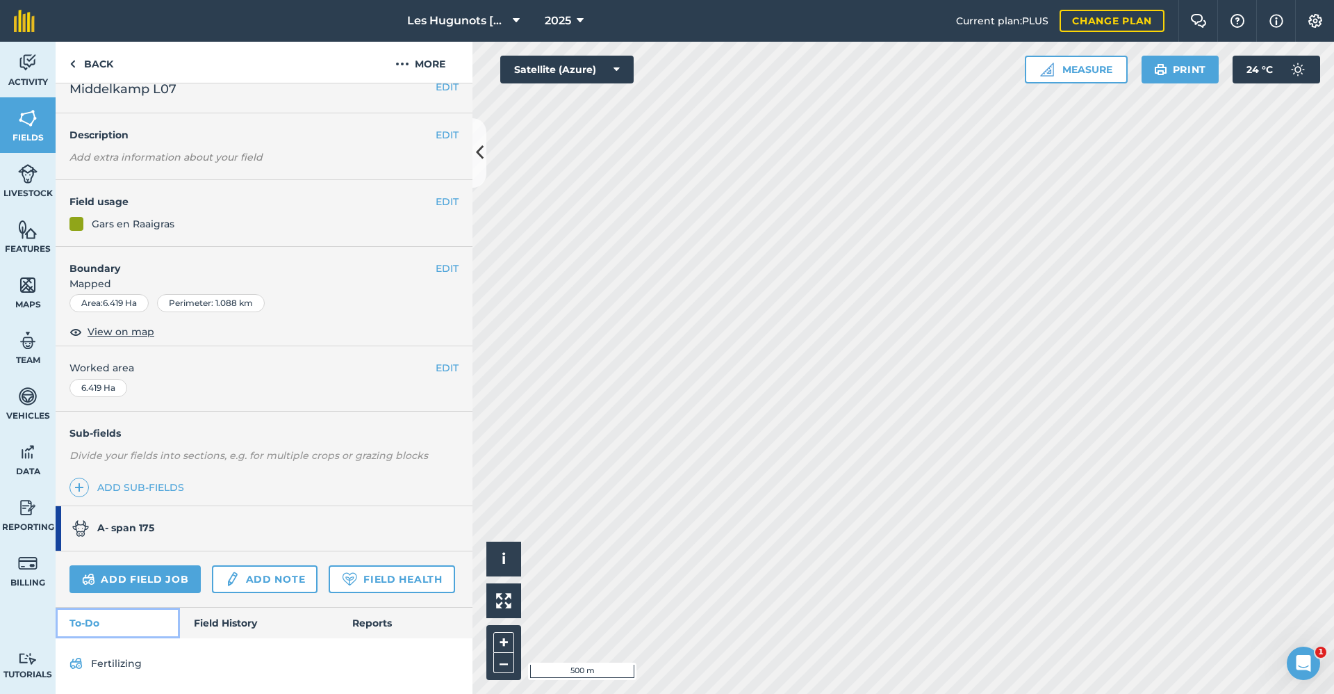
scroll to position [57, 0]
click at [222, 616] on link "Field History" at bounding box center [259, 622] width 158 height 31
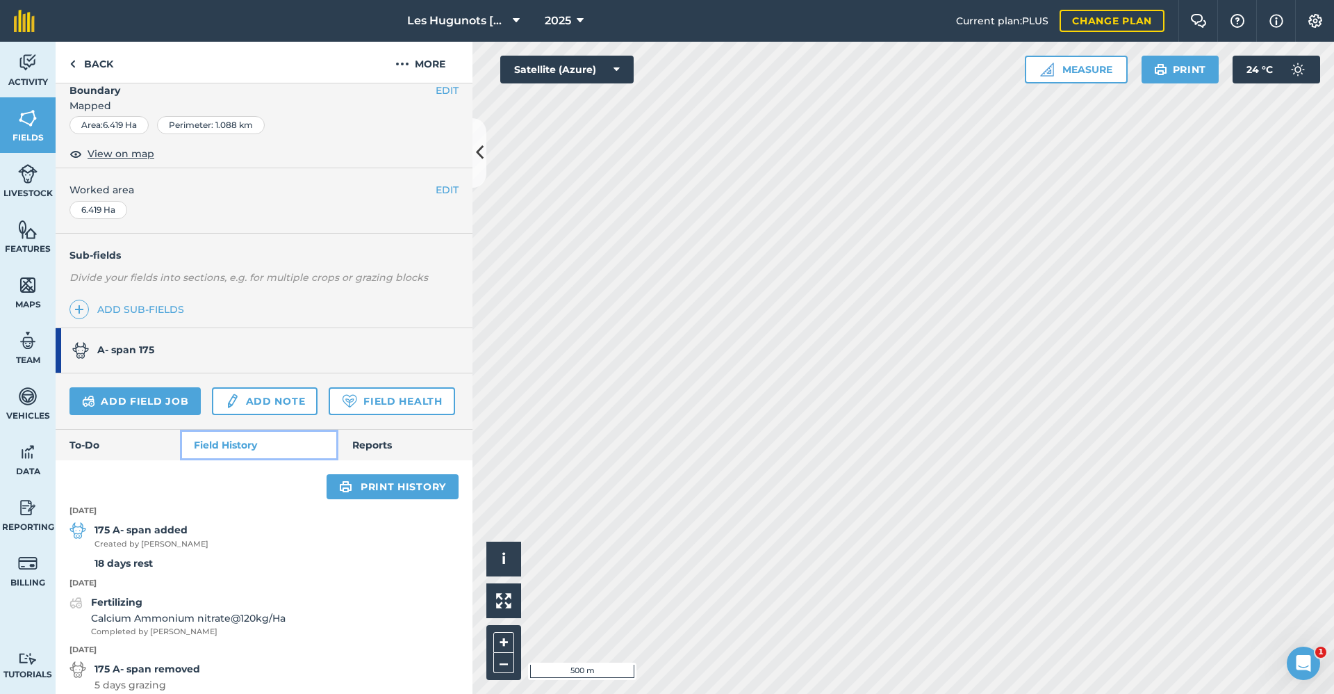
scroll to position [265, 0]
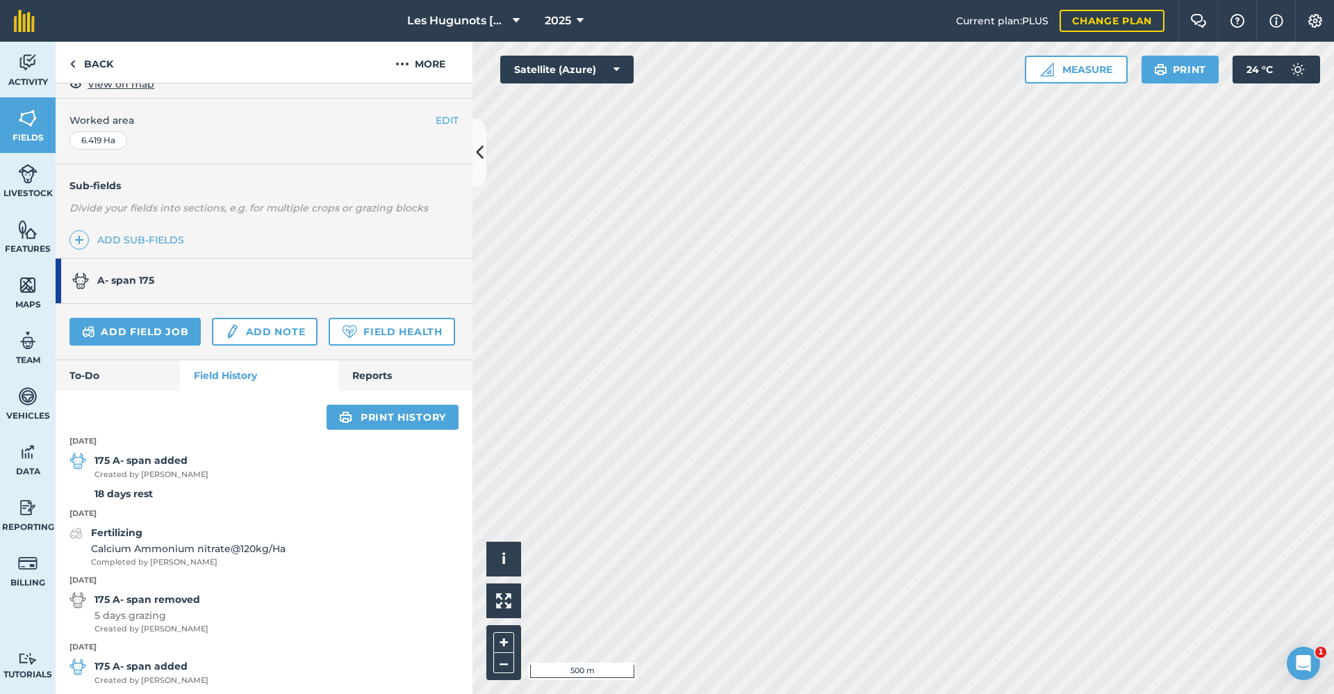
click at [133, 500] on strong "18 days rest" at bounding box center [124, 493] width 58 height 13
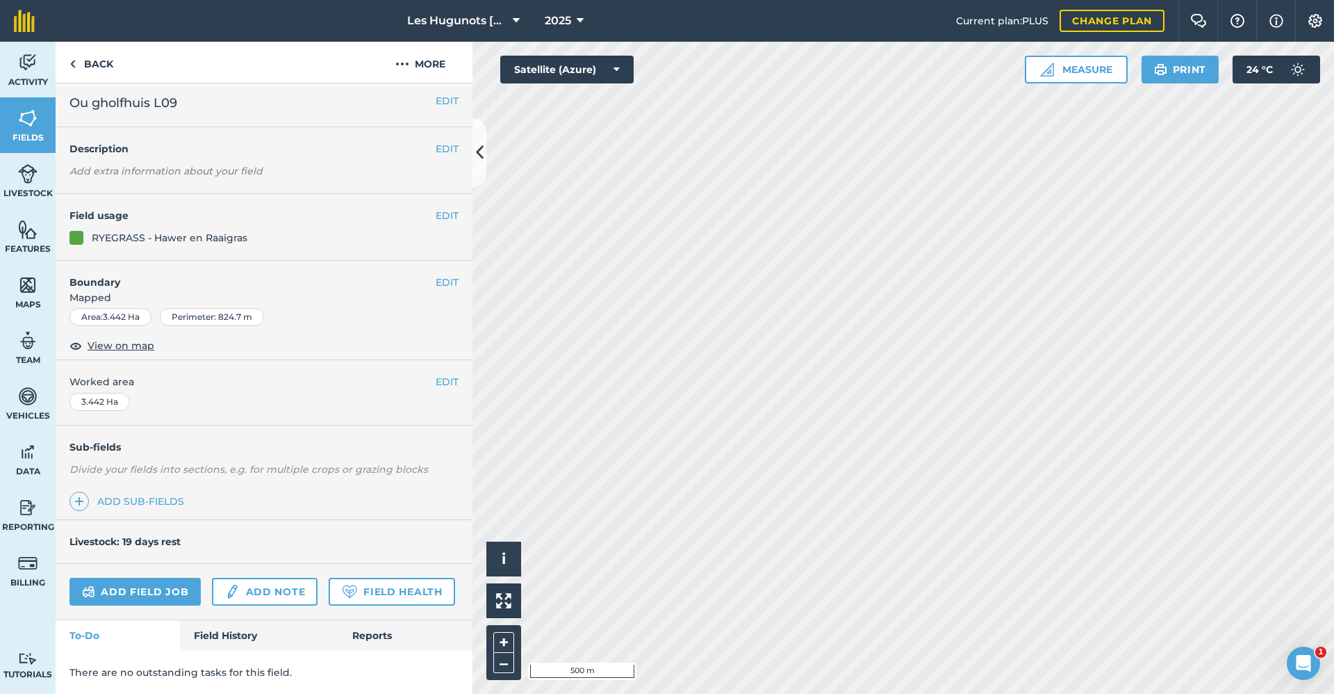
scroll to position [43, 0]
click at [233, 645] on link "Field History" at bounding box center [259, 635] width 158 height 31
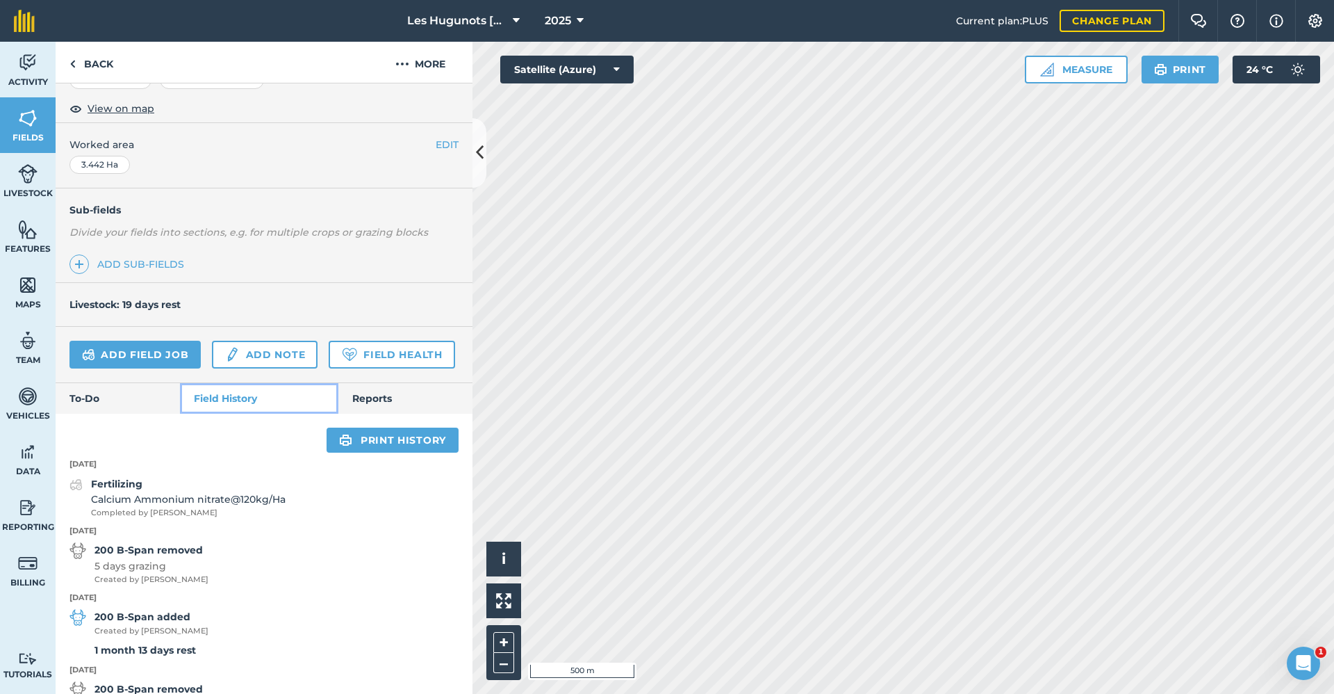
scroll to position [252, 0]
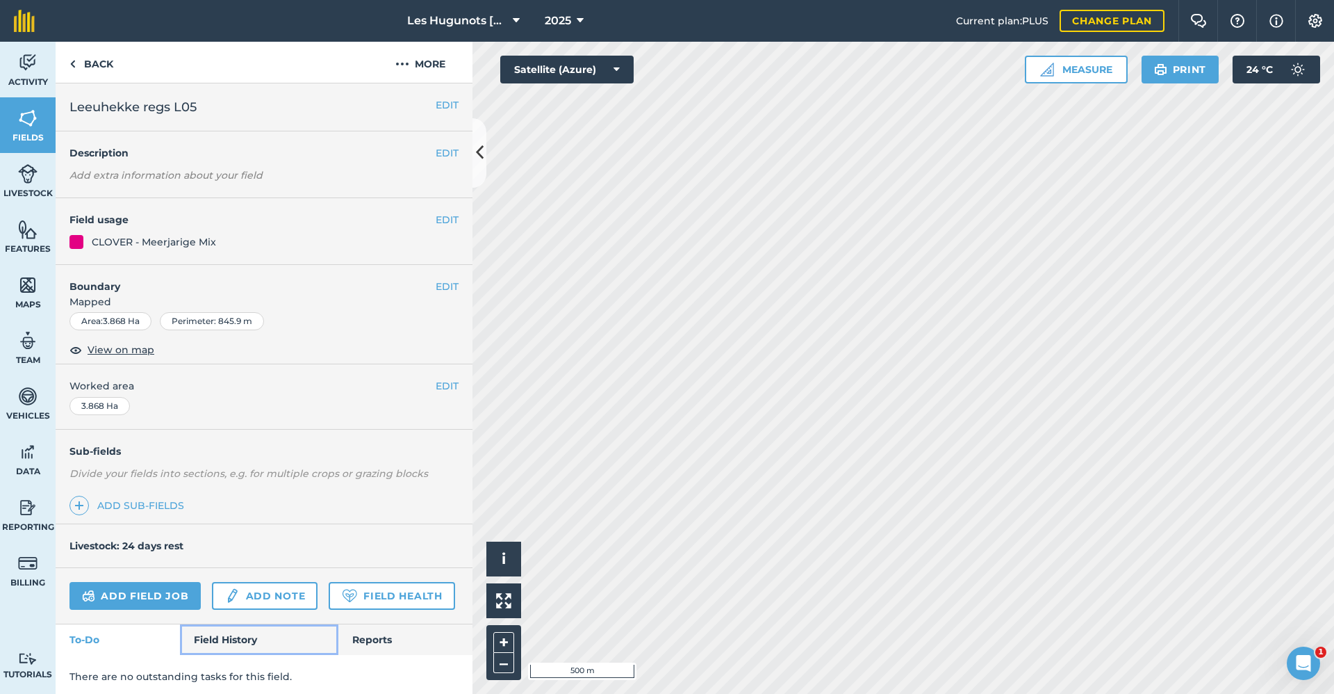
click at [216, 655] on link "Field History" at bounding box center [259, 639] width 158 height 31
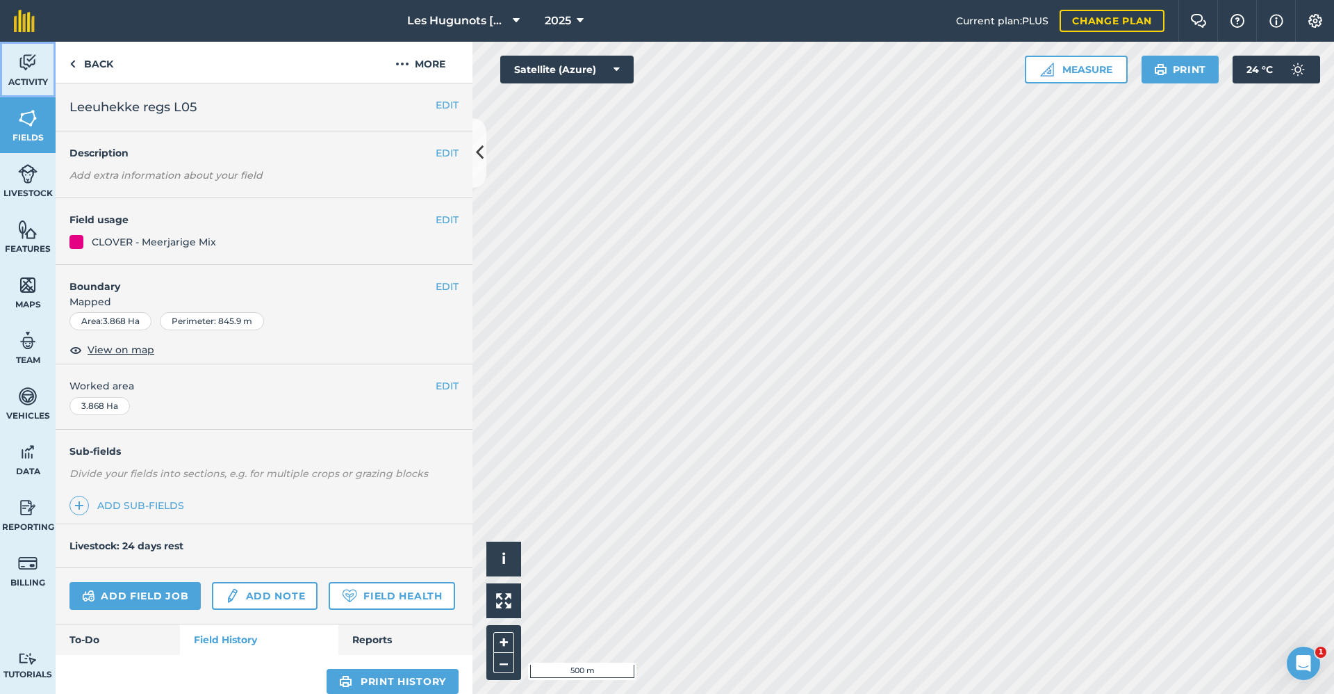
click at [31, 74] on link "Activity" at bounding box center [28, 70] width 56 height 56
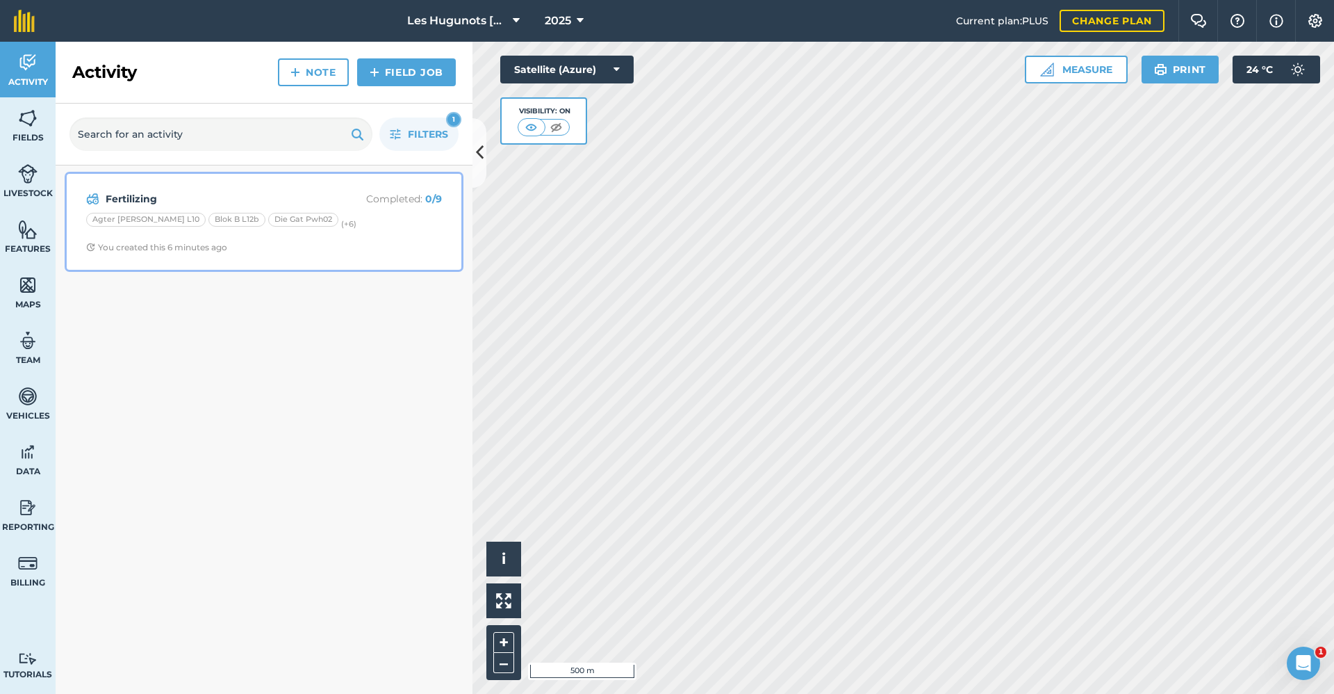
click at [172, 202] on strong "Fertilizing" at bounding box center [216, 198] width 220 height 15
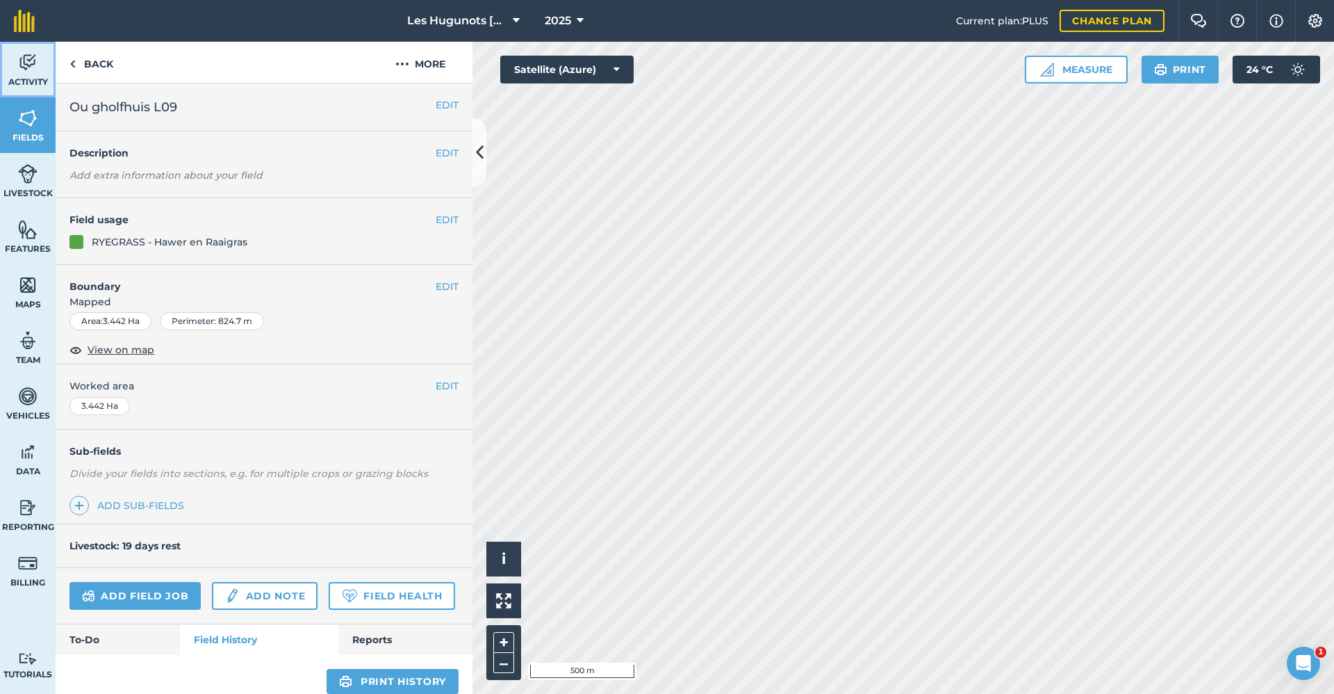
click at [28, 63] on img at bounding box center [27, 62] width 19 height 21
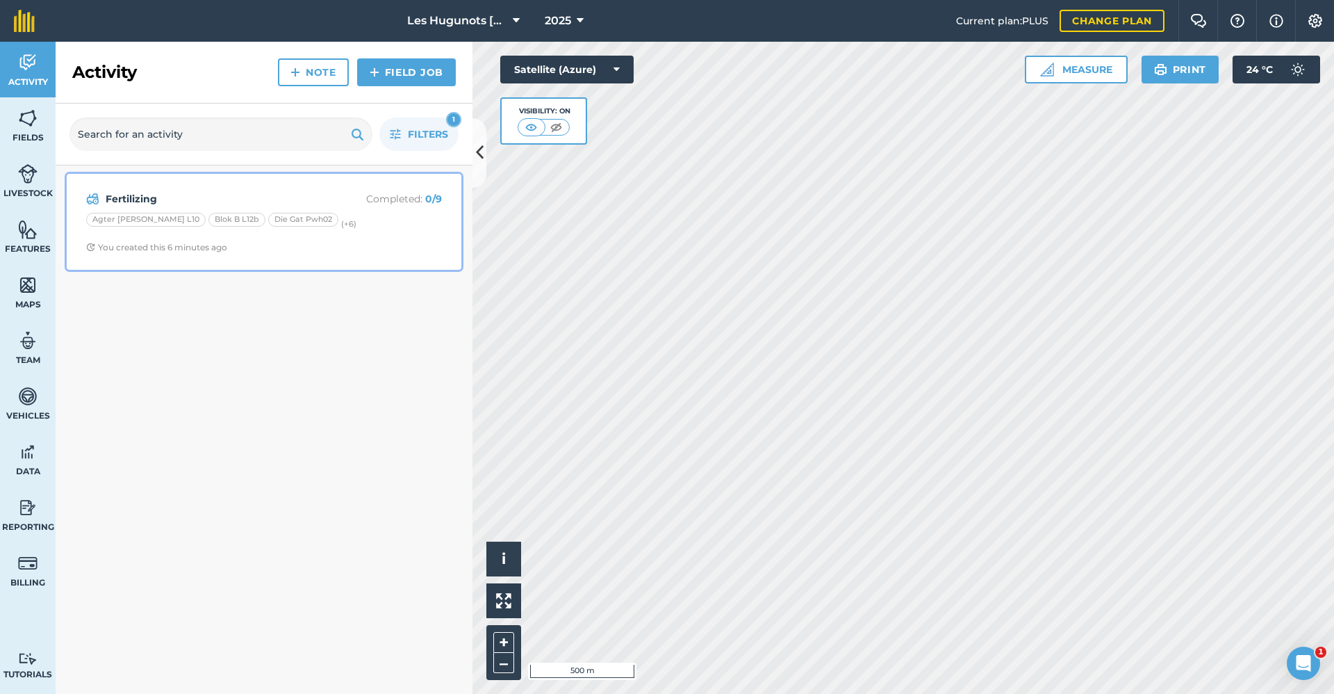
click at [132, 199] on strong "Fertilizing" at bounding box center [216, 198] width 220 height 15
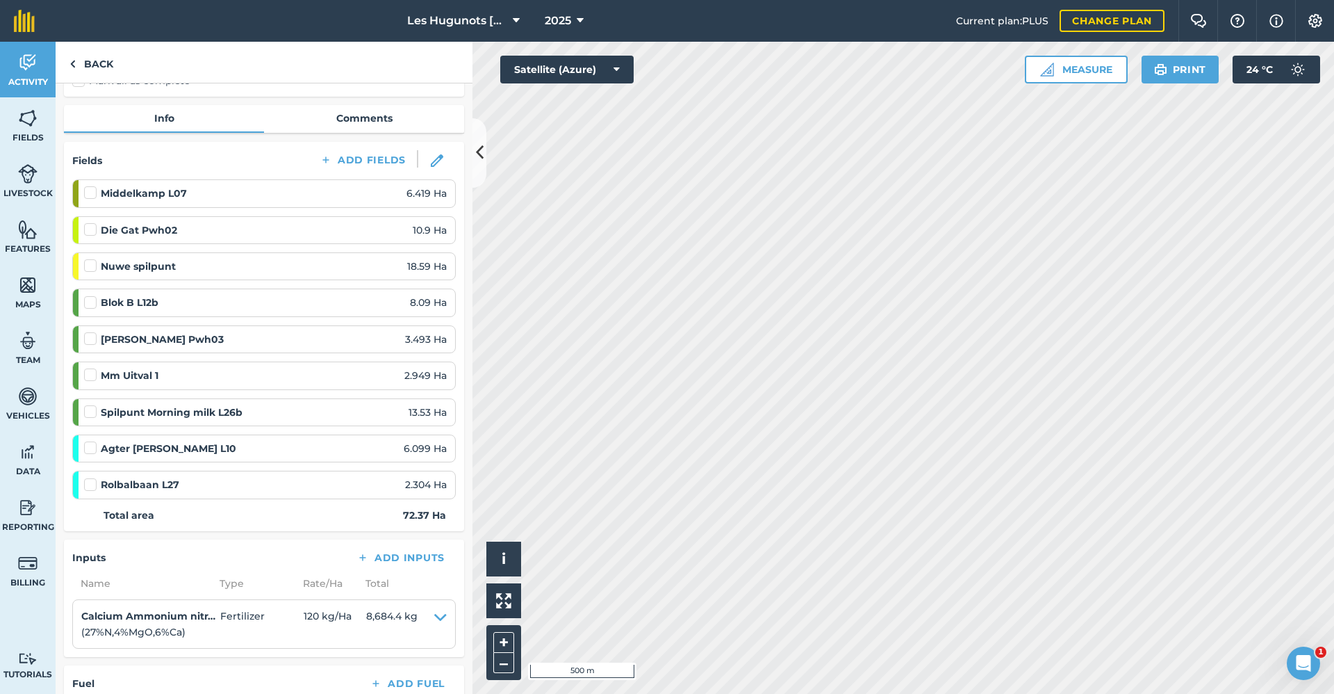
scroll to position [139, 0]
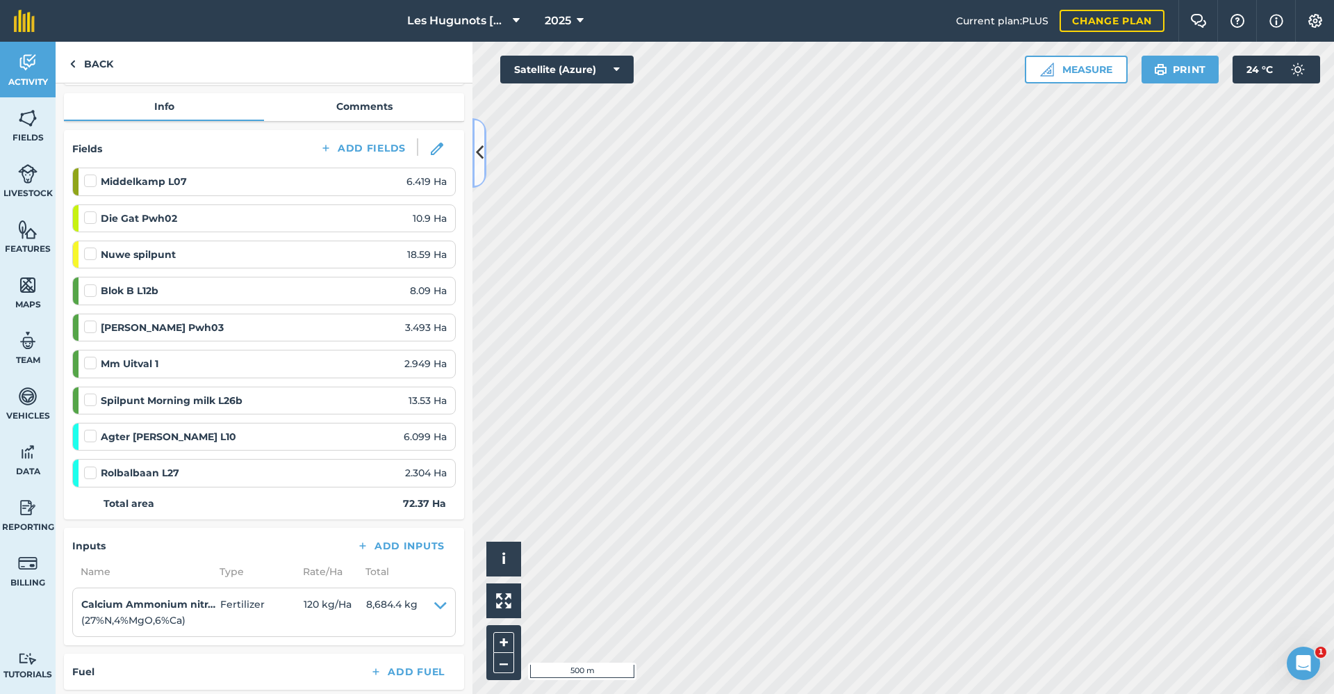
click at [480, 146] on icon at bounding box center [480, 152] width 8 height 24
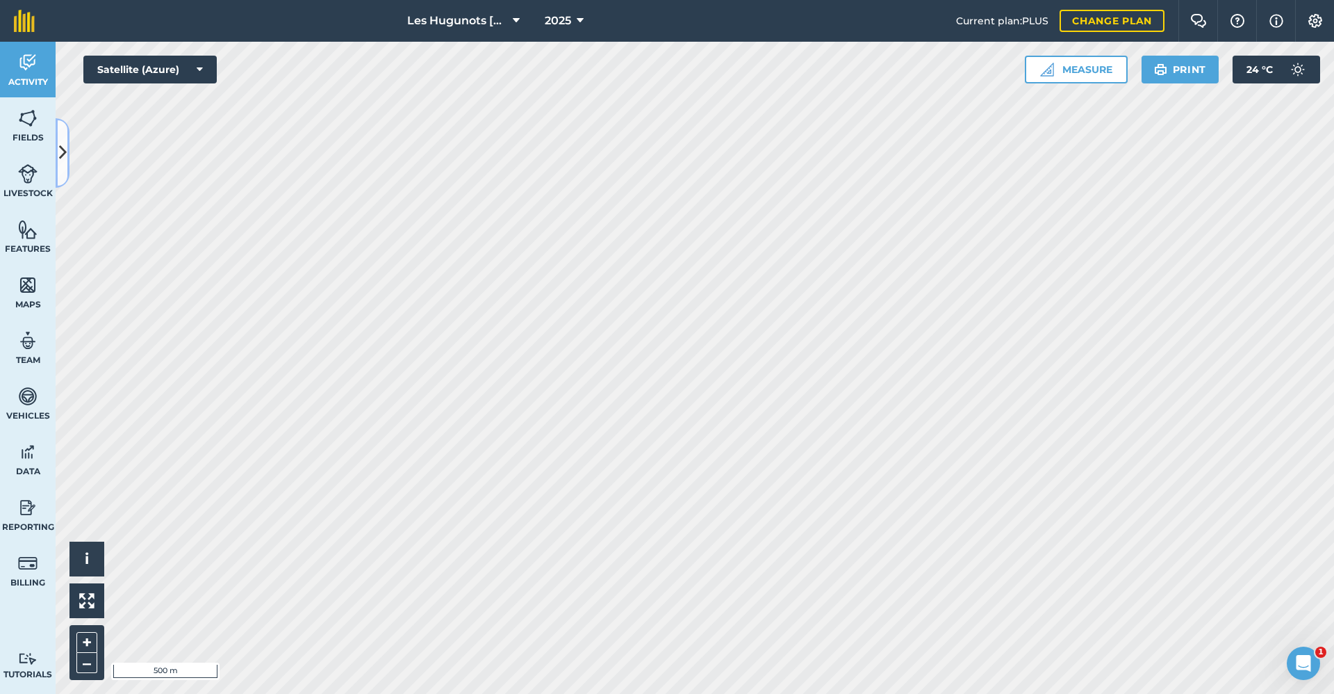
click at [60, 149] on icon at bounding box center [63, 152] width 8 height 24
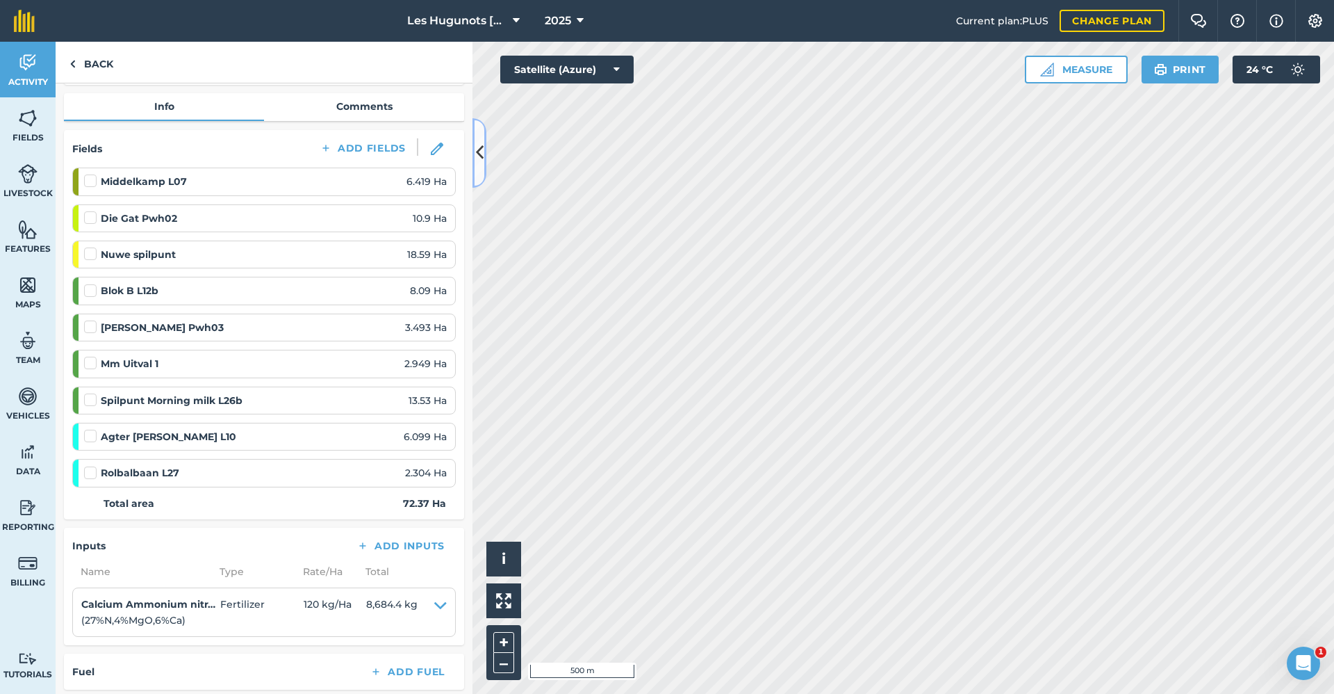
click at [479, 161] on icon at bounding box center [480, 152] width 8 height 24
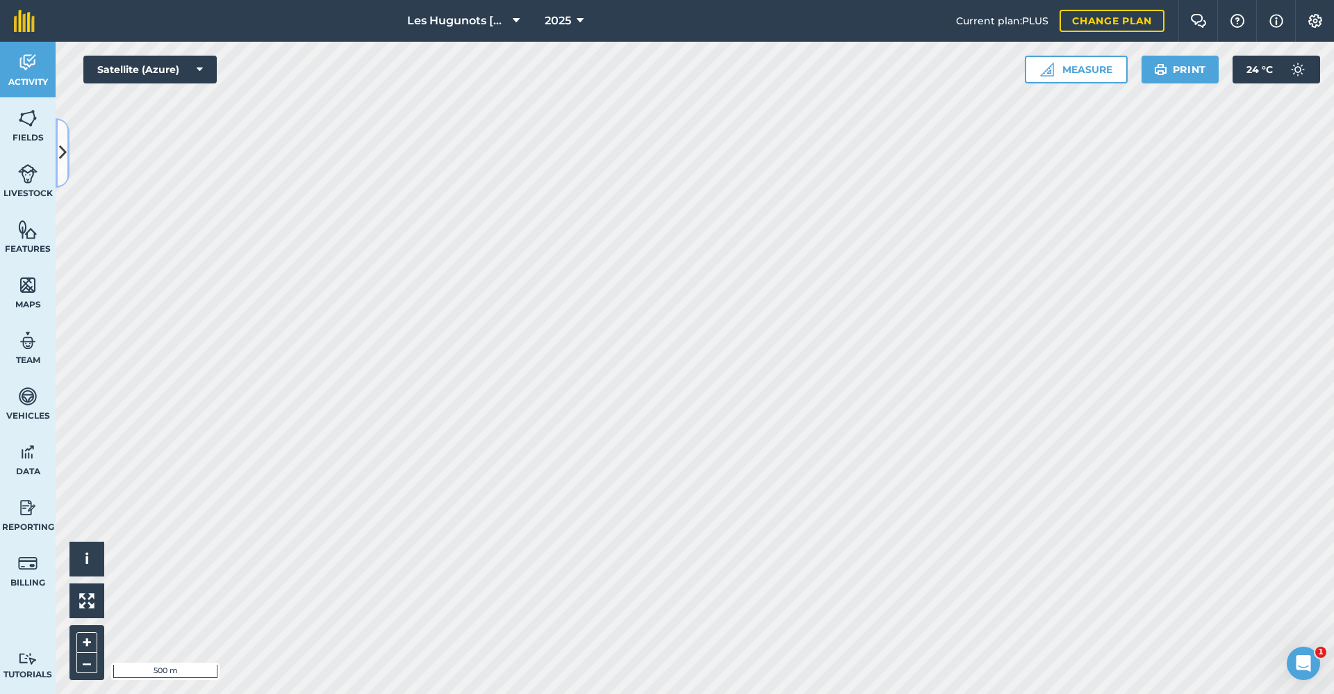
click at [65, 157] on icon at bounding box center [63, 152] width 8 height 24
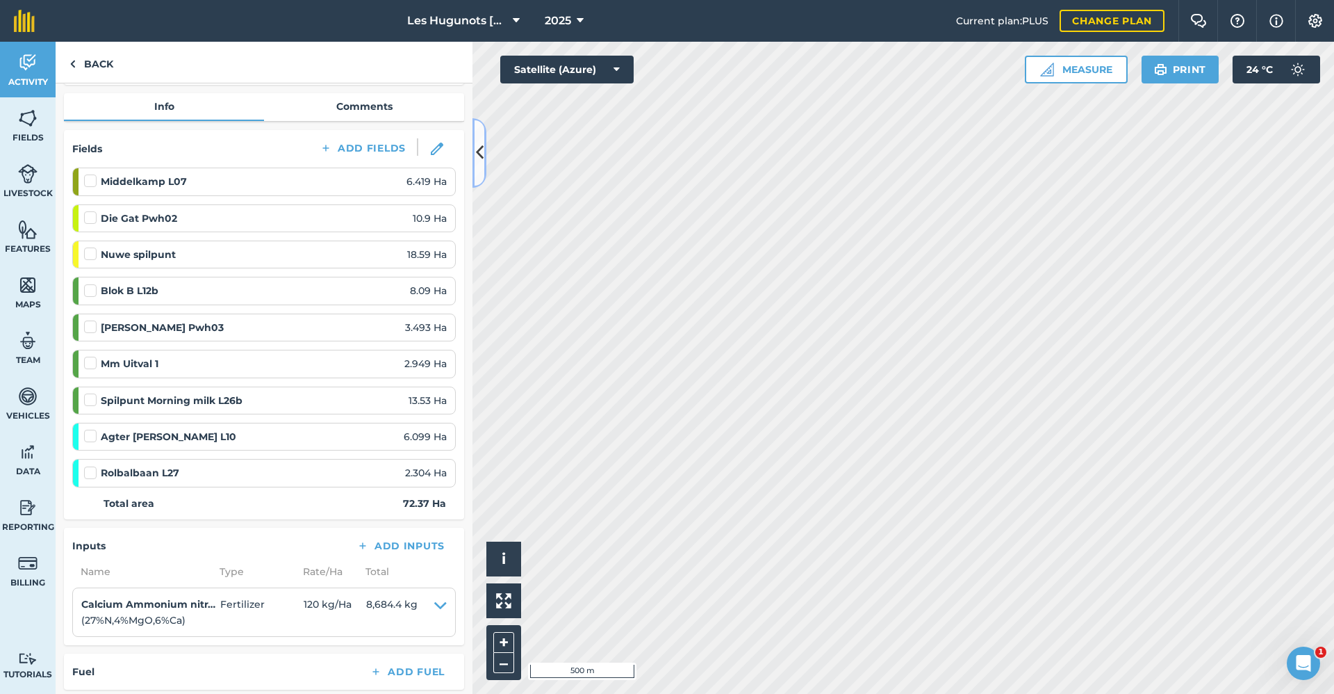
click at [478, 151] on icon at bounding box center [480, 152] width 8 height 24
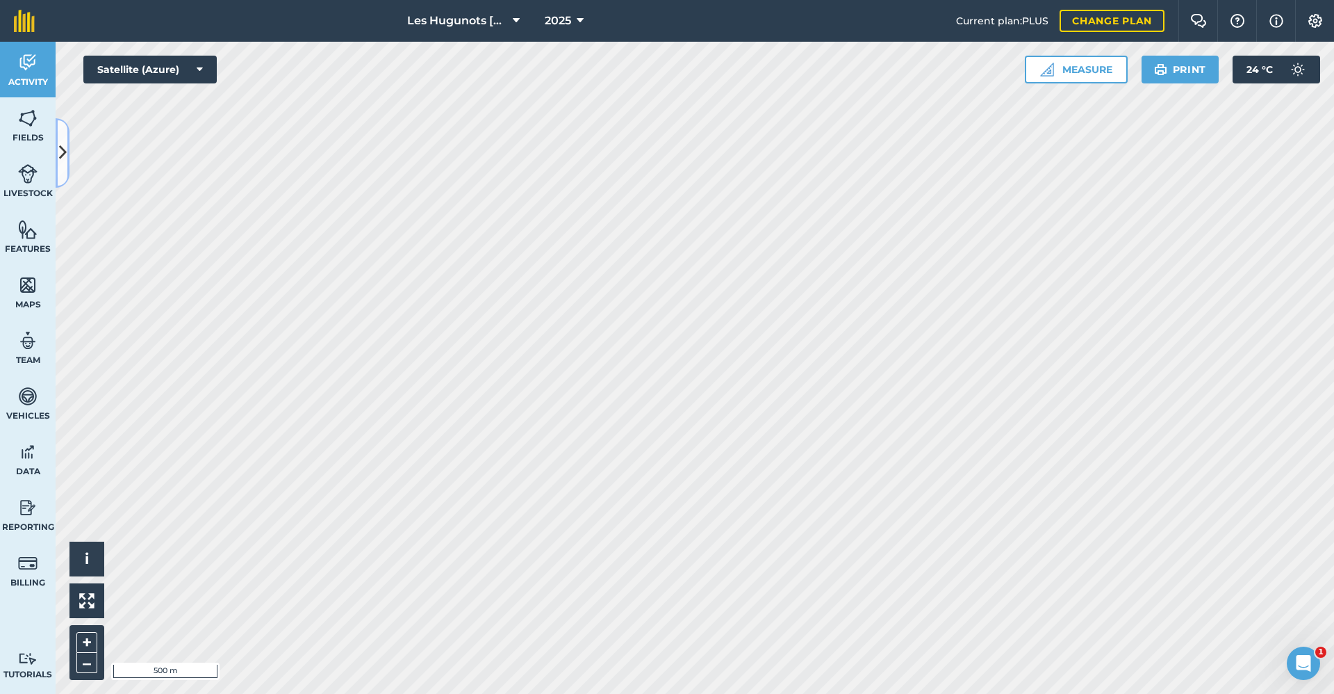
click at [57, 172] on button at bounding box center [63, 152] width 14 height 69
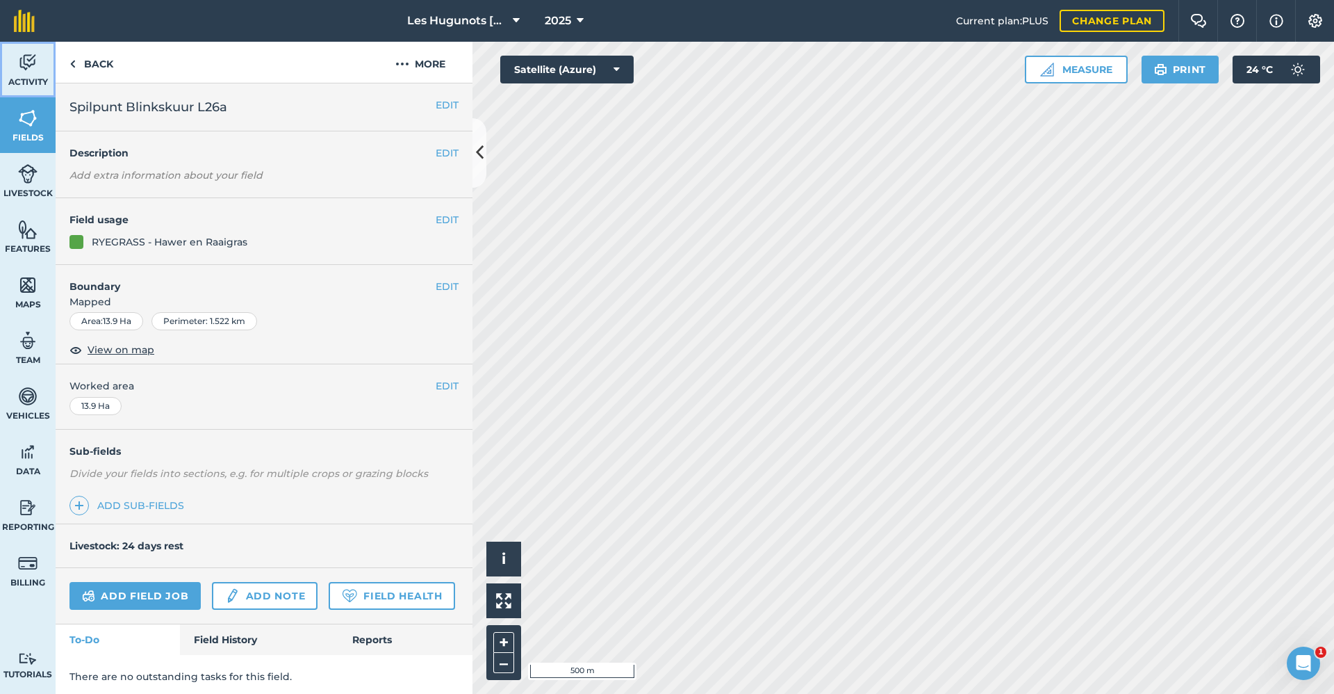
click at [33, 54] on img at bounding box center [27, 62] width 19 height 21
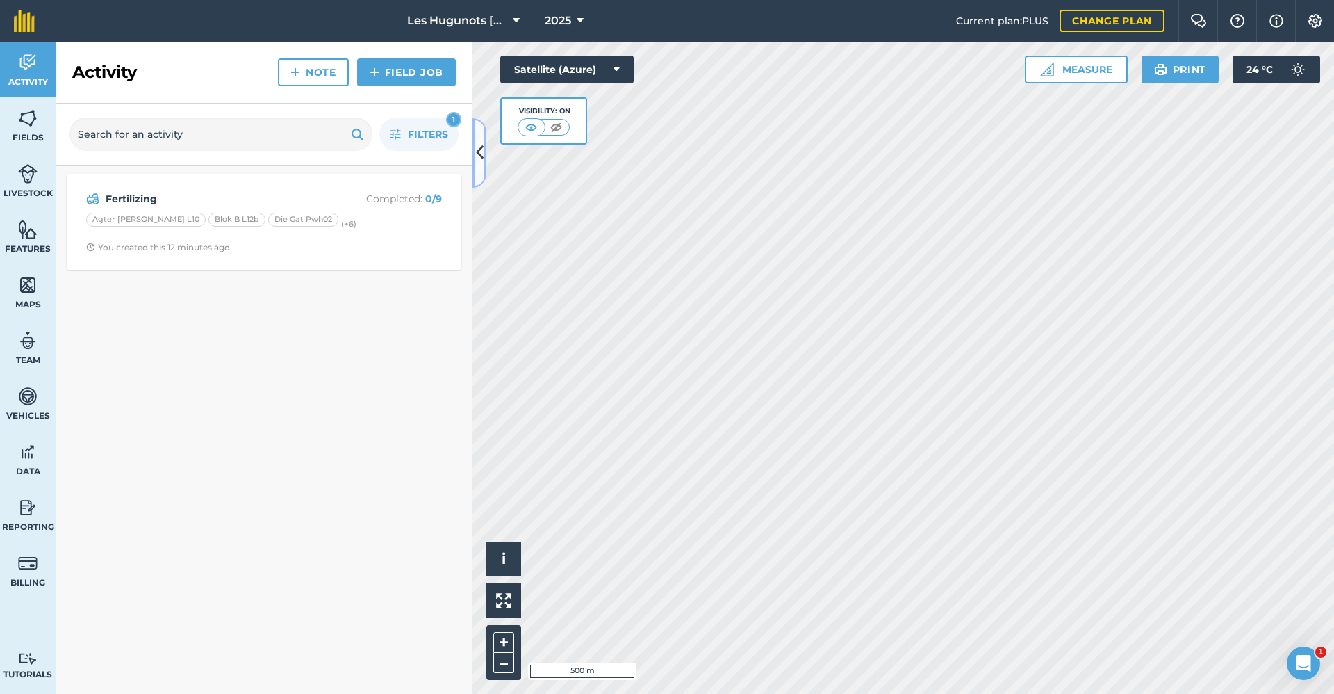
click at [483, 146] on icon at bounding box center [480, 152] width 8 height 24
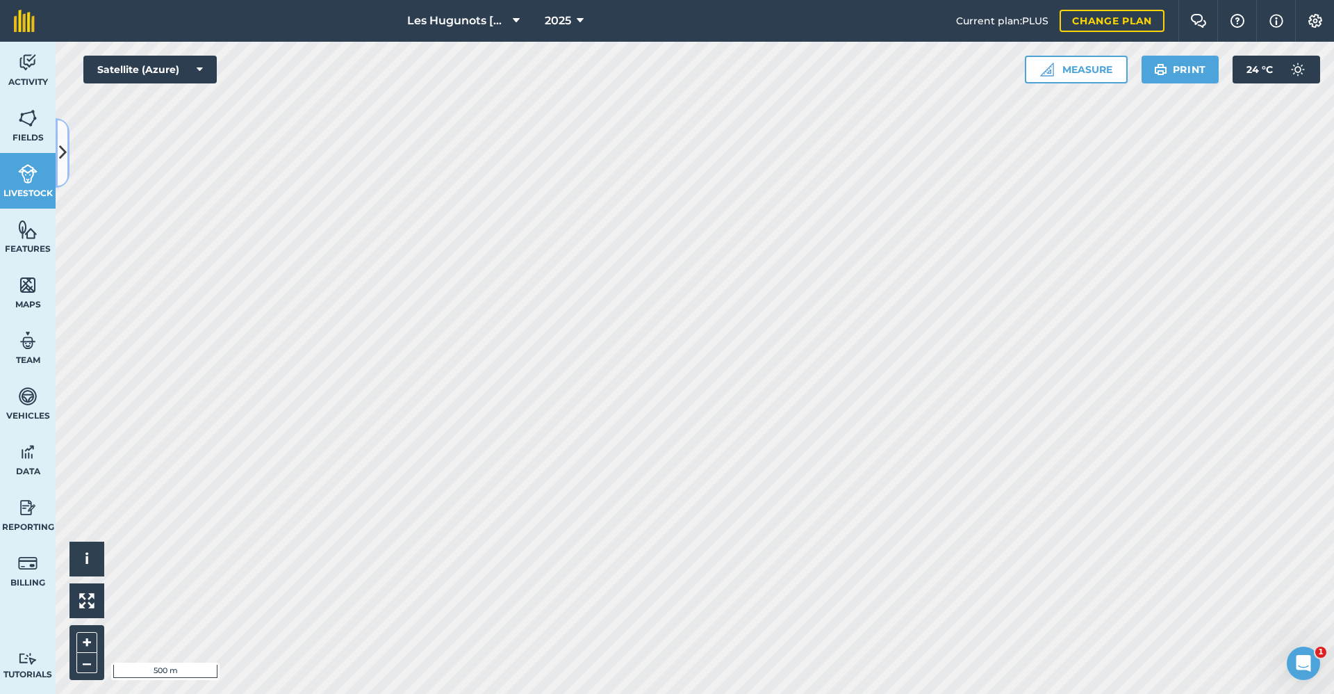
click at [58, 163] on button at bounding box center [63, 152] width 14 height 69
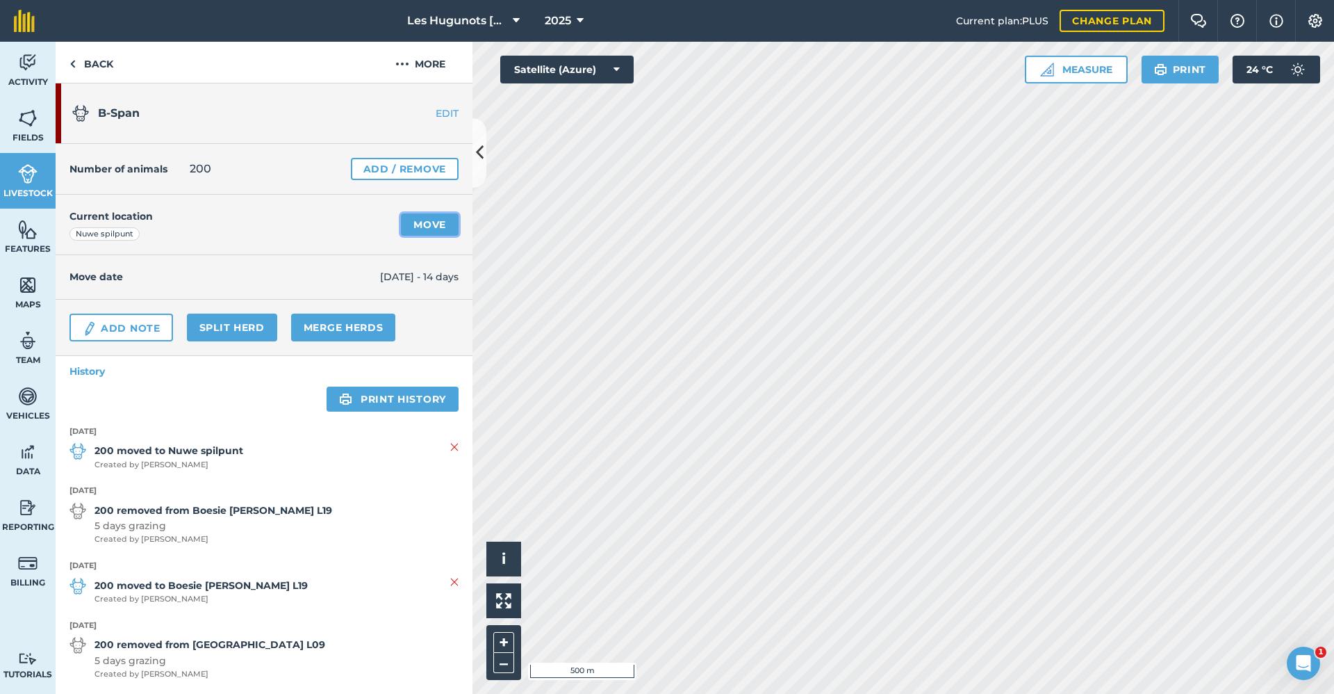
click at [420, 226] on link "Move" at bounding box center [430, 224] width 58 height 22
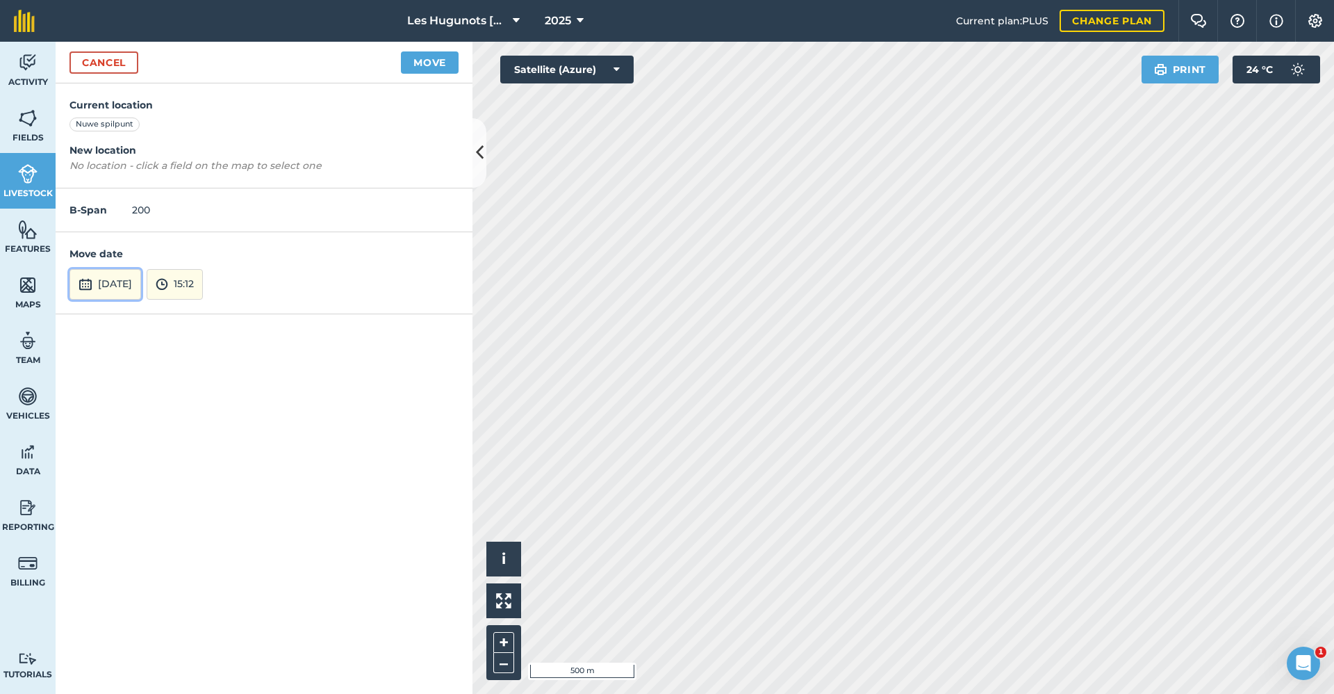
click at [141, 290] on button "[DATE]" at bounding box center [105, 284] width 72 height 31
click at [123, 206] on abbr "19" at bounding box center [119, 207] width 9 height 9
click at [430, 61] on button "Move" at bounding box center [430, 62] width 58 height 22
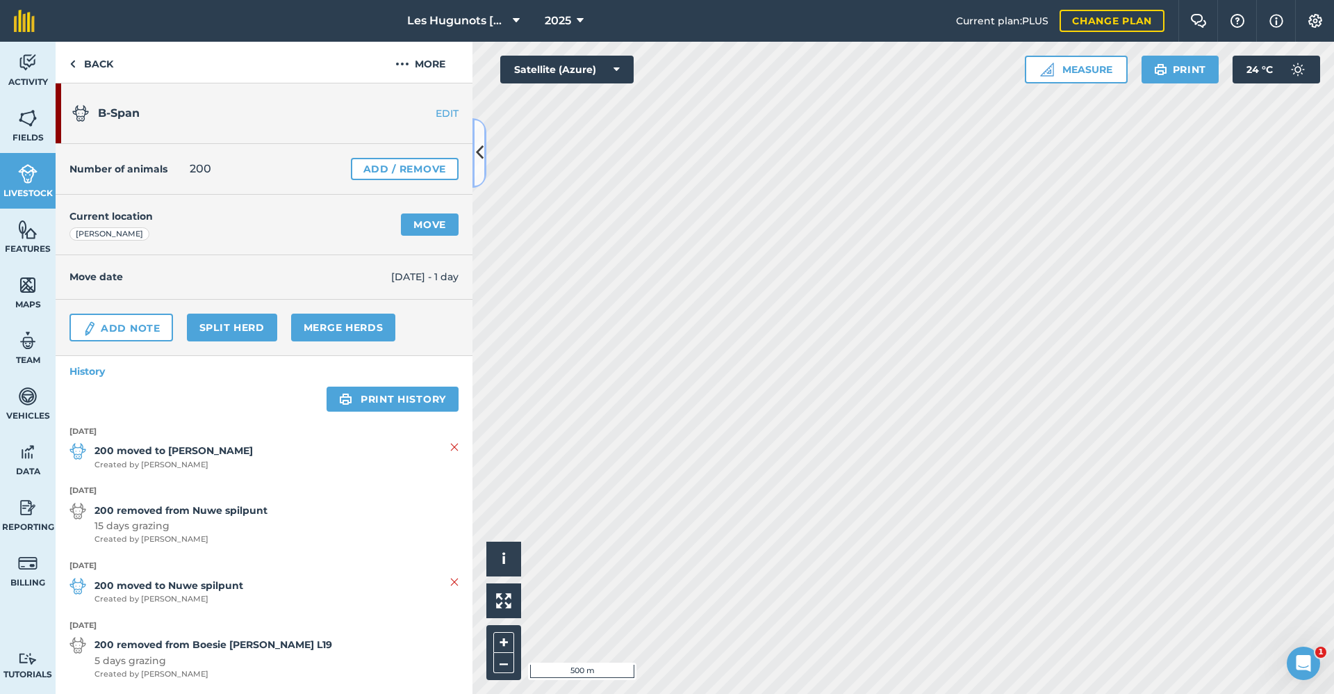
click at [476, 154] on icon at bounding box center [480, 152] width 8 height 24
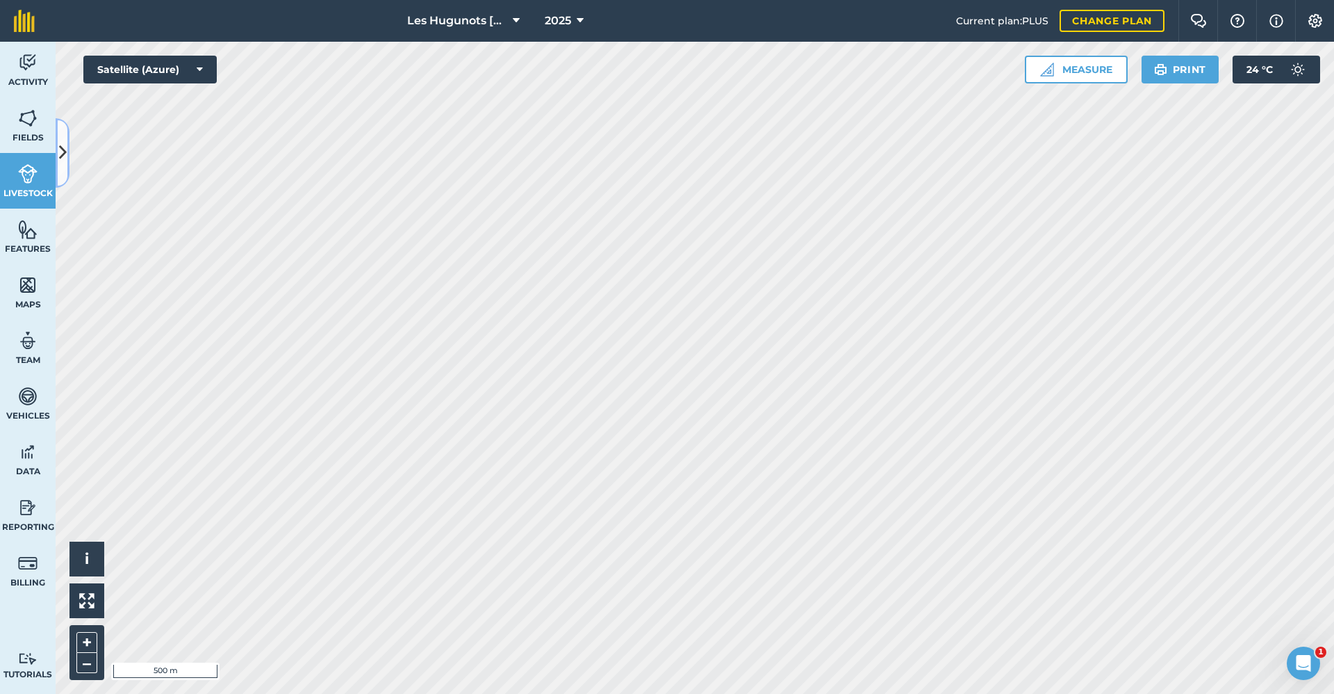
click at [67, 152] on button at bounding box center [63, 152] width 14 height 69
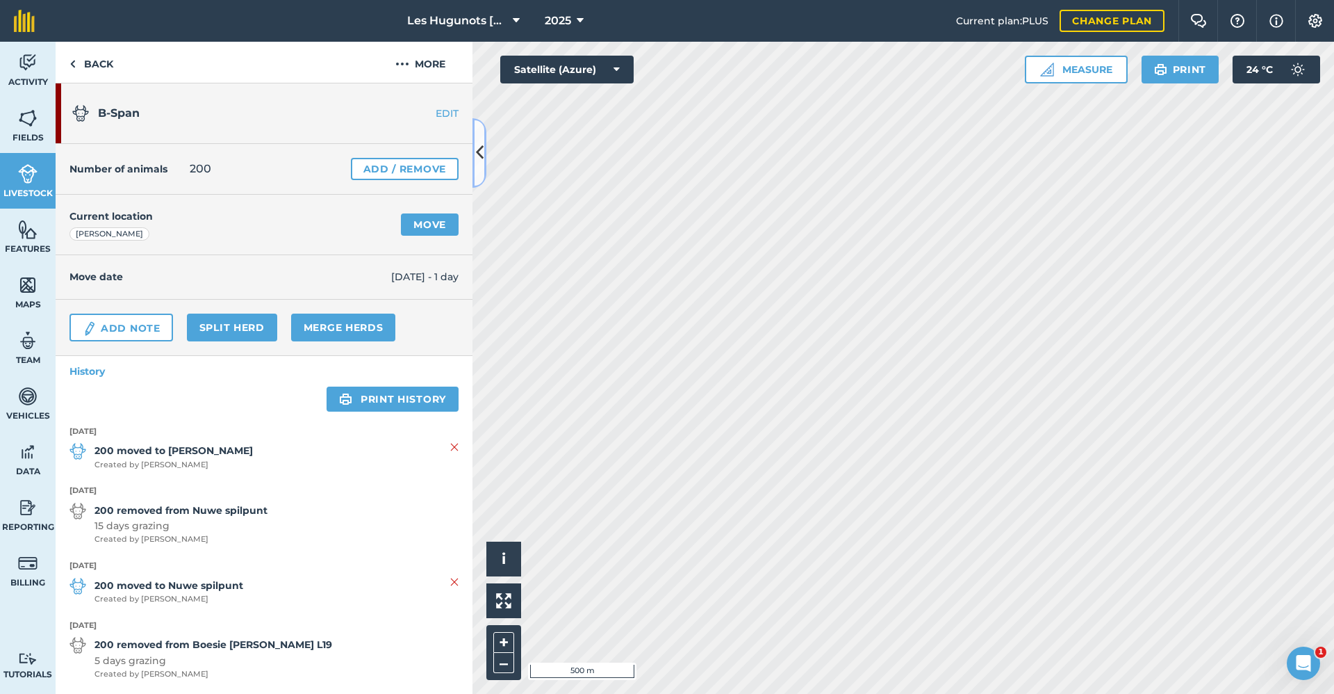
click at [482, 161] on icon at bounding box center [480, 152] width 8 height 24
